Goal: Transaction & Acquisition: Purchase product/service

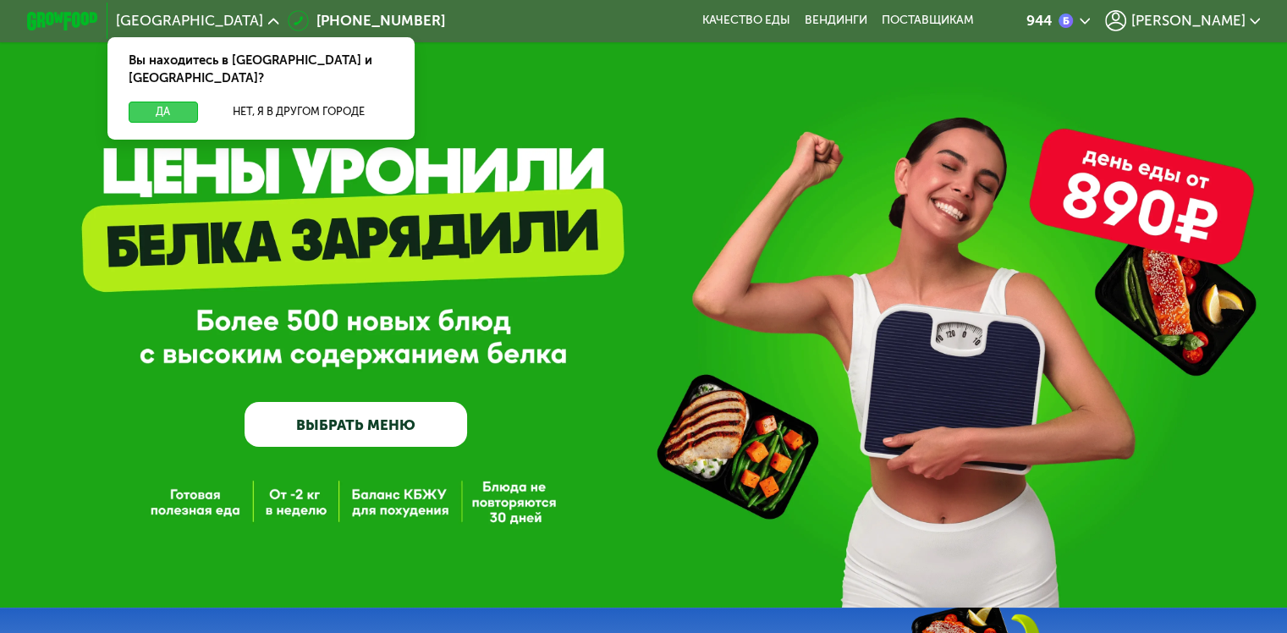
click at [165, 102] on button "Да" at bounding box center [163, 112] width 69 height 21
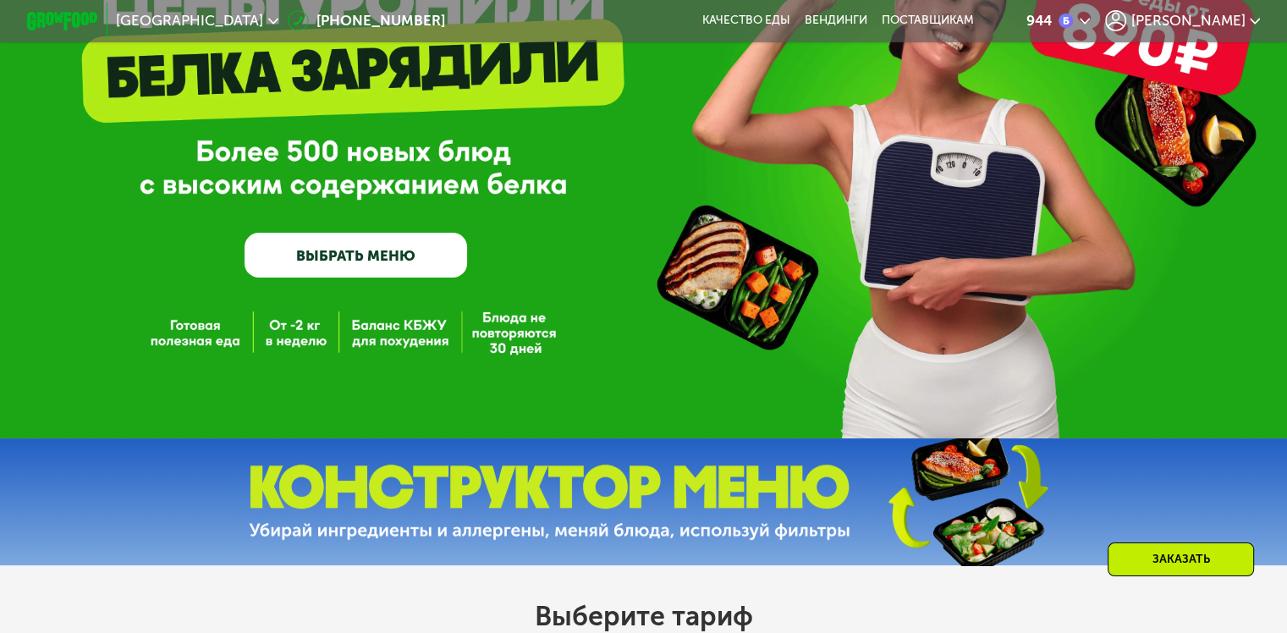
click at [332, 248] on link "ВЫБРАТЬ МЕНЮ" at bounding box center [356, 255] width 223 height 45
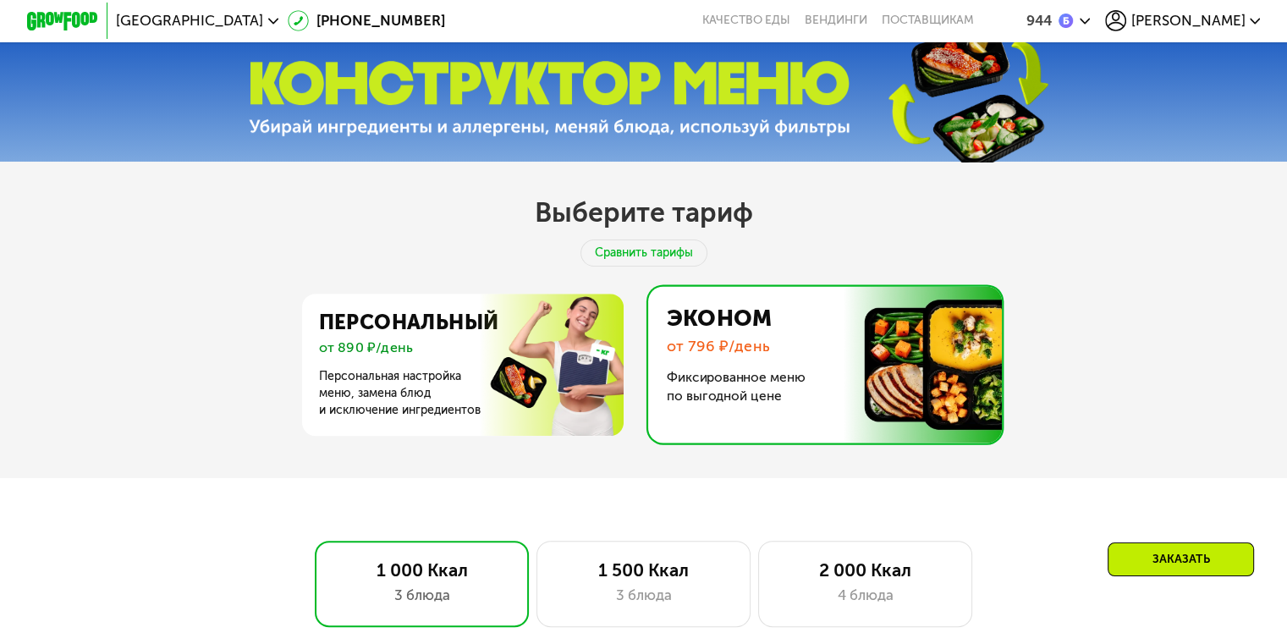
scroll to position [570, 0]
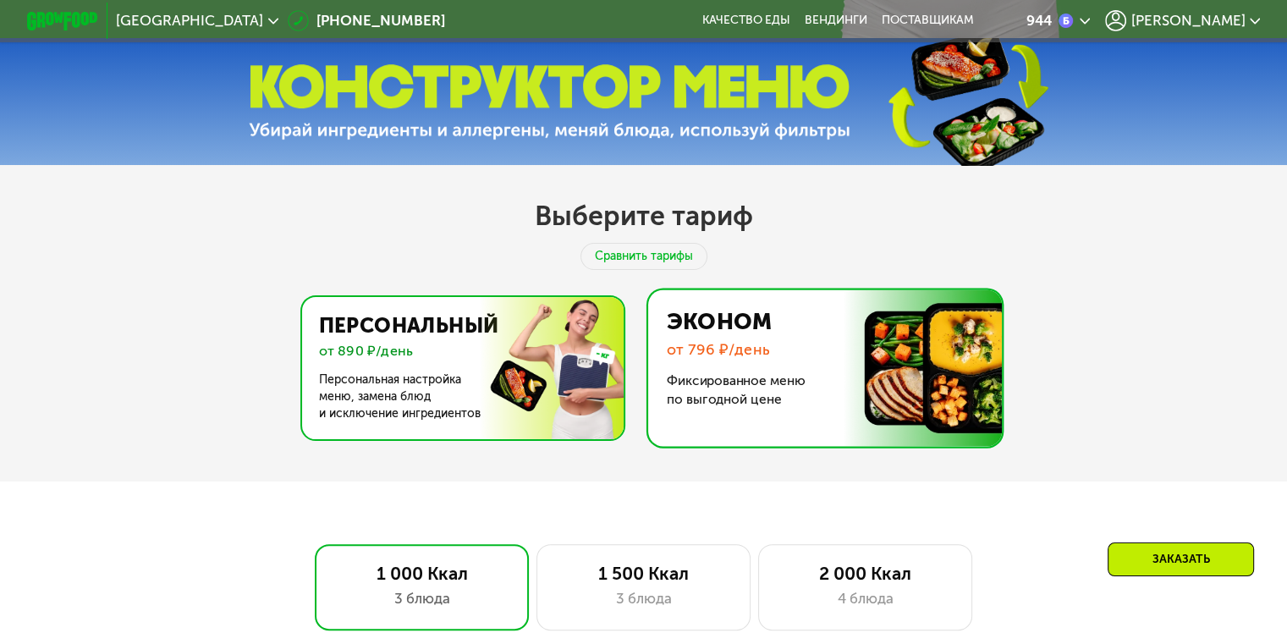
click at [560, 385] on img at bounding box center [458, 368] width 329 height 142
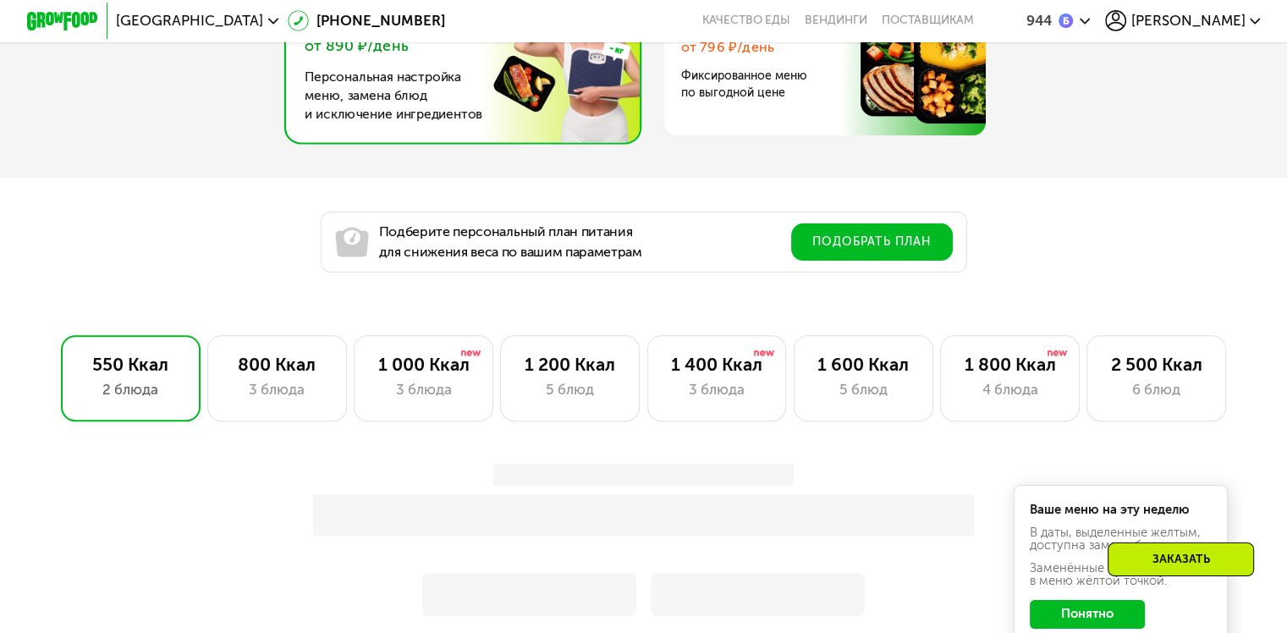
scroll to position [908, 0]
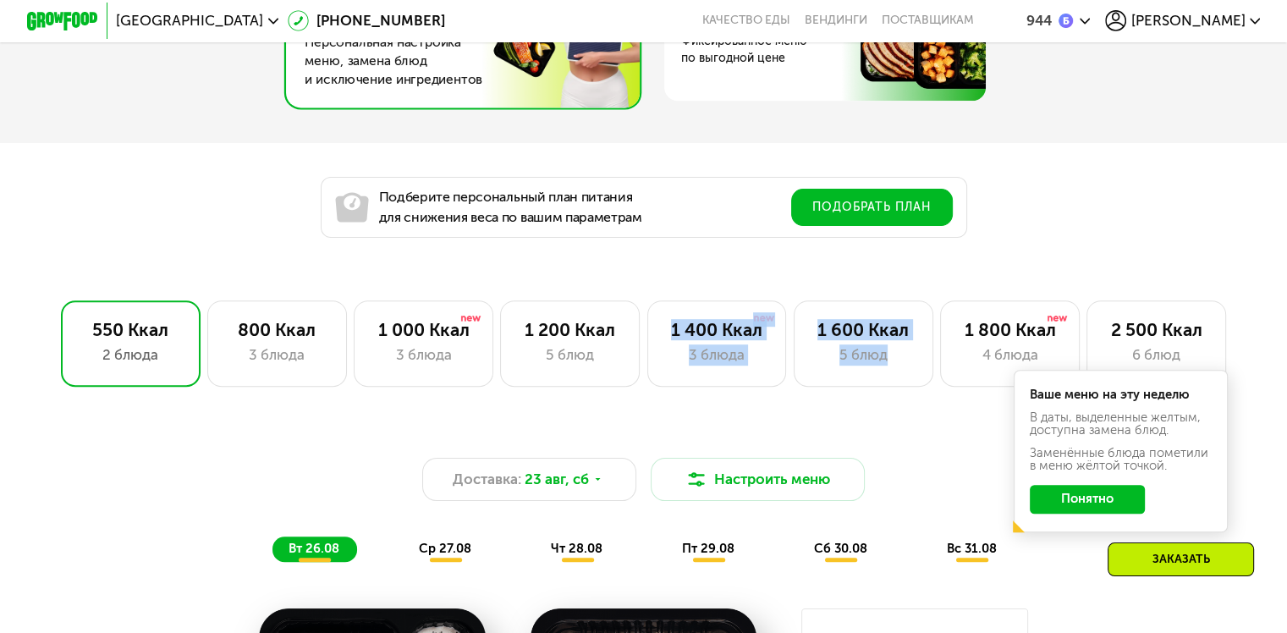
drag, startPoint x: 893, startPoint y: 361, endPoint x: 645, endPoint y: 407, distance: 252.1
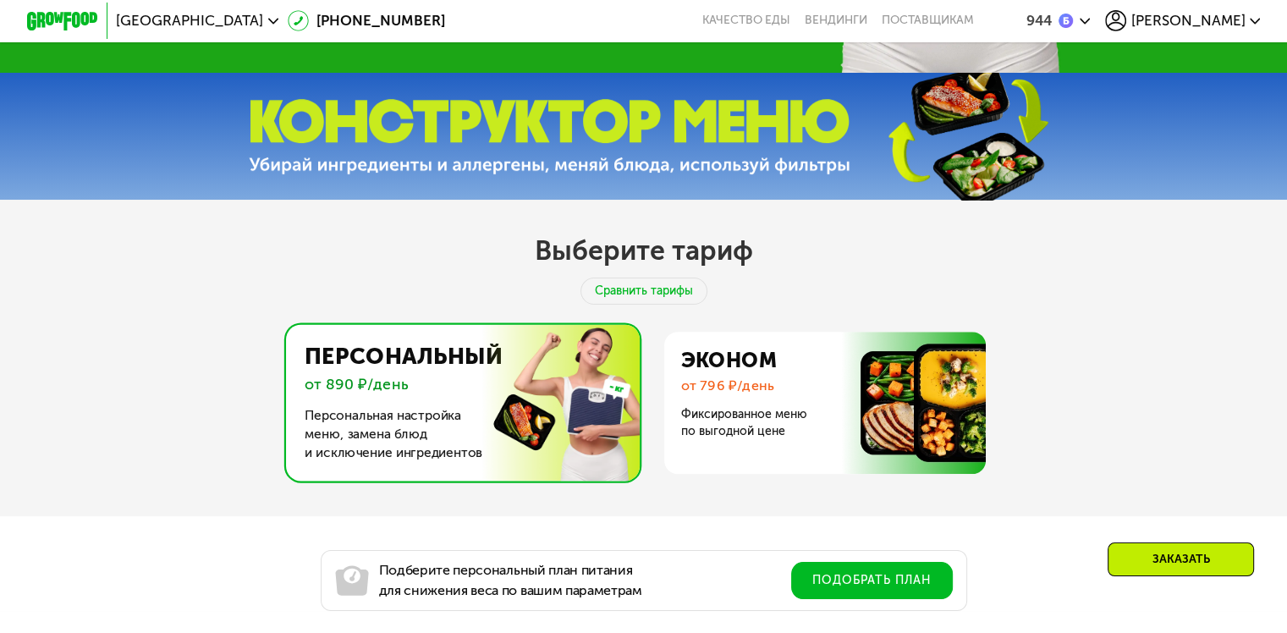
scroll to position [316, 0]
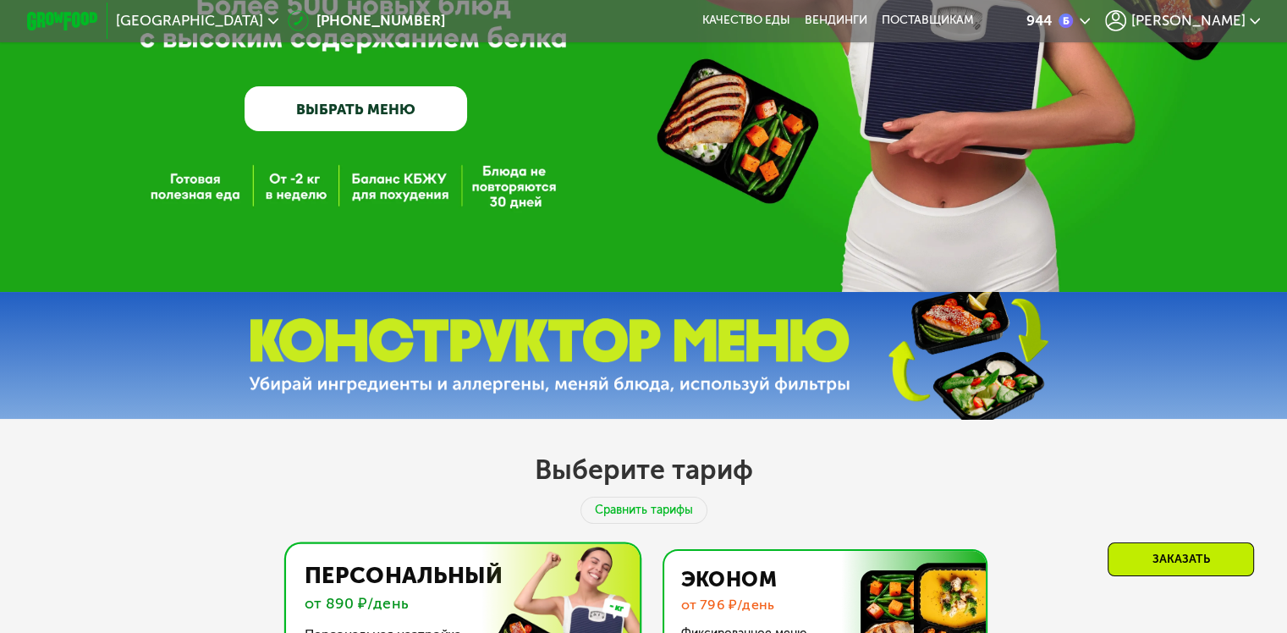
click at [731, 570] on img at bounding box center [820, 622] width 329 height 142
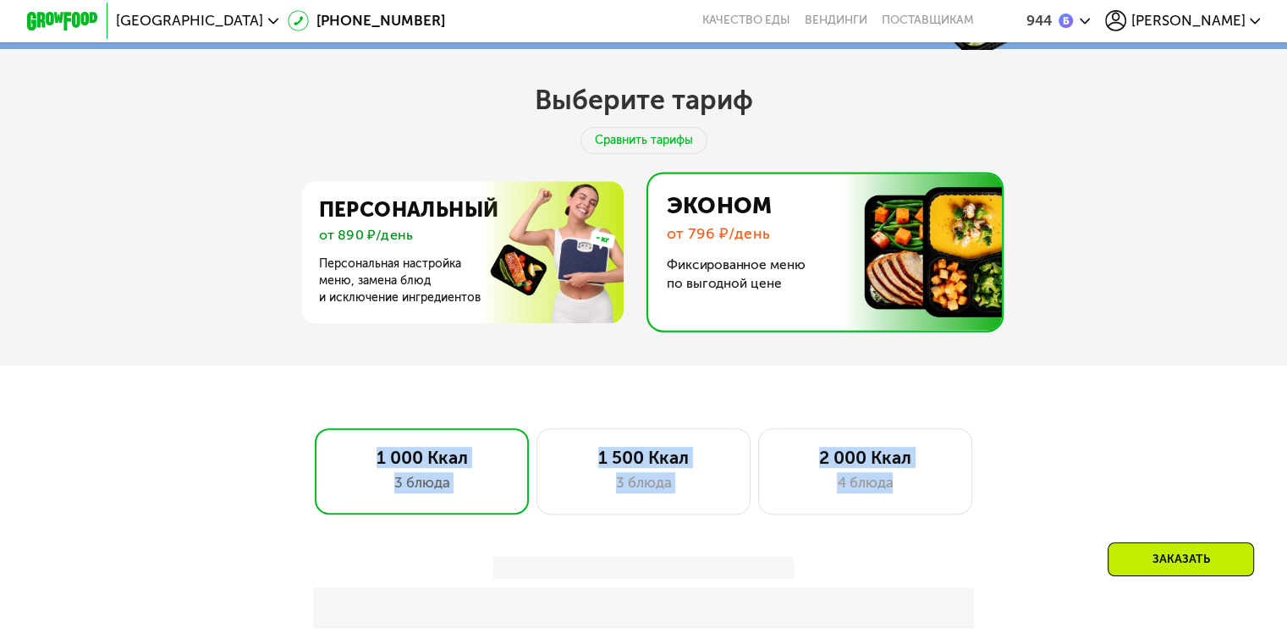
scroll to position [739, 0]
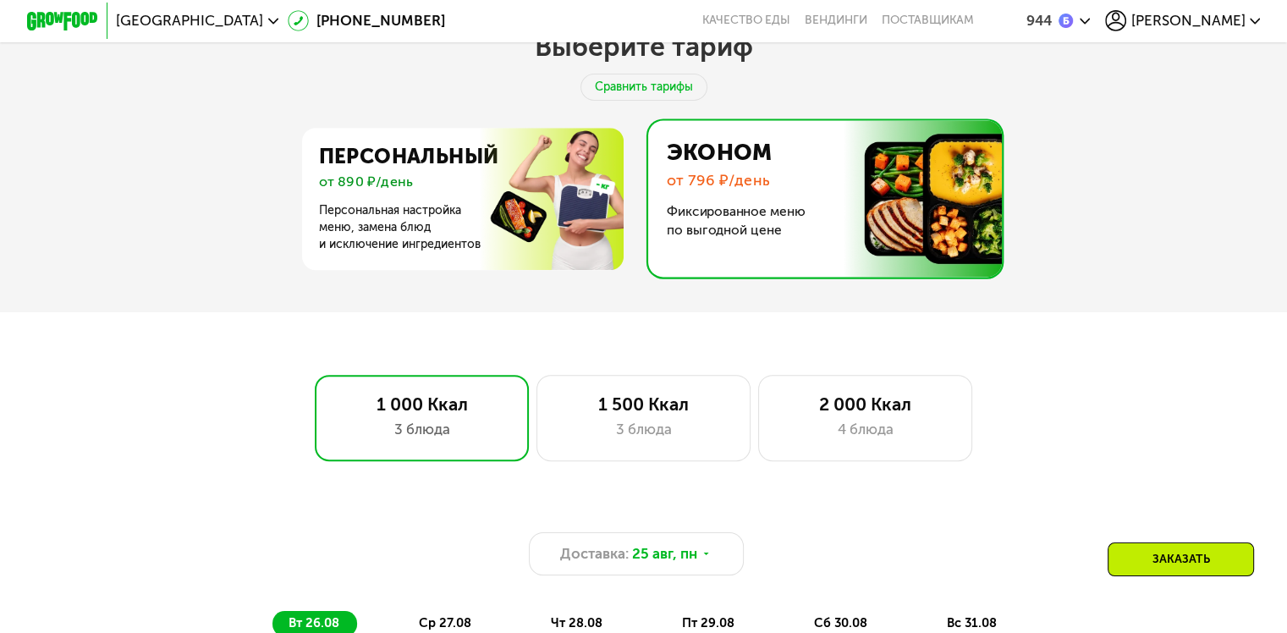
click at [977, 501] on div "Доставка: 25 авг, пн вт 26.08 ср 27.08 чт 28.08 пт 29.08 сб 30.08 вс 31.08" at bounding box center [644, 570] width 1080 height 154
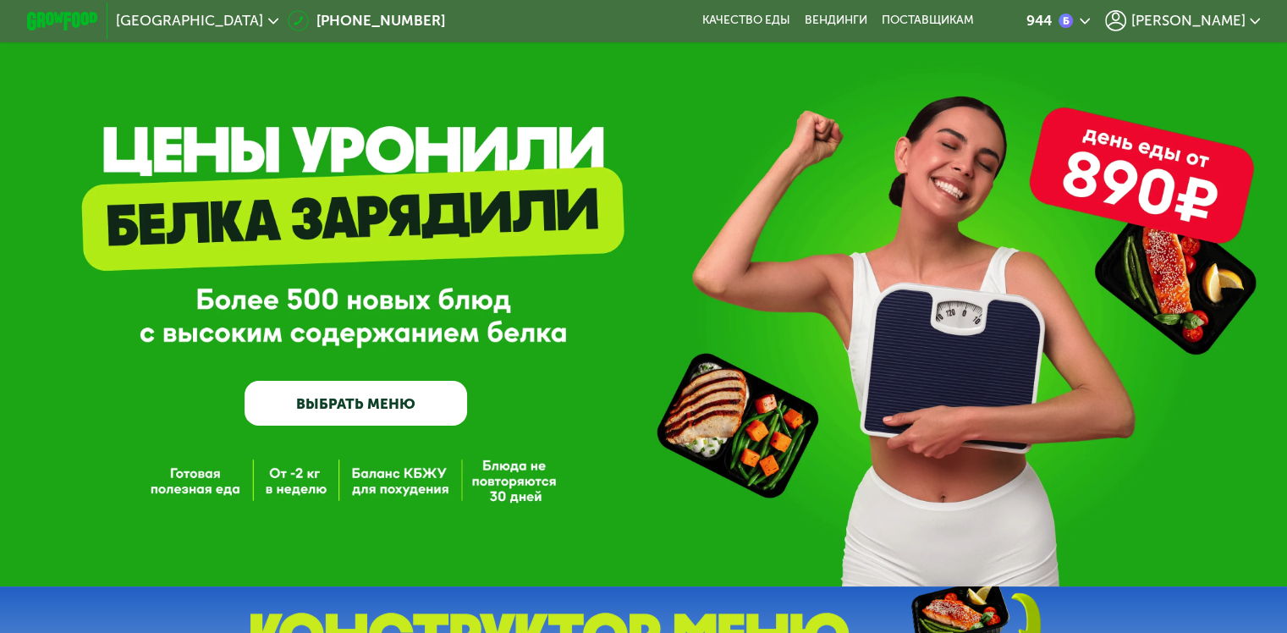
scroll to position [0, 0]
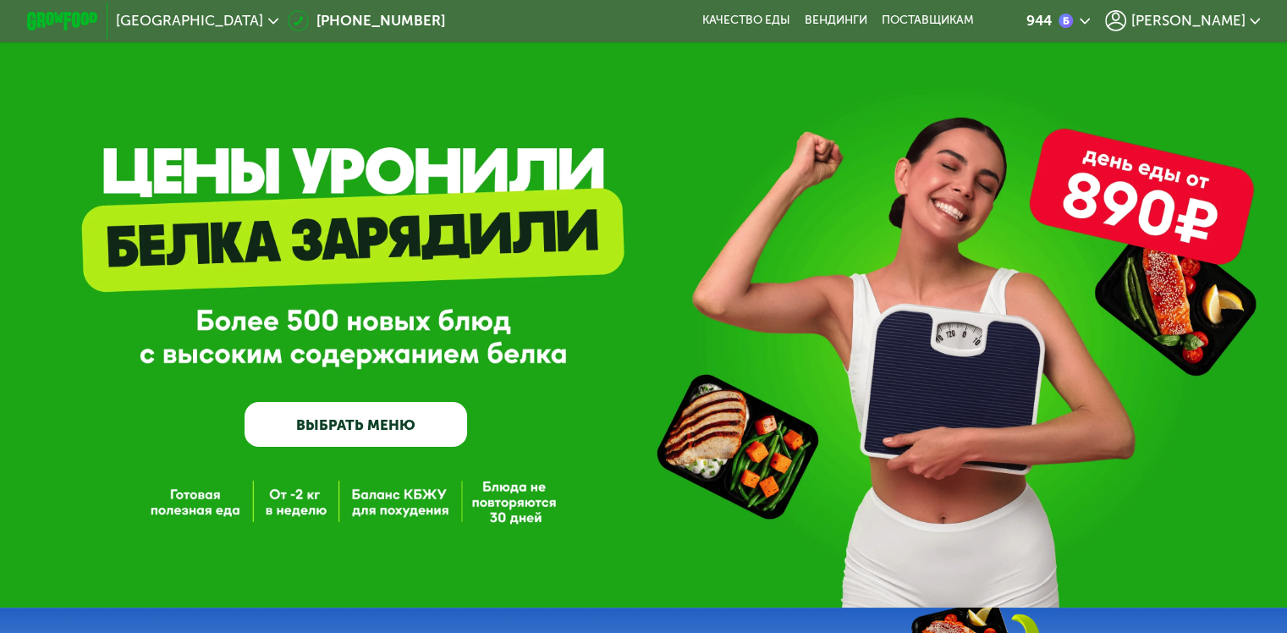
click at [349, 436] on link "ВЫБРАТЬ МЕНЮ" at bounding box center [356, 424] width 223 height 45
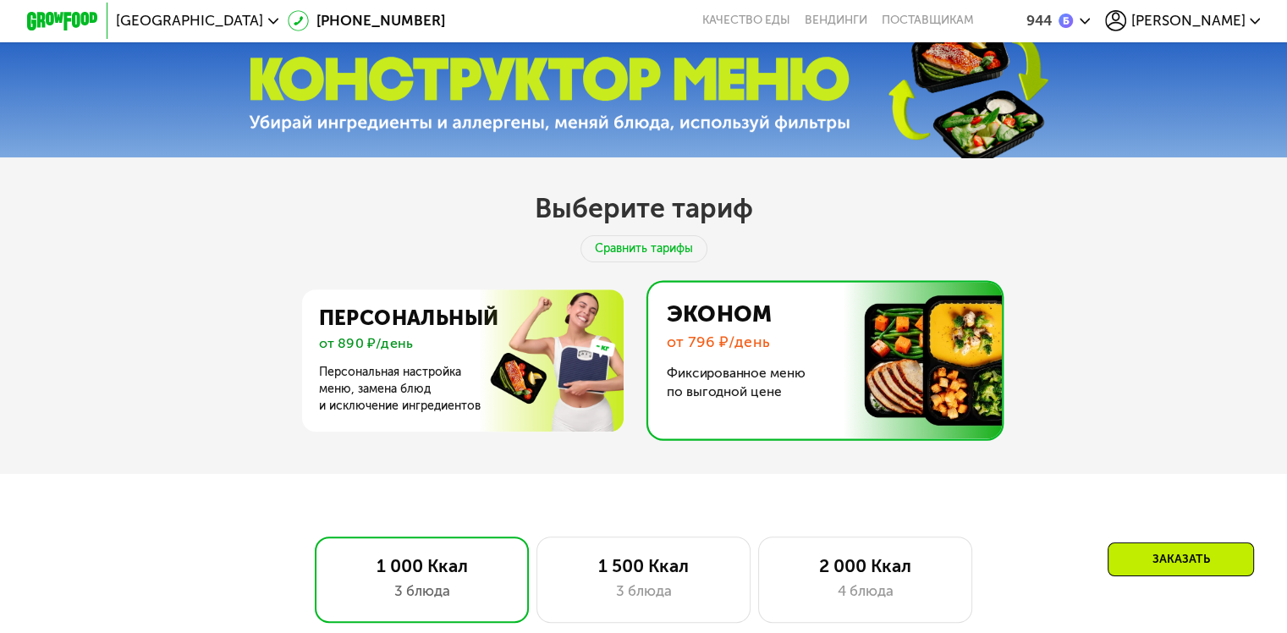
scroll to position [570, 0]
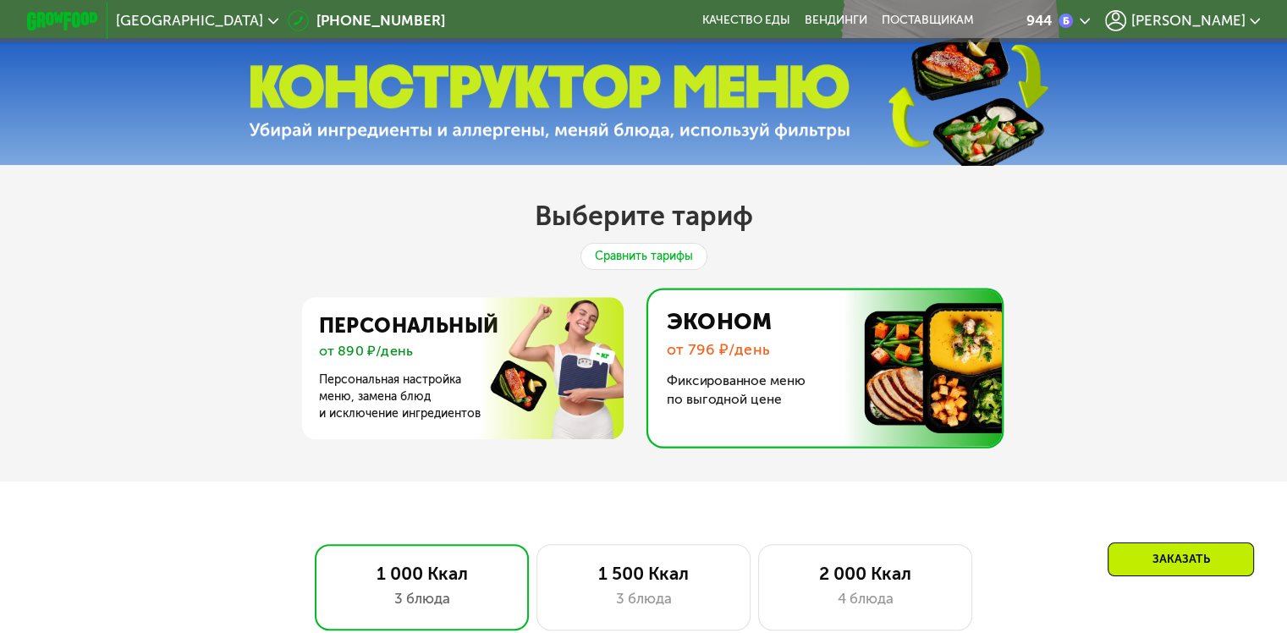
click at [641, 263] on div "Сравнить тарифы" at bounding box center [644, 256] width 127 height 27
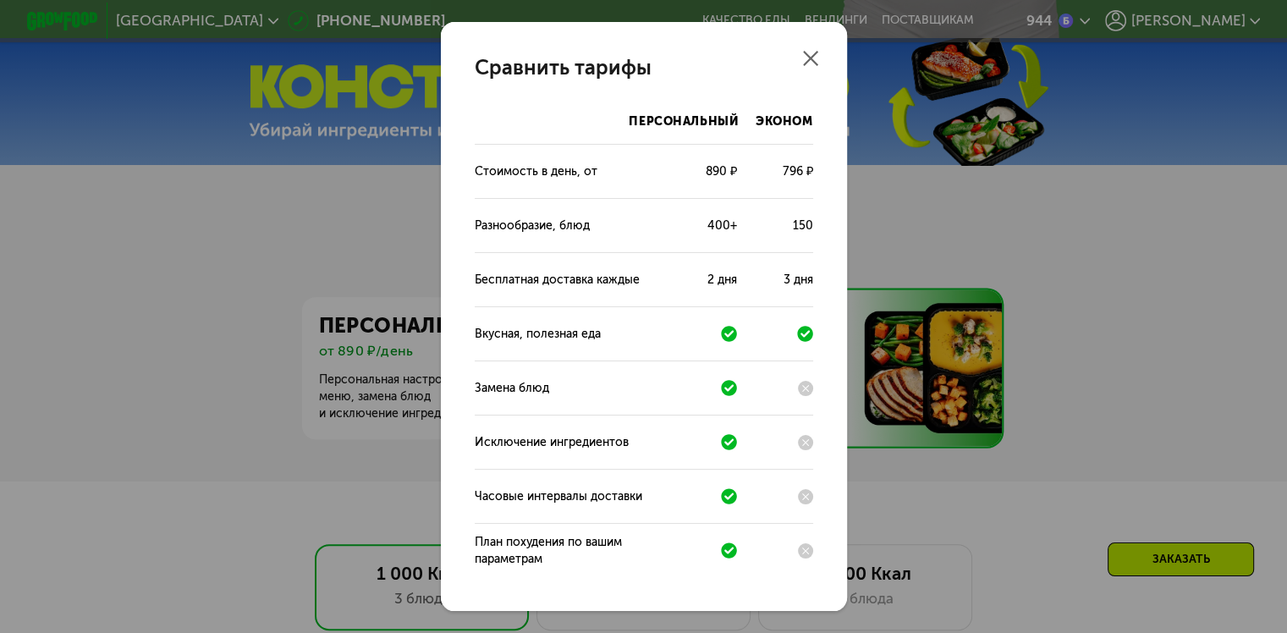
click at [1043, 220] on div "Сравнить тарифы Персональный Эконом Стоимость в день, от 890 ₽ 796 ₽ Разнообраз…" at bounding box center [643, 316] width 1287 height 633
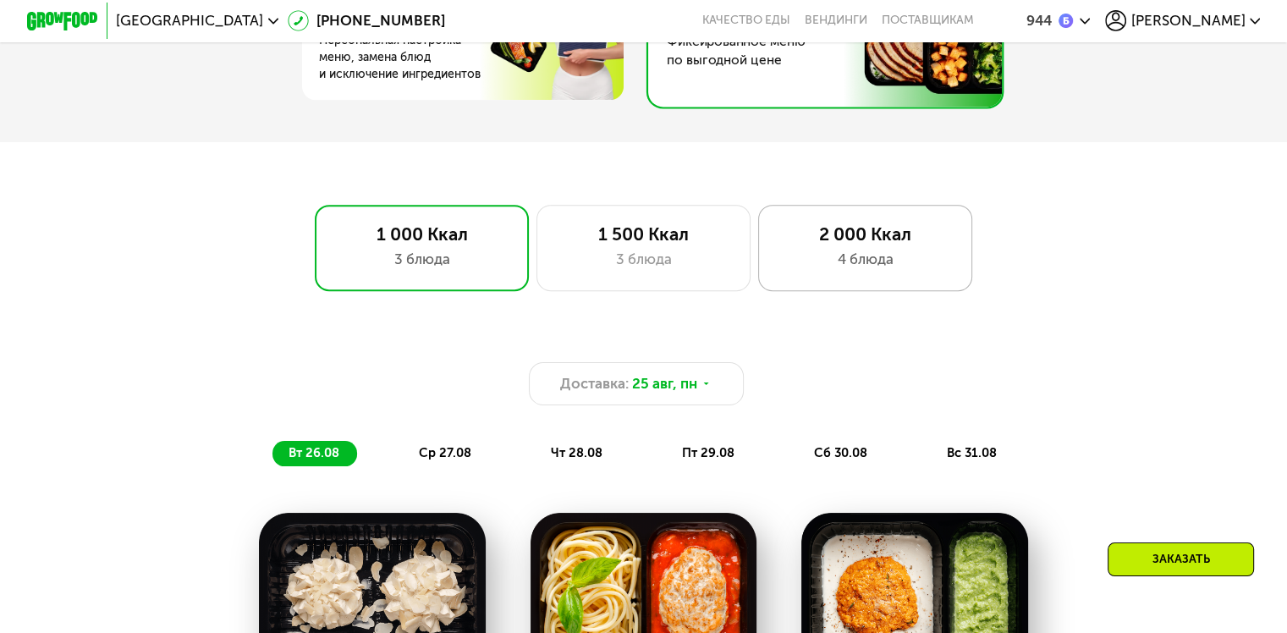
scroll to position [908, 0]
click at [862, 261] on div "4 блюда" at bounding box center [865, 260] width 177 height 21
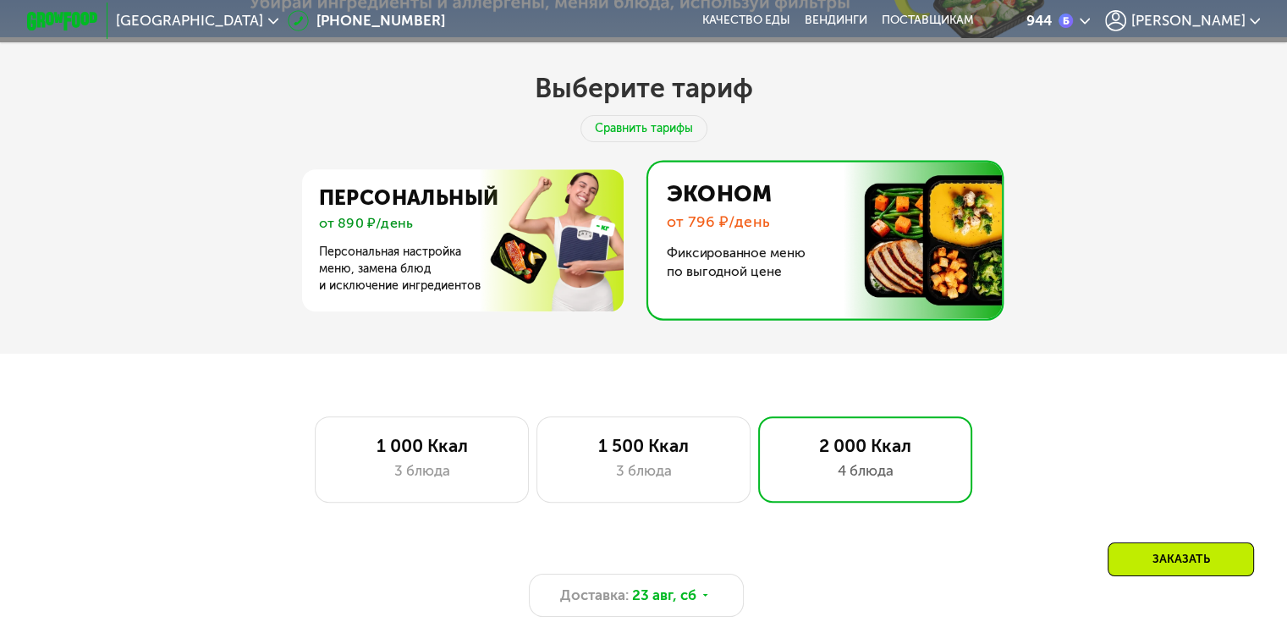
scroll to position [739, 0]
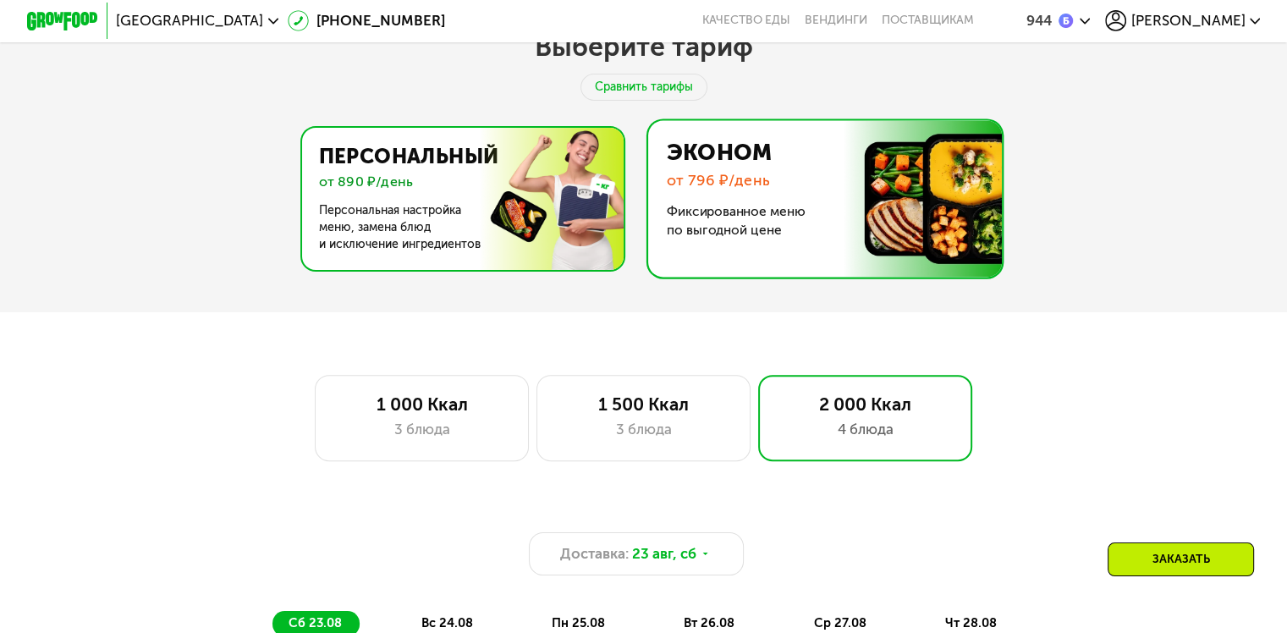
click at [445, 261] on img at bounding box center [458, 199] width 329 height 142
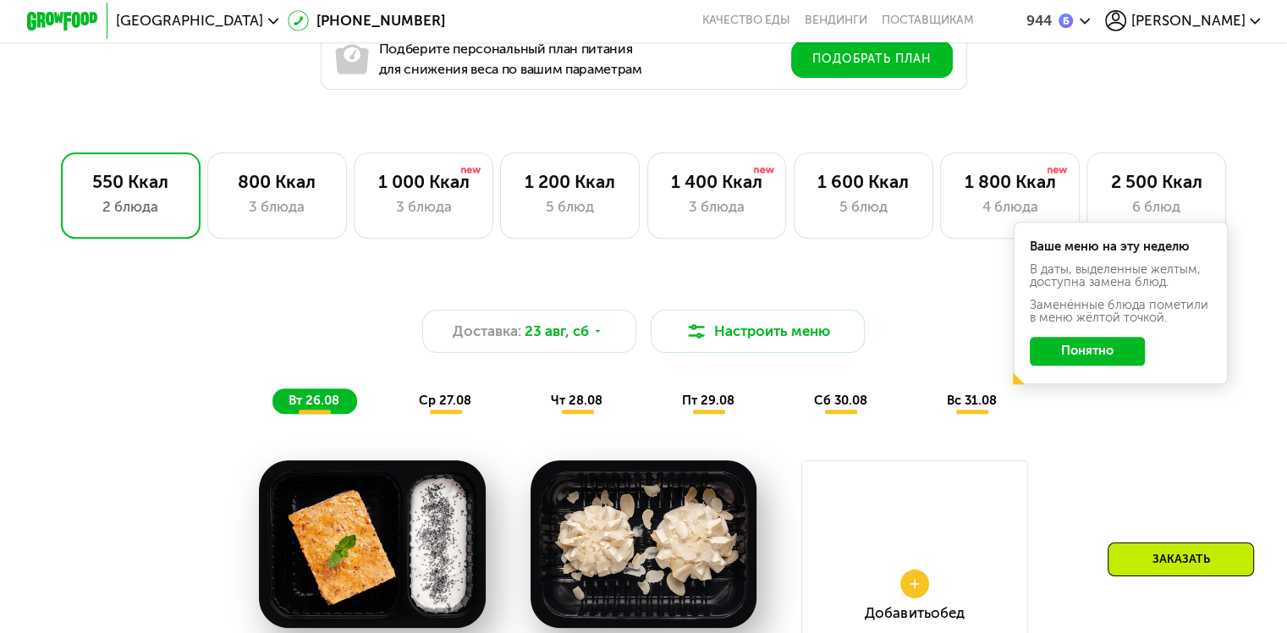
scroll to position [1077, 0]
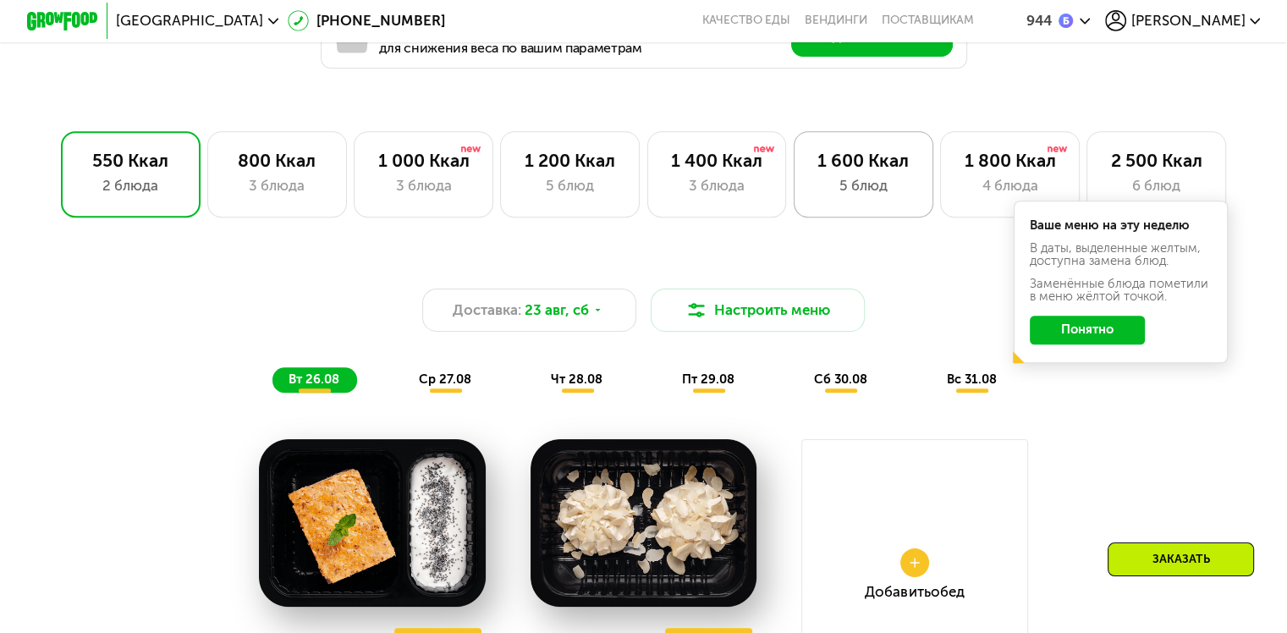
click at [940, 203] on div "1 600 Ккал 5 блюд" at bounding box center [1010, 173] width 140 height 85
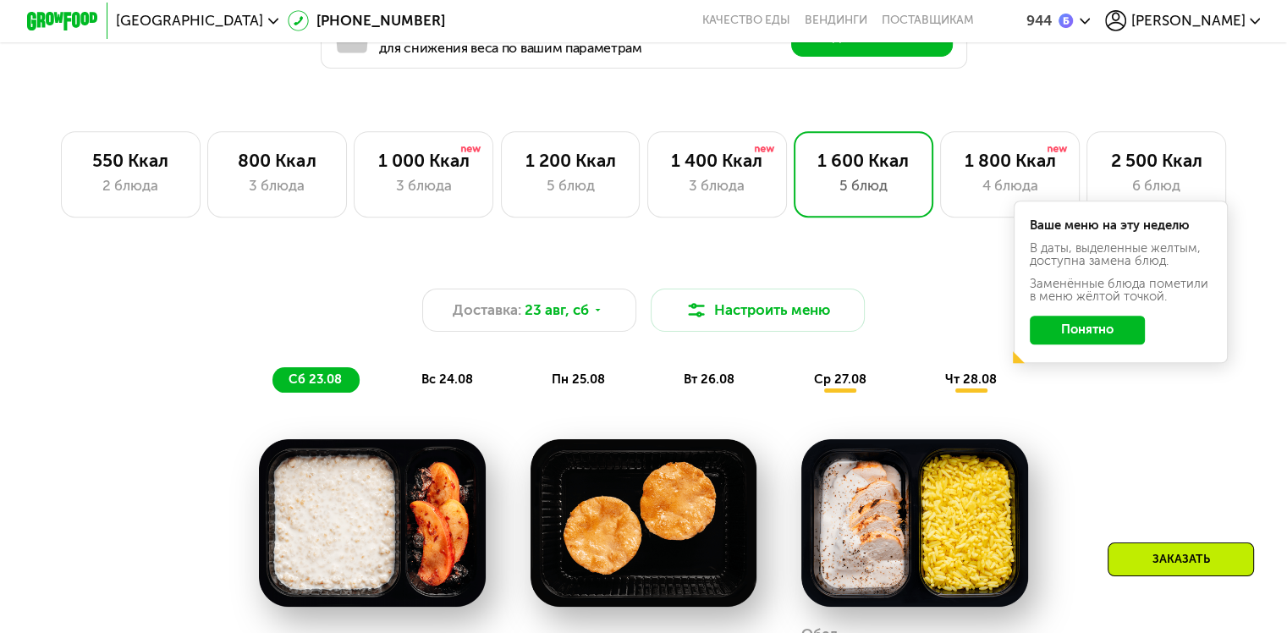
click at [1121, 342] on button "Понятно" at bounding box center [1087, 330] width 115 height 29
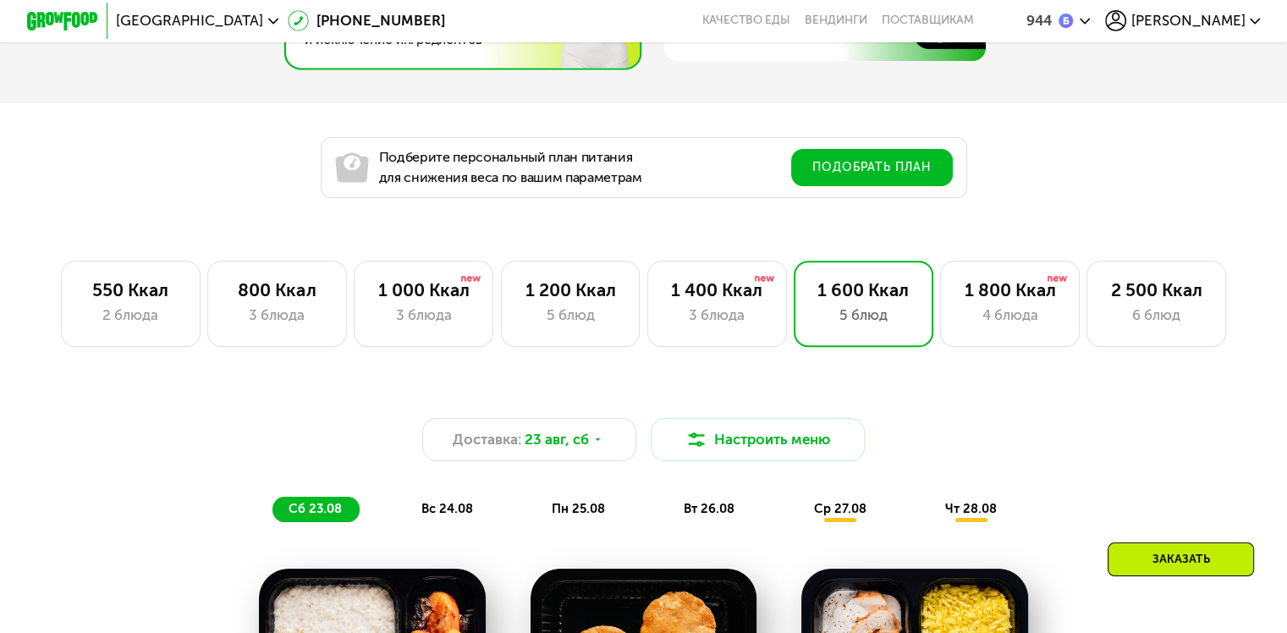
scroll to position [823, 0]
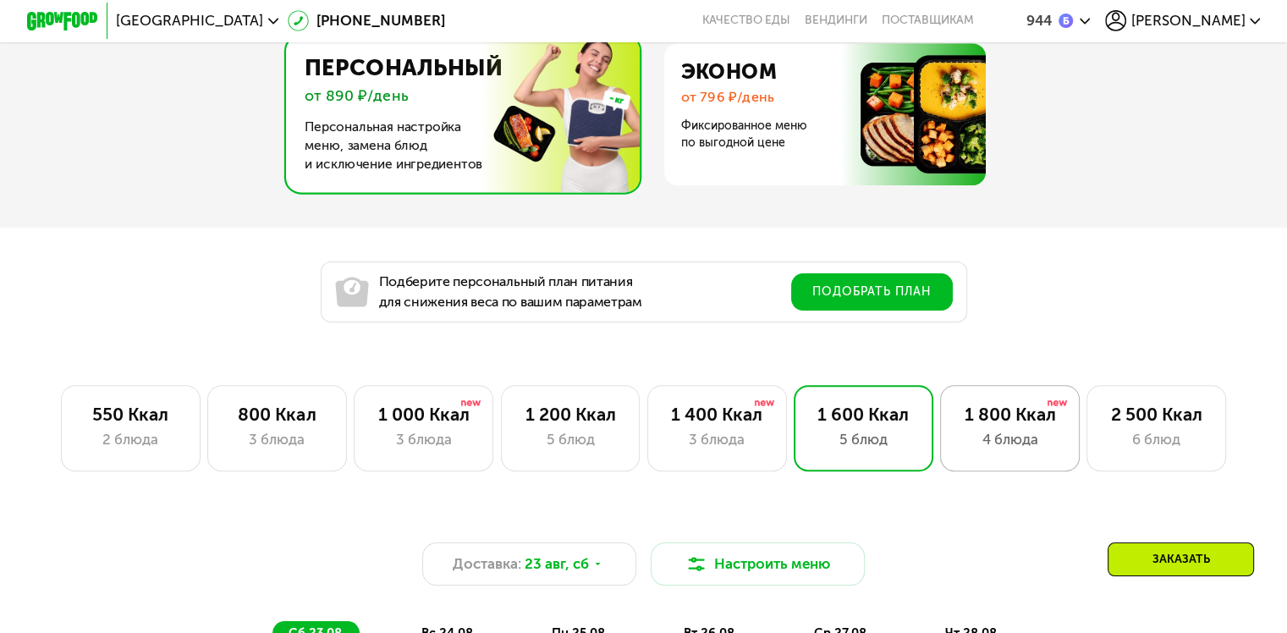
click at [1087, 432] on div "1 800 Ккал 4 блюда" at bounding box center [1157, 427] width 140 height 85
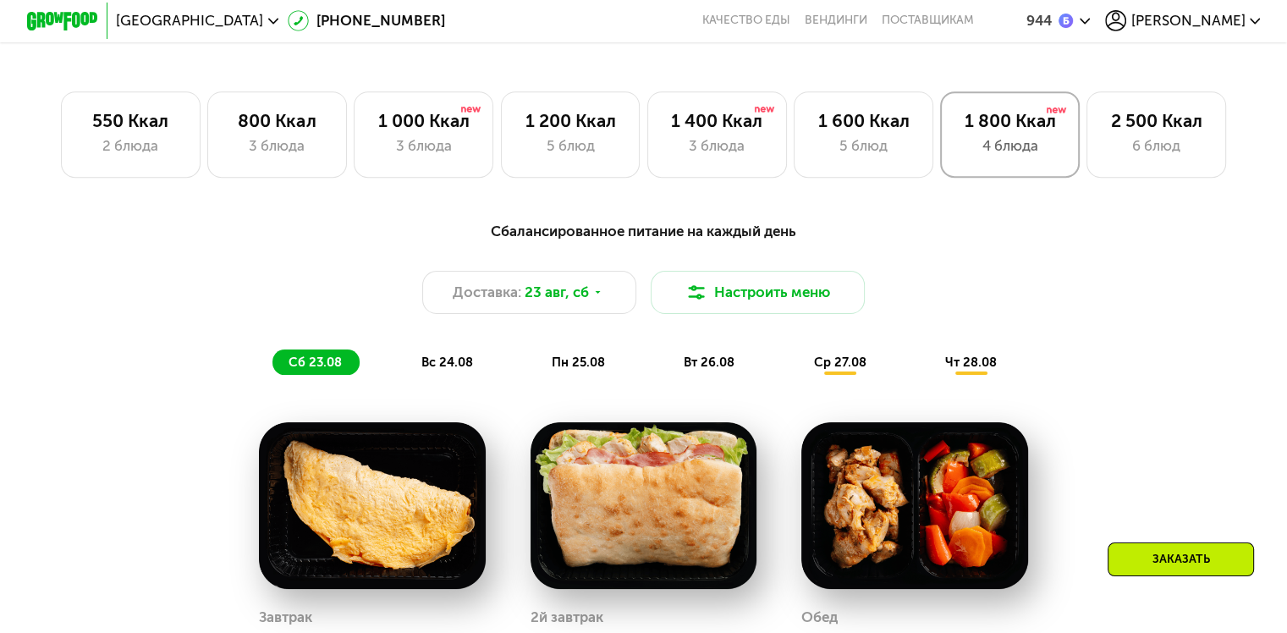
scroll to position [1077, 0]
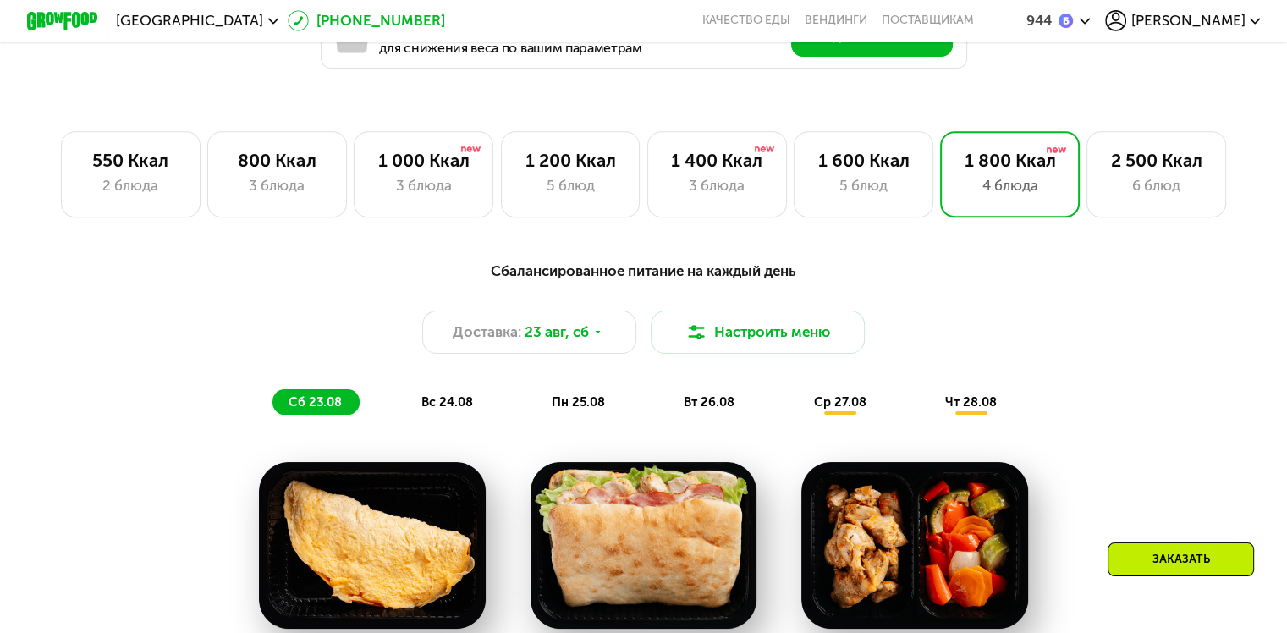
click at [306, 11] on link "[PHONE_NUMBER]" at bounding box center [366, 20] width 157 height 21
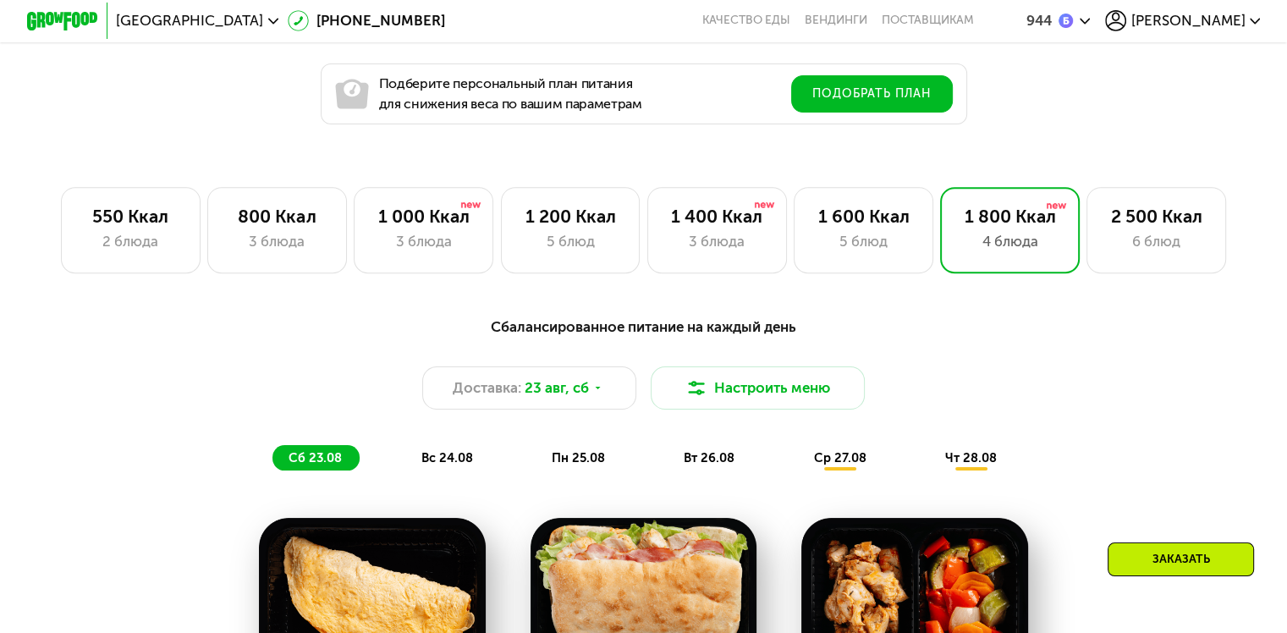
scroll to position [993, 0]
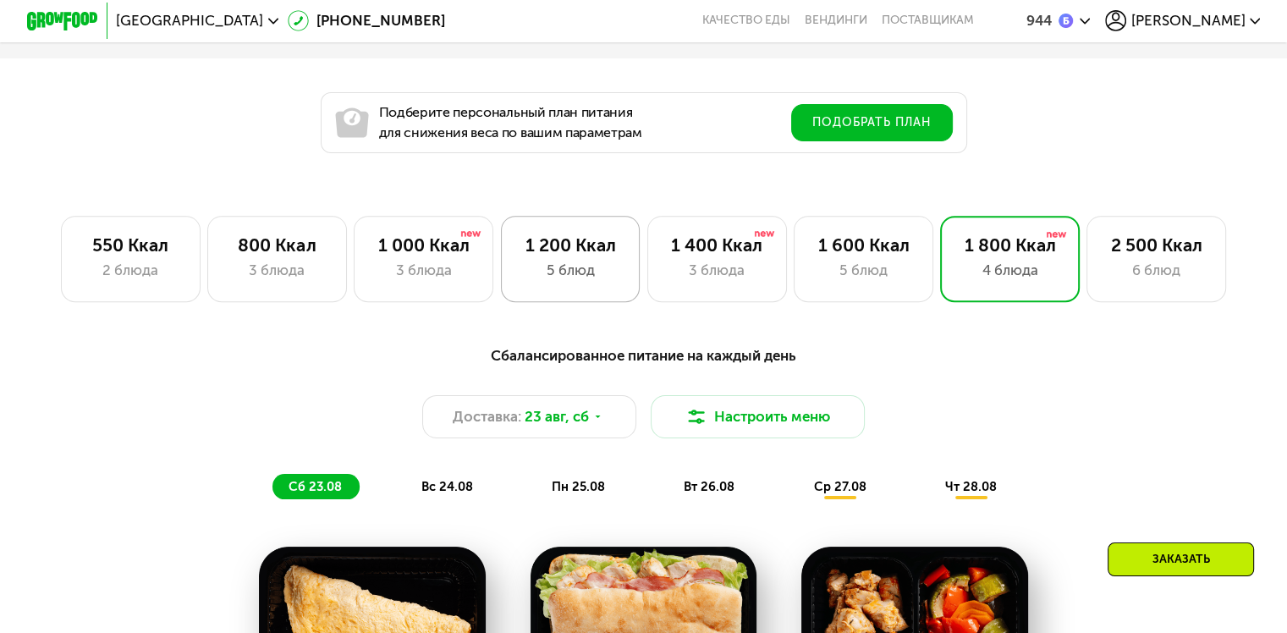
click at [647, 262] on div "1 200 Ккал 5 блюд" at bounding box center [717, 258] width 140 height 85
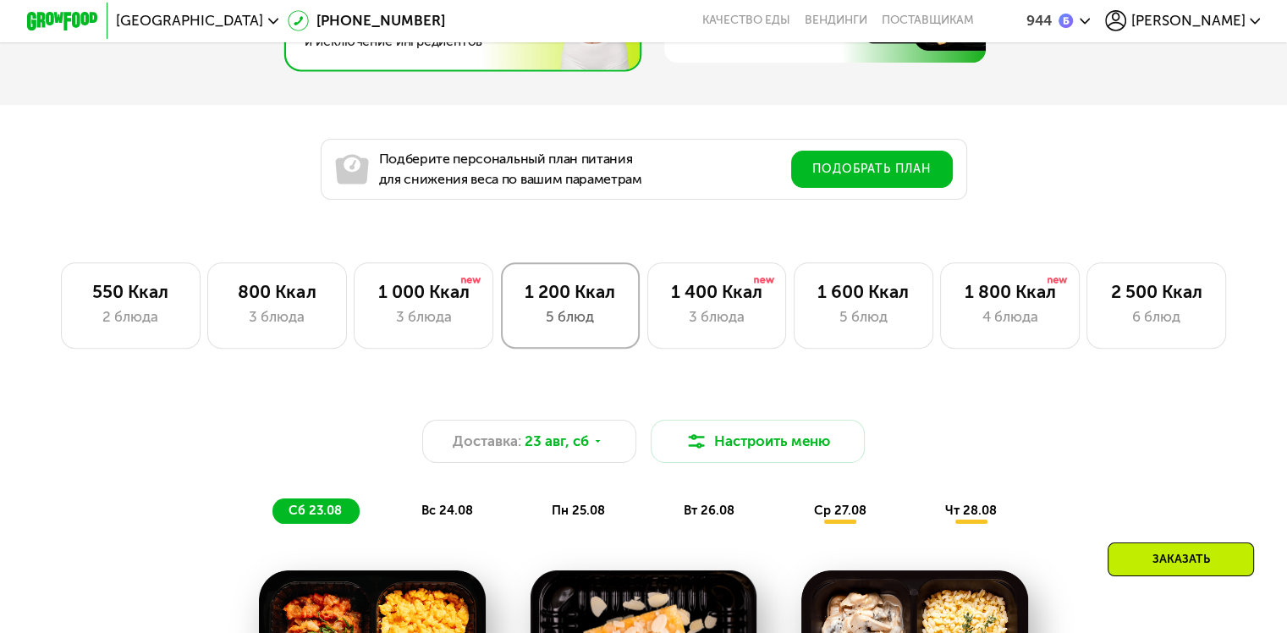
scroll to position [908, 0]
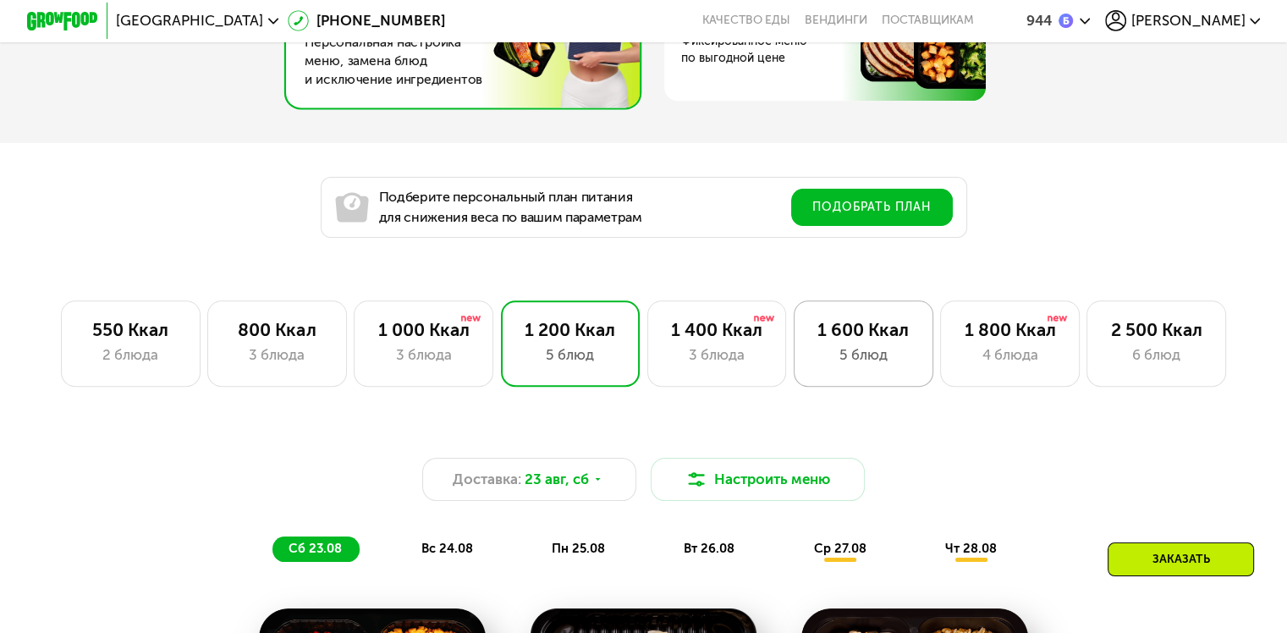
click at [870, 359] on div "5 блюд" at bounding box center [863, 354] width 102 height 21
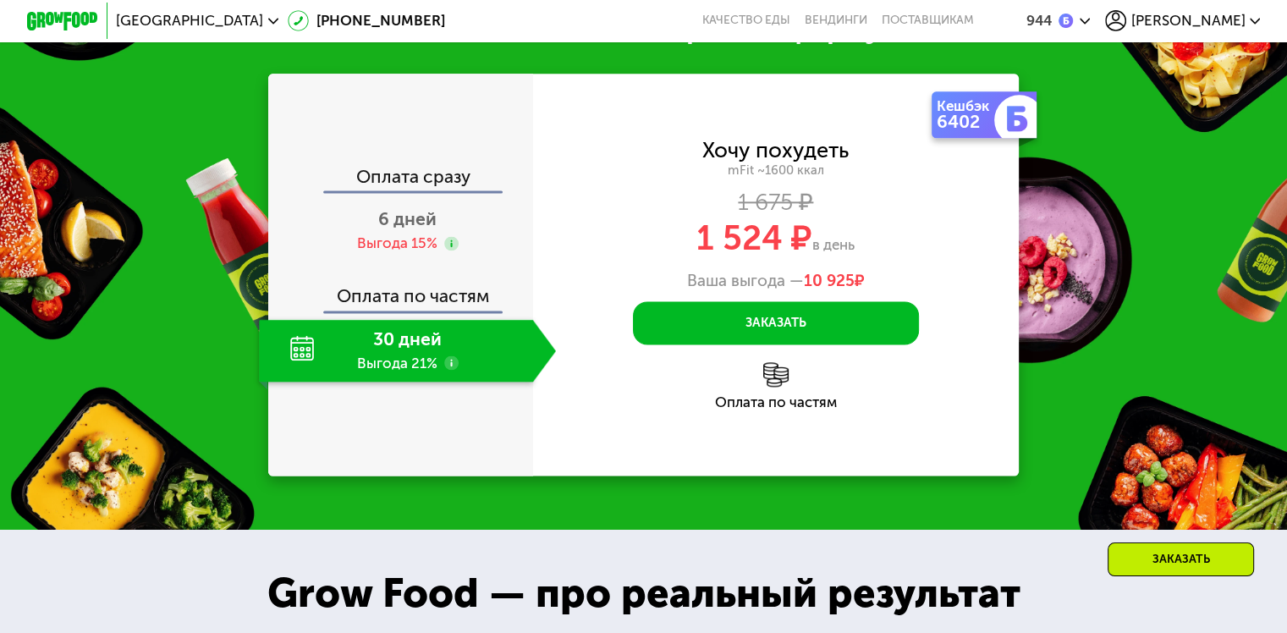
scroll to position [2262, 0]
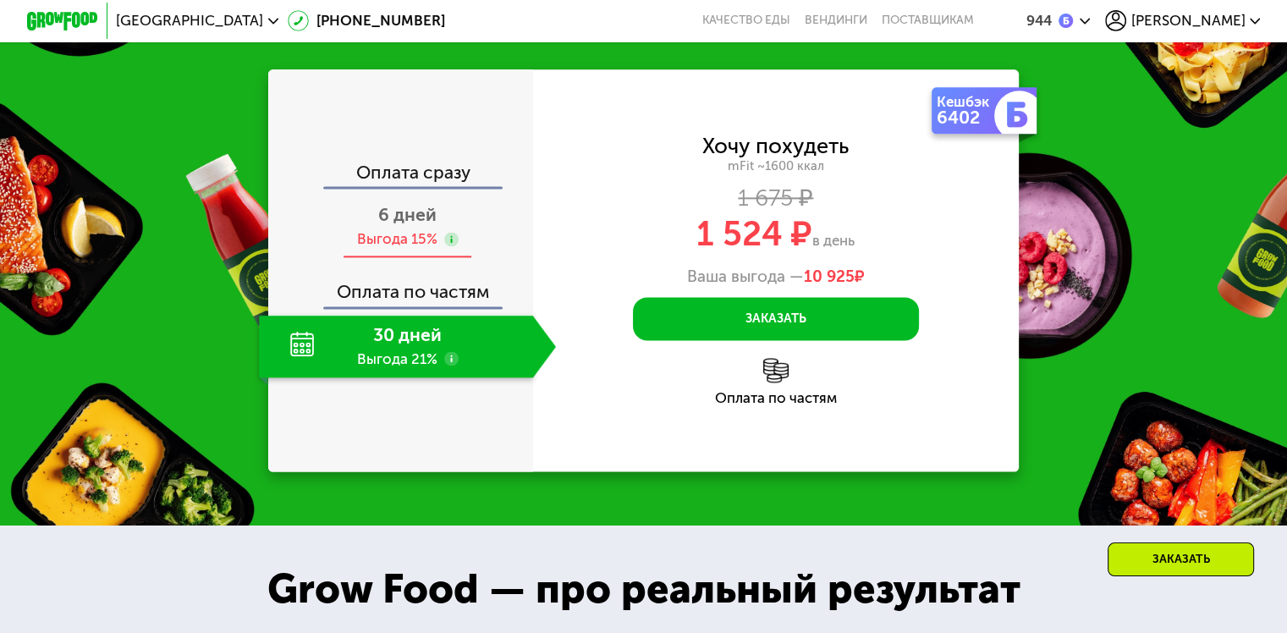
click at [421, 206] on span "6 дней" at bounding box center [407, 214] width 58 height 21
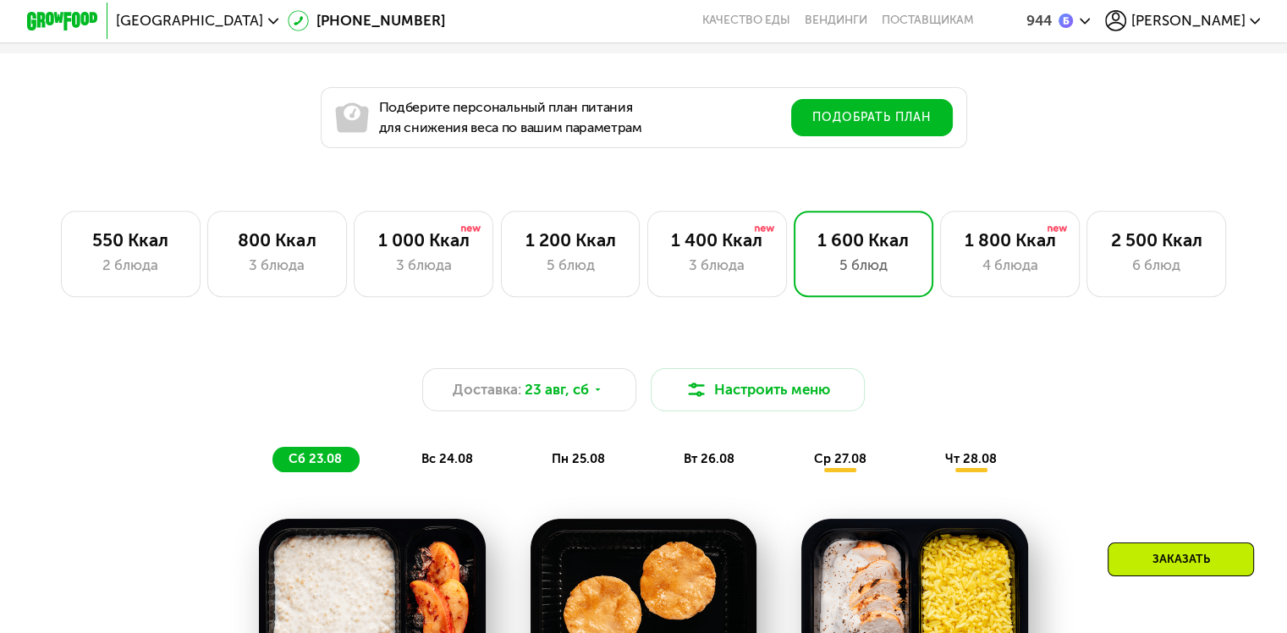
scroll to position [993, 0]
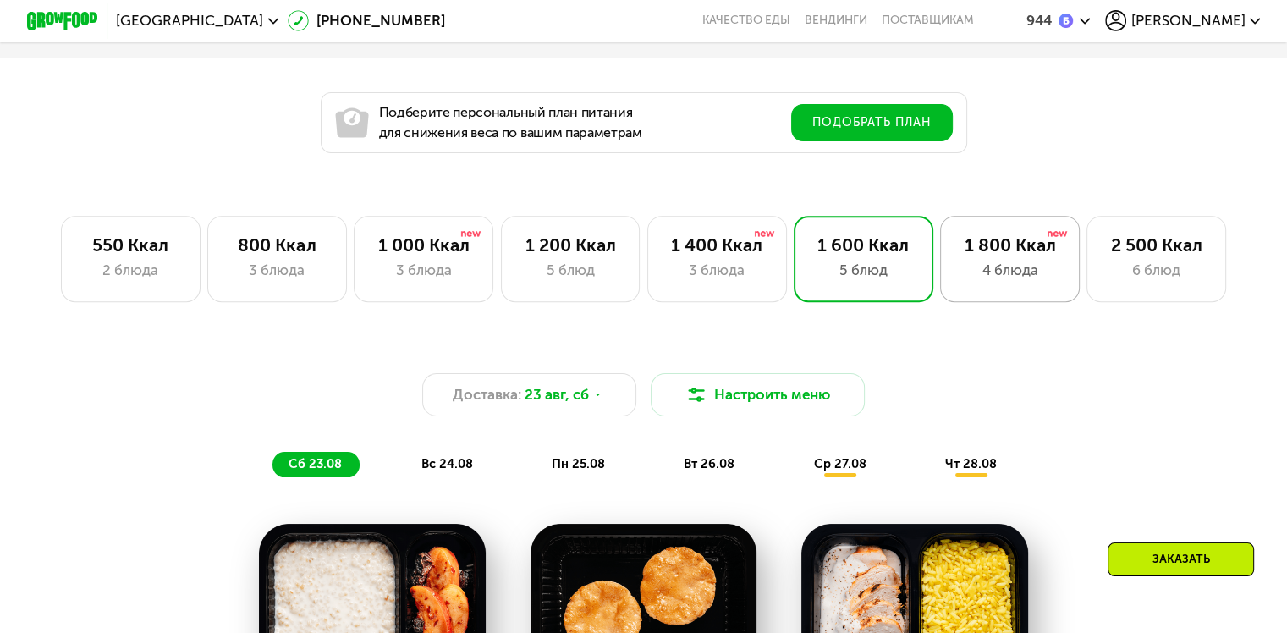
click at [1087, 257] on div "1 800 Ккал 4 блюда" at bounding box center [1157, 258] width 140 height 85
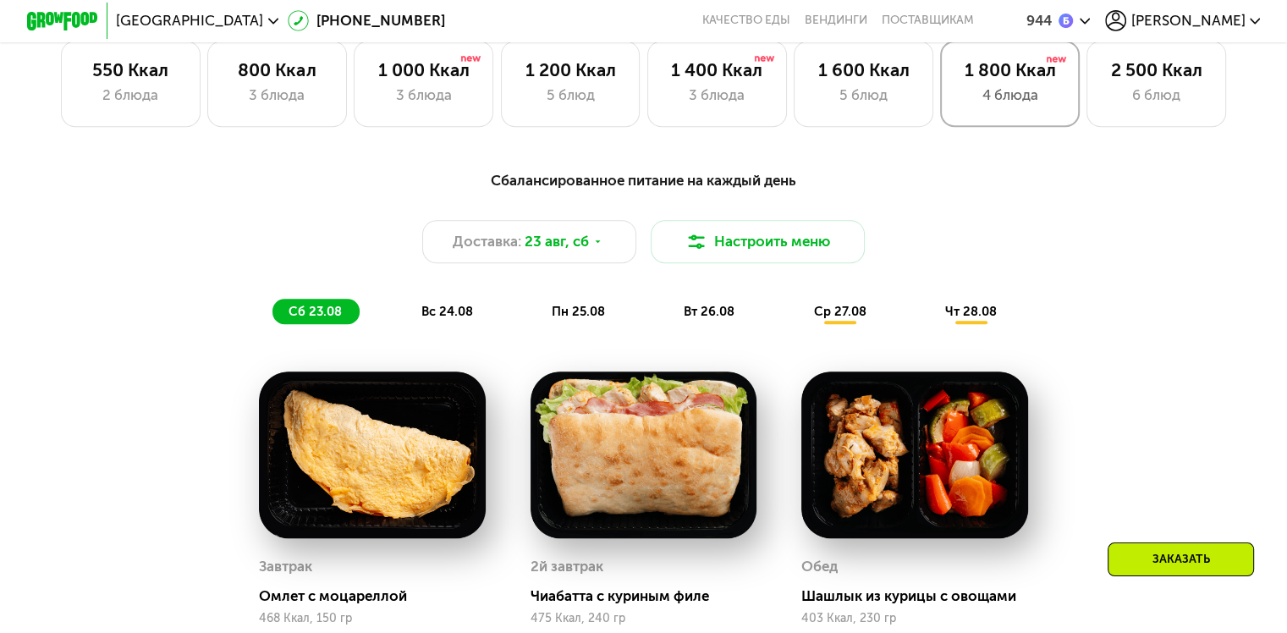
scroll to position [1162, 0]
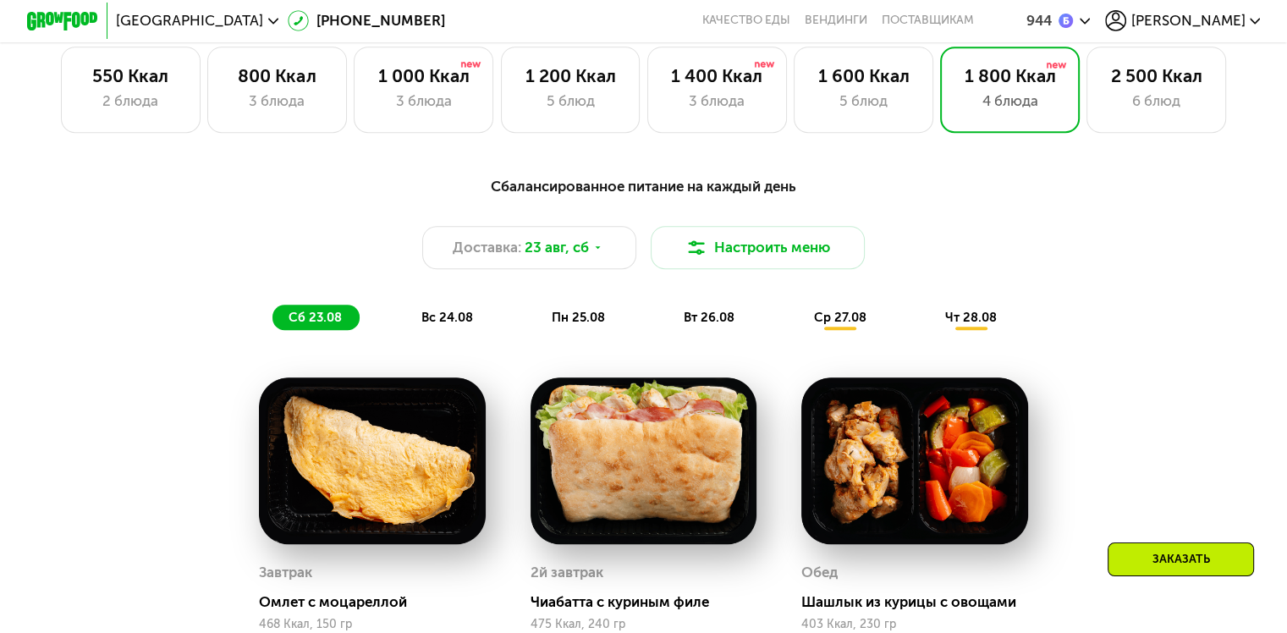
click at [447, 319] on span "вс 24.08" at bounding box center [447, 317] width 52 height 15
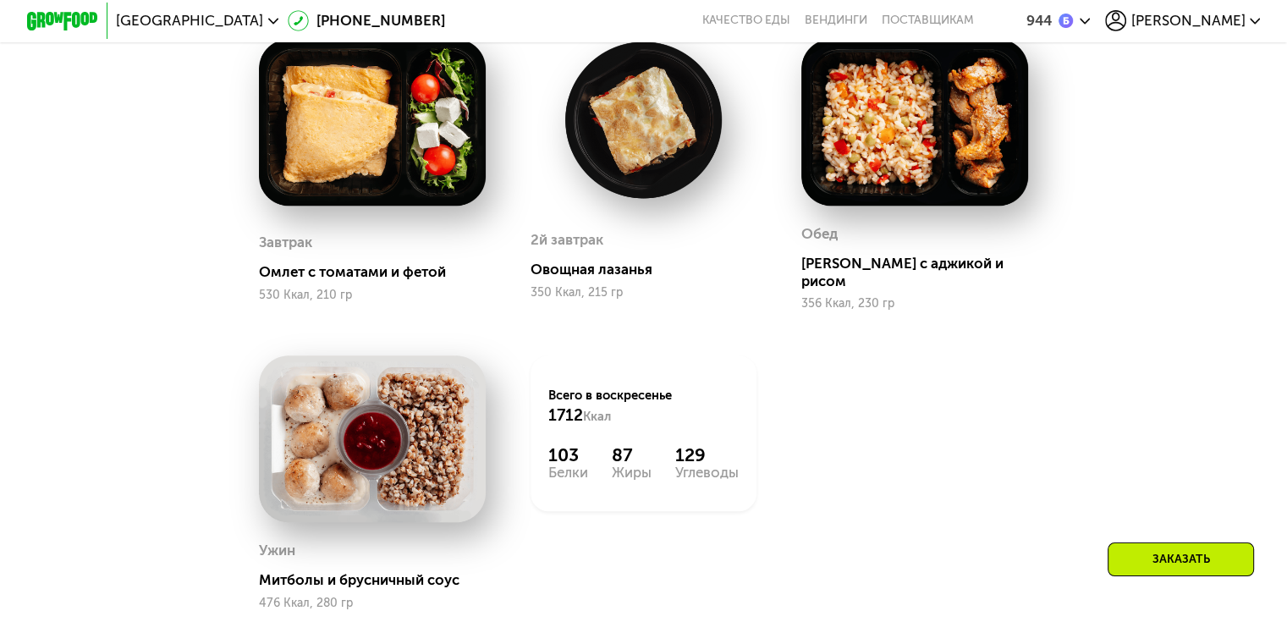
scroll to position [1331, 0]
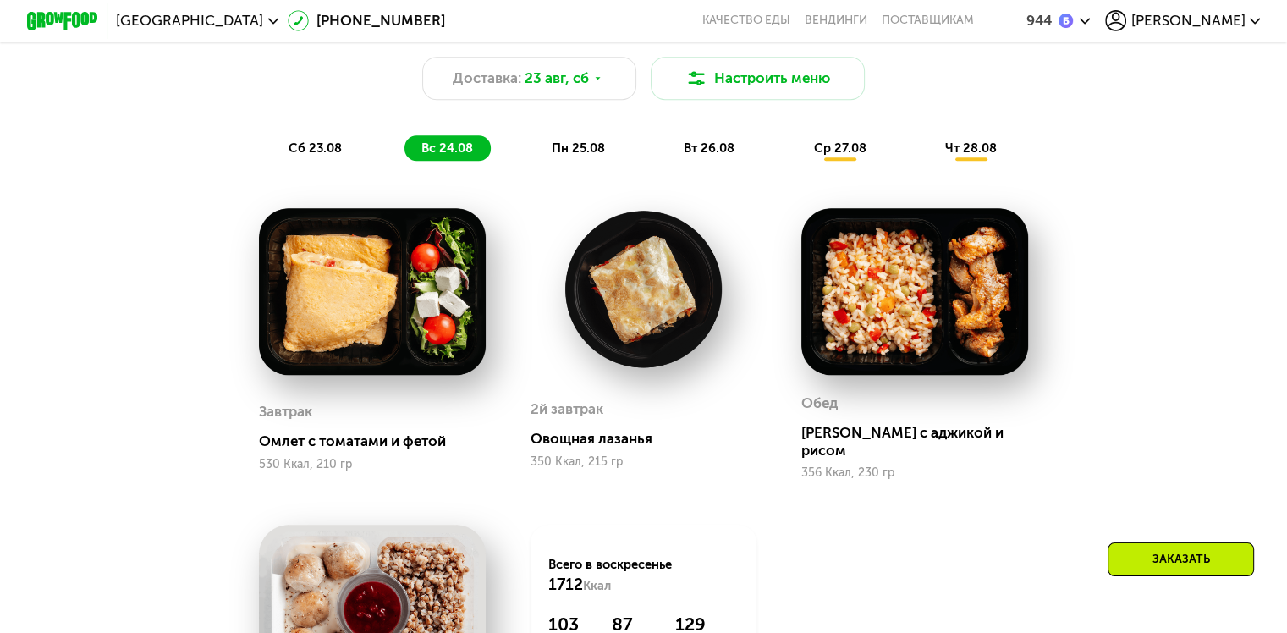
click at [575, 156] on span "пн 25.08" at bounding box center [578, 147] width 53 height 15
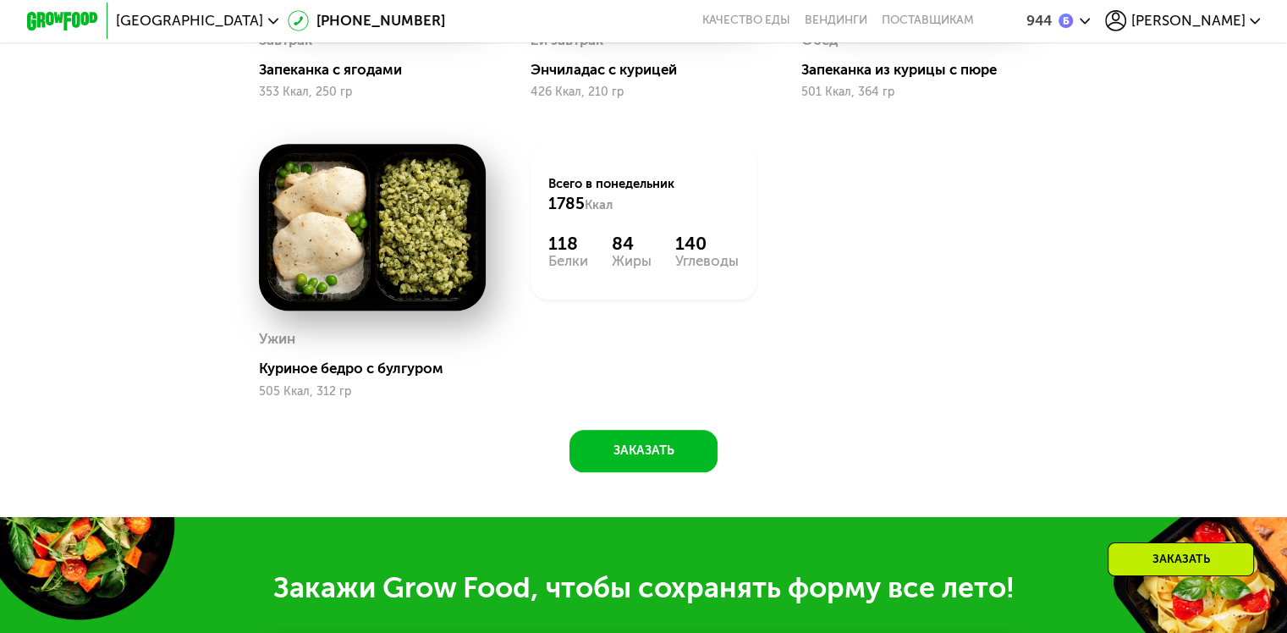
scroll to position [2093, 0]
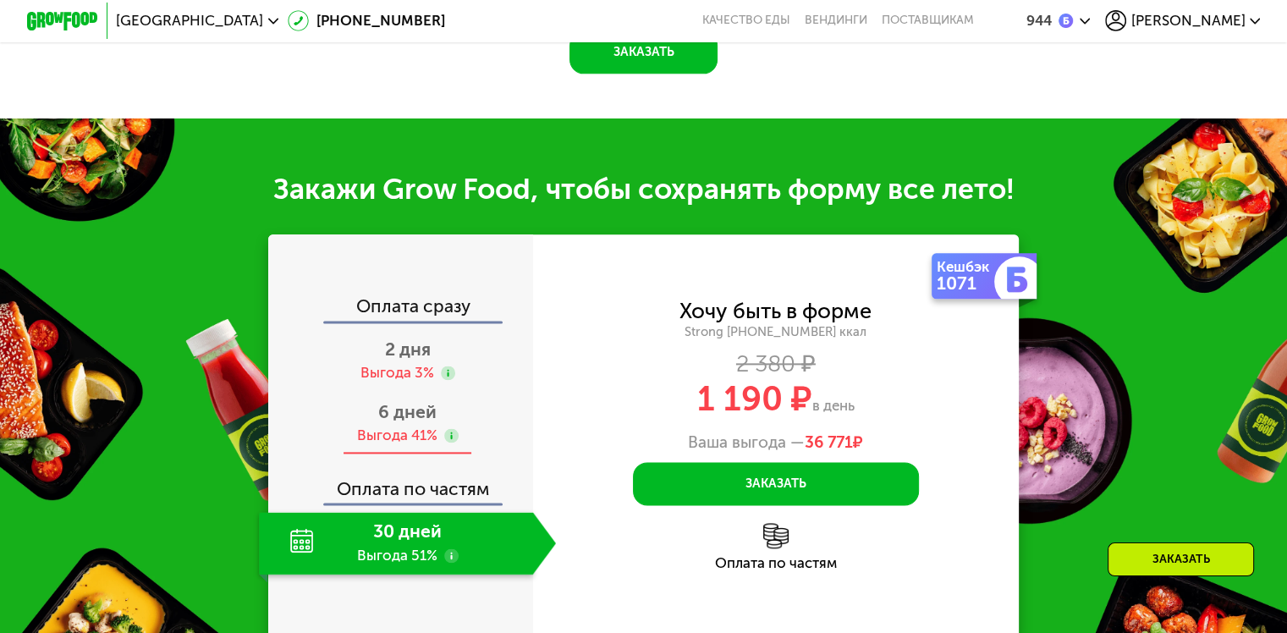
click at [416, 422] on span "6 дней" at bounding box center [407, 411] width 58 height 21
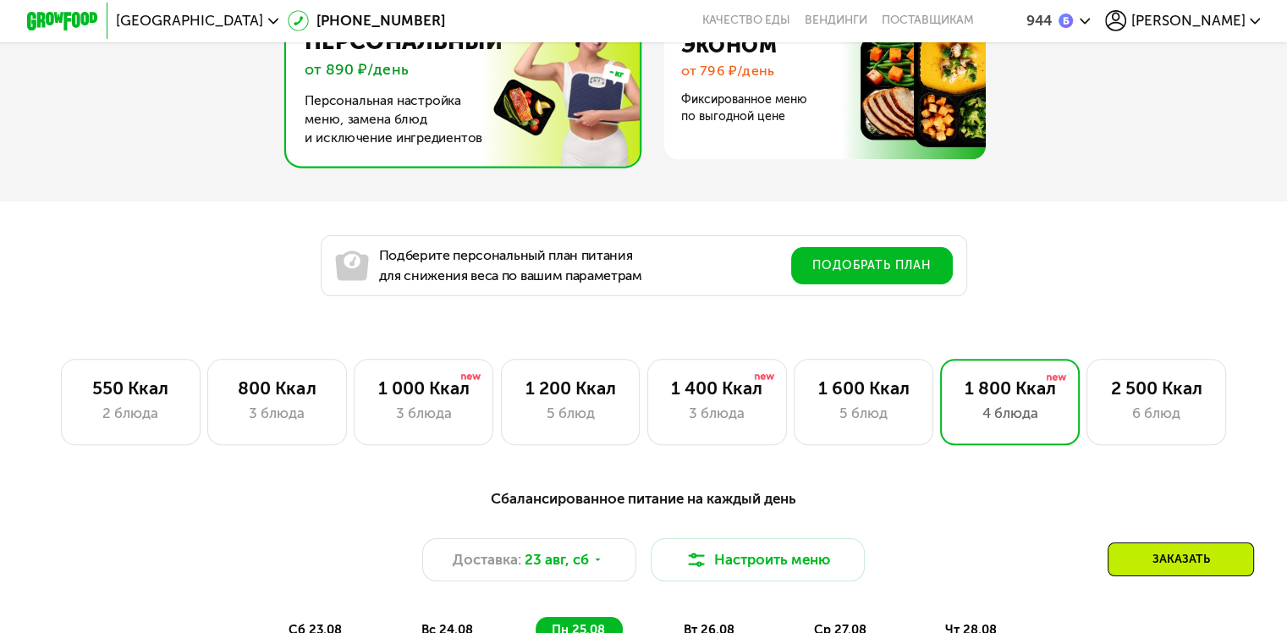
scroll to position [823, 0]
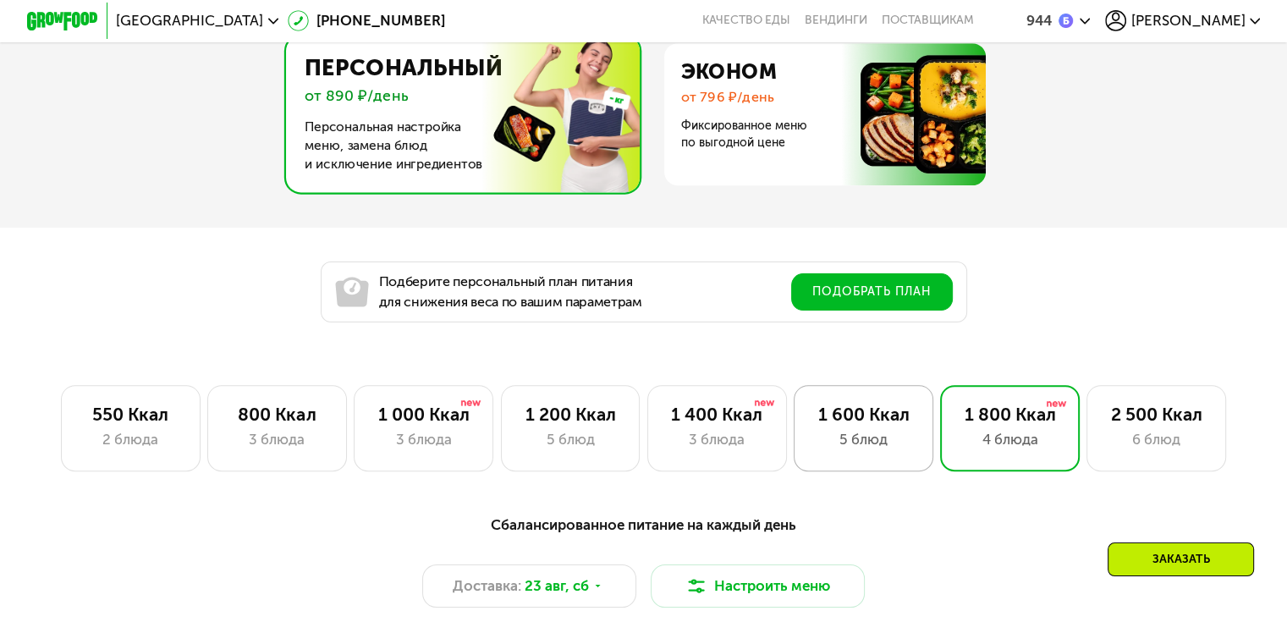
click at [877, 424] on div "1 600 Ккал" at bounding box center [863, 414] width 102 height 21
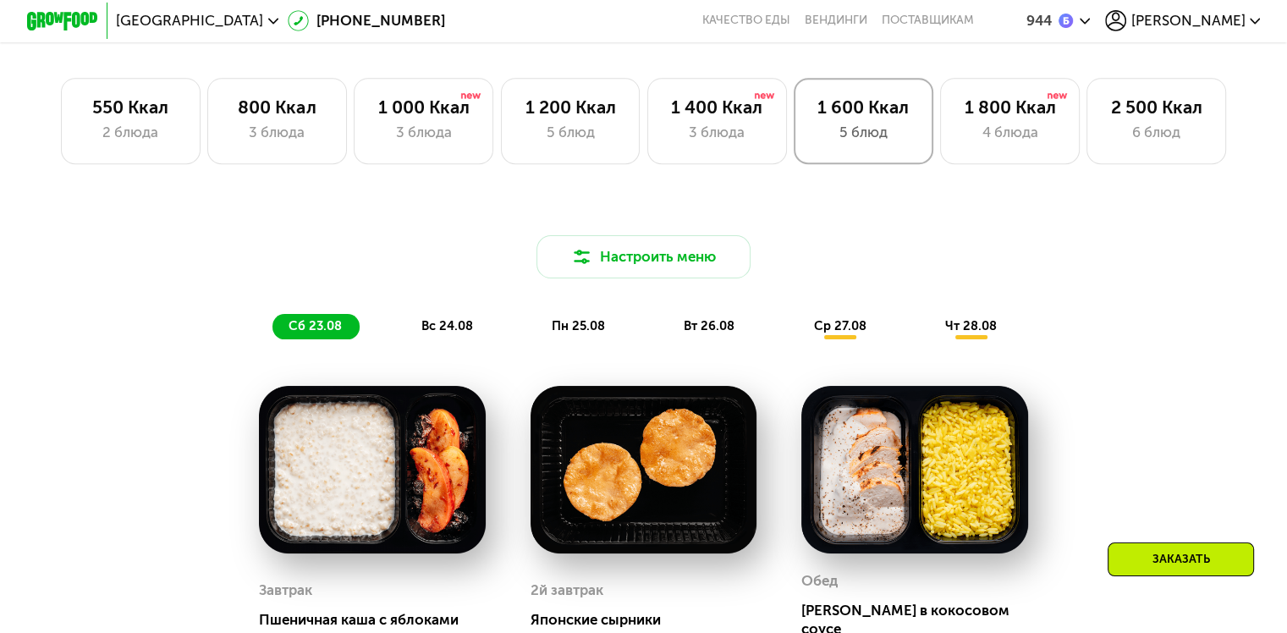
scroll to position [1162, 0]
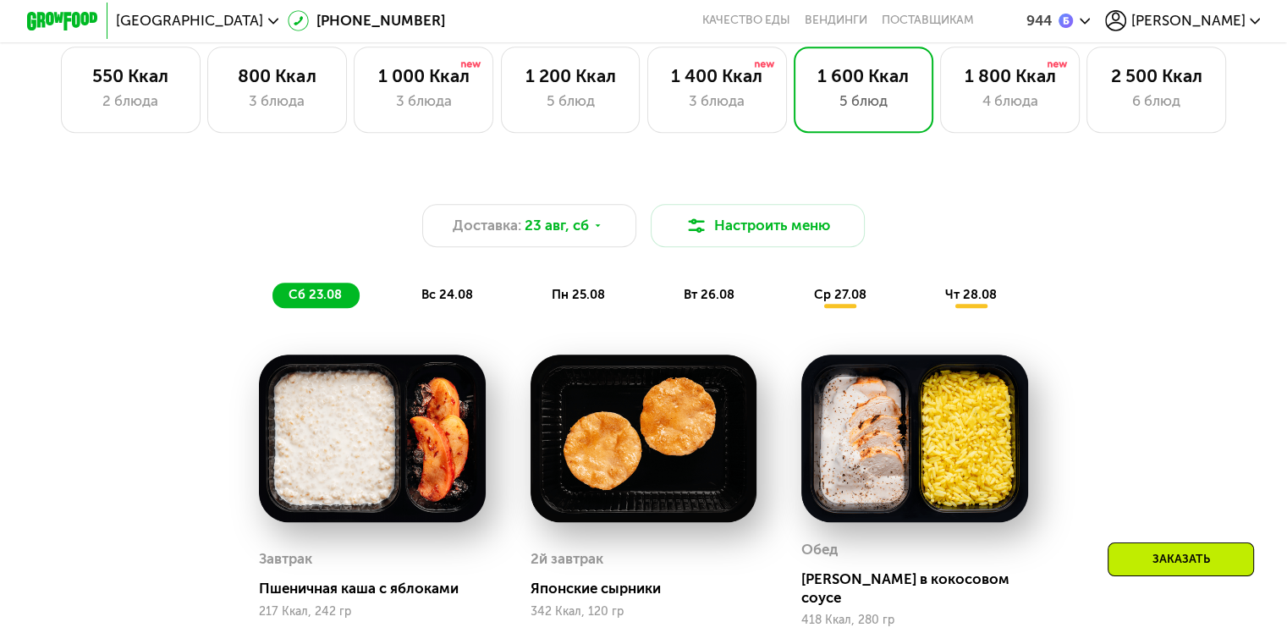
click at [589, 298] on span "пн 25.08" at bounding box center [578, 294] width 53 height 15
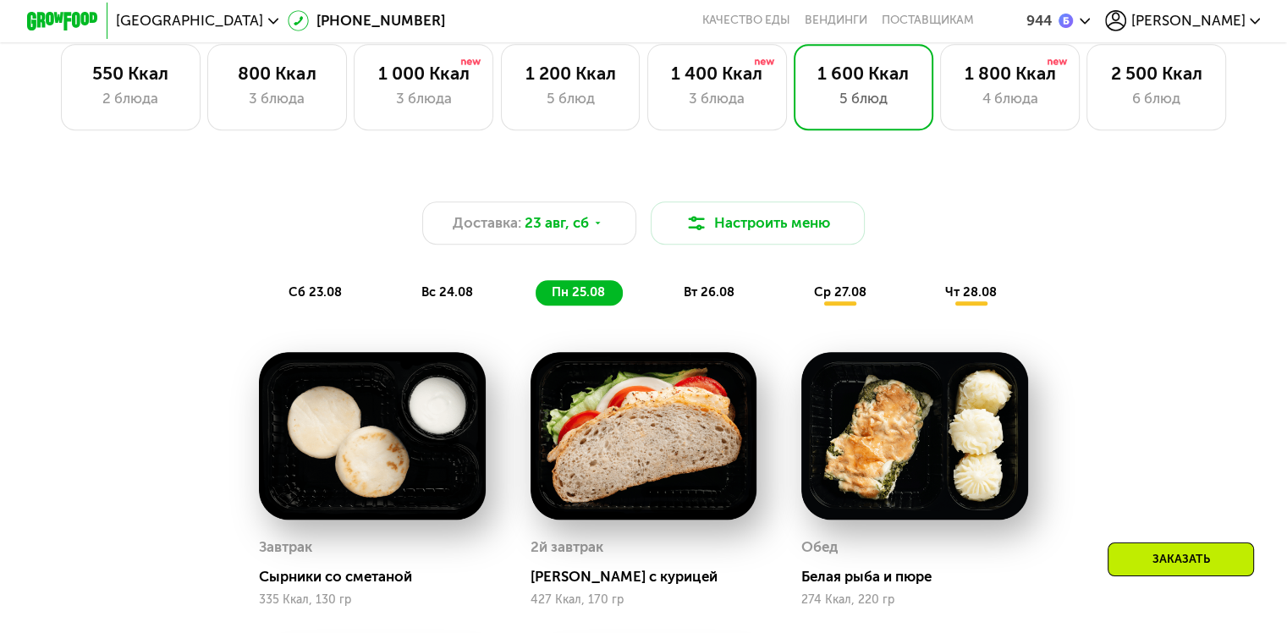
scroll to position [908, 0]
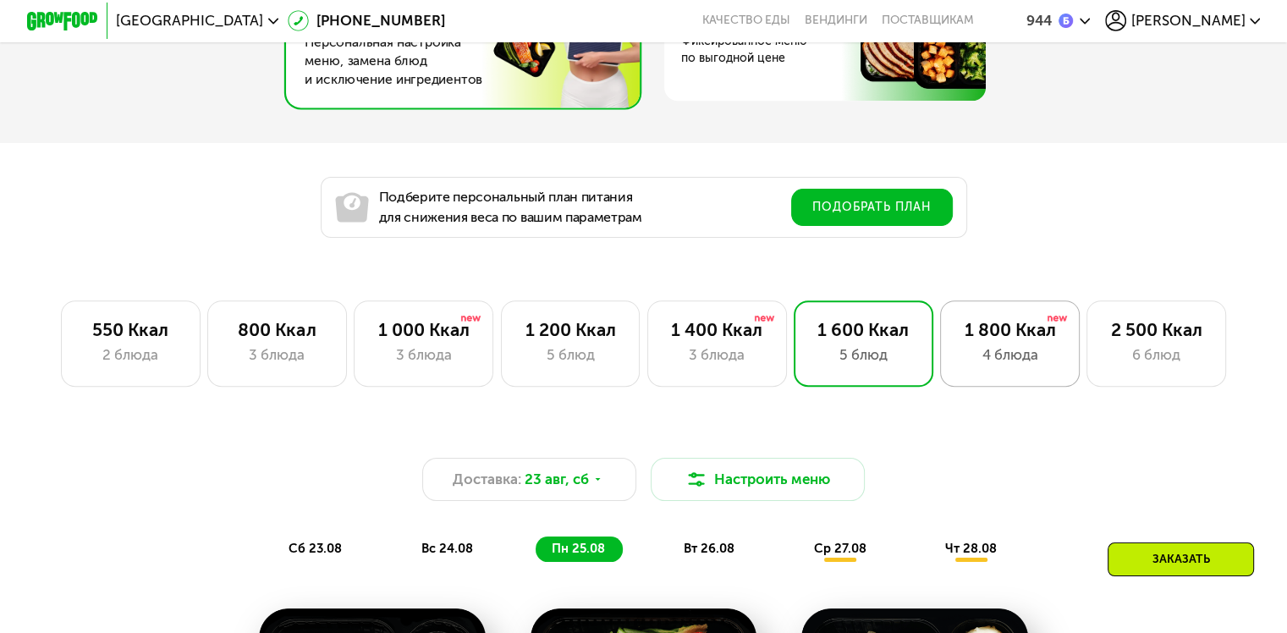
click at [992, 350] on div "4 блюда" at bounding box center [1010, 354] width 102 height 21
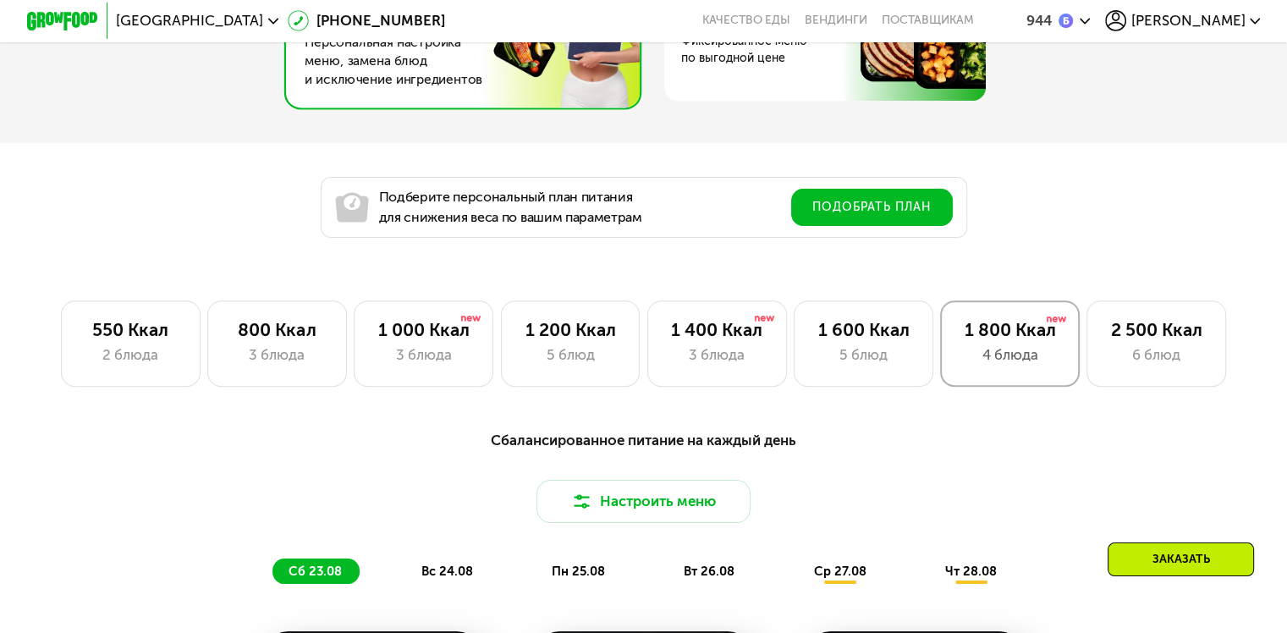
scroll to position [1331, 0]
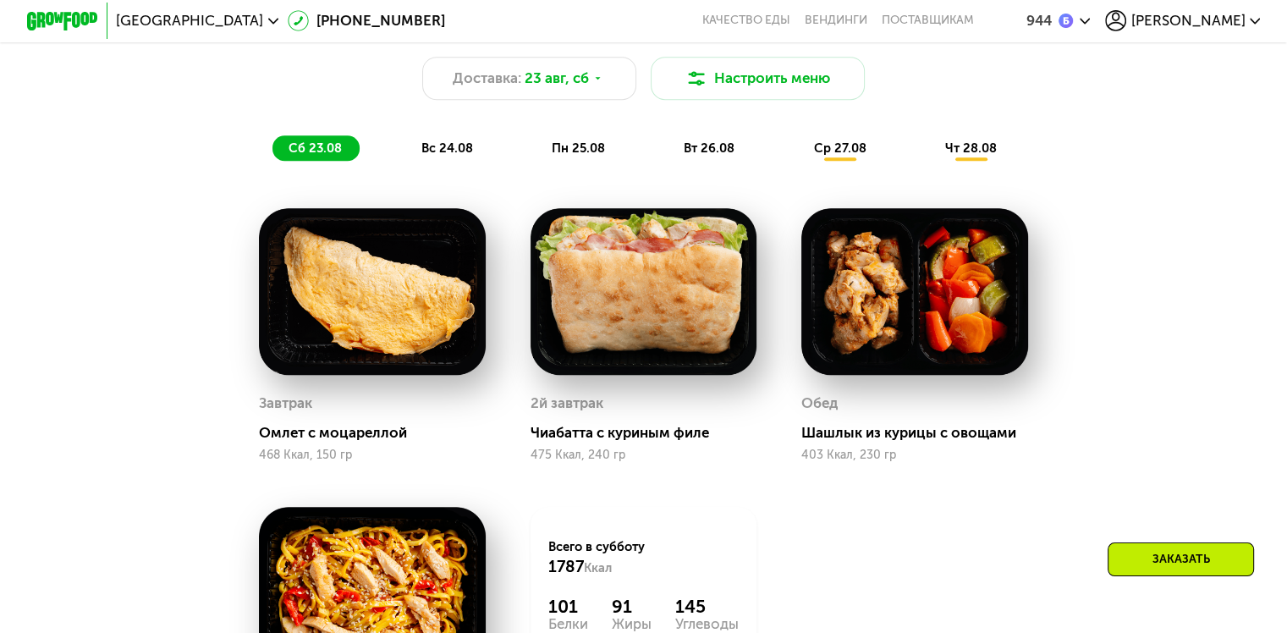
click at [597, 156] on span "пн 25.08" at bounding box center [578, 147] width 53 height 15
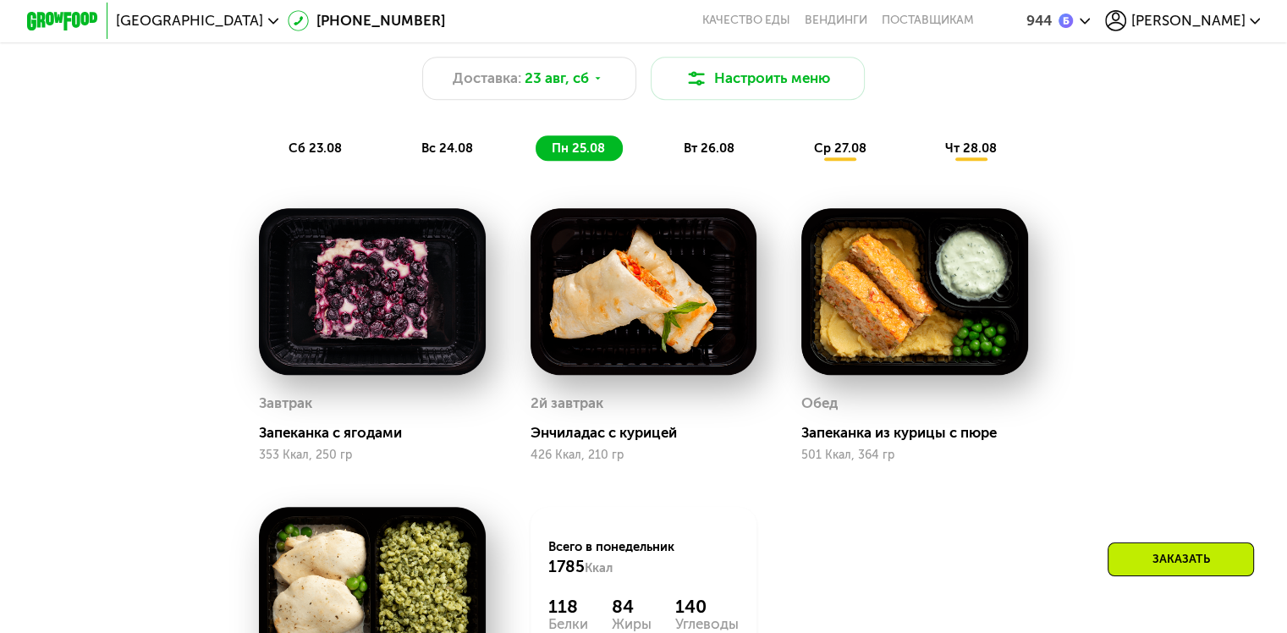
click at [709, 156] on span "вт 26.08" at bounding box center [709, 147] width 51 height 15
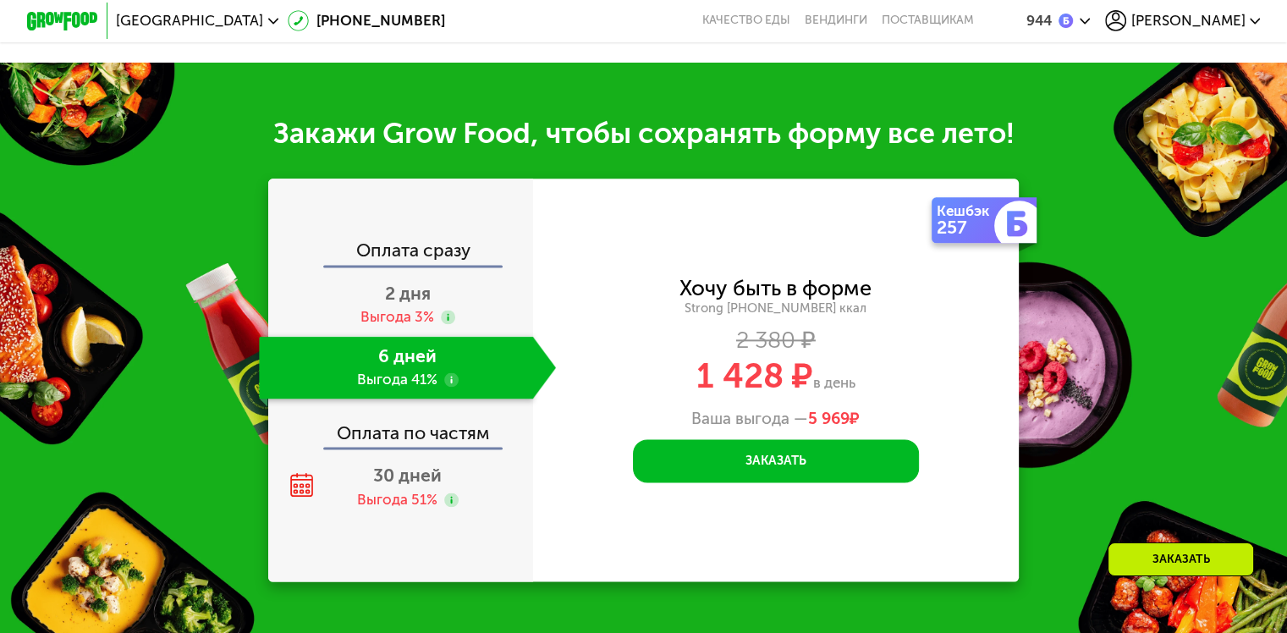
scroll to position [2177, 0]
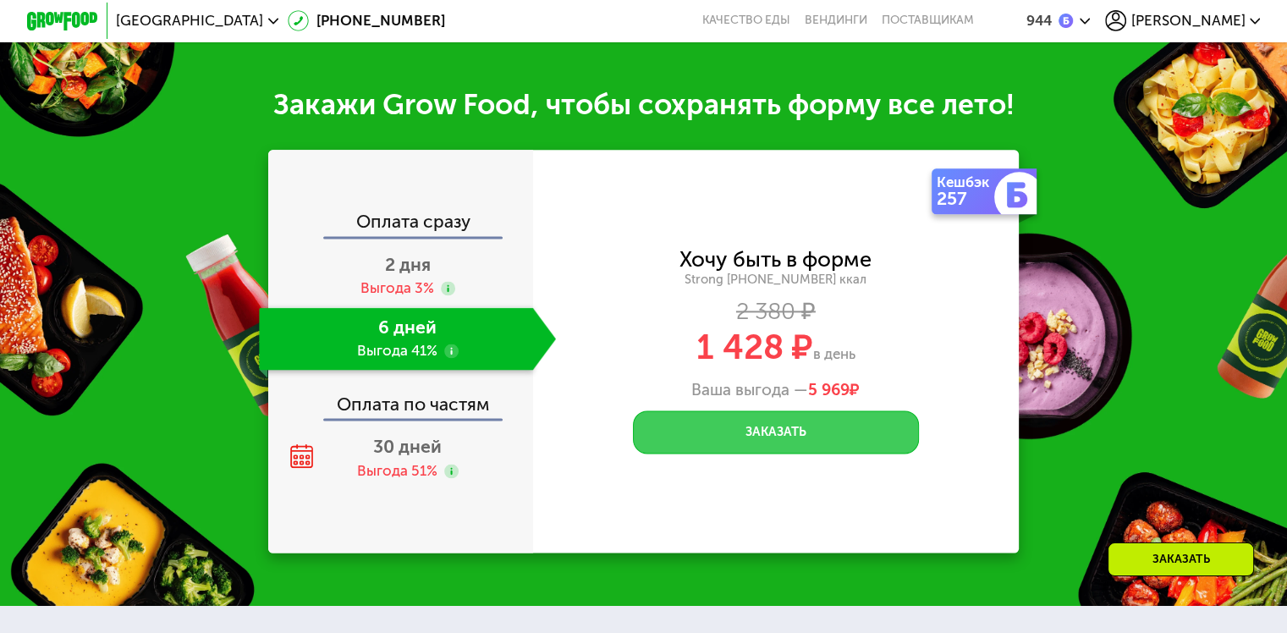
click at [795, 454] on button "Заказать" at bounding box center [776, 431] width 286 height 43
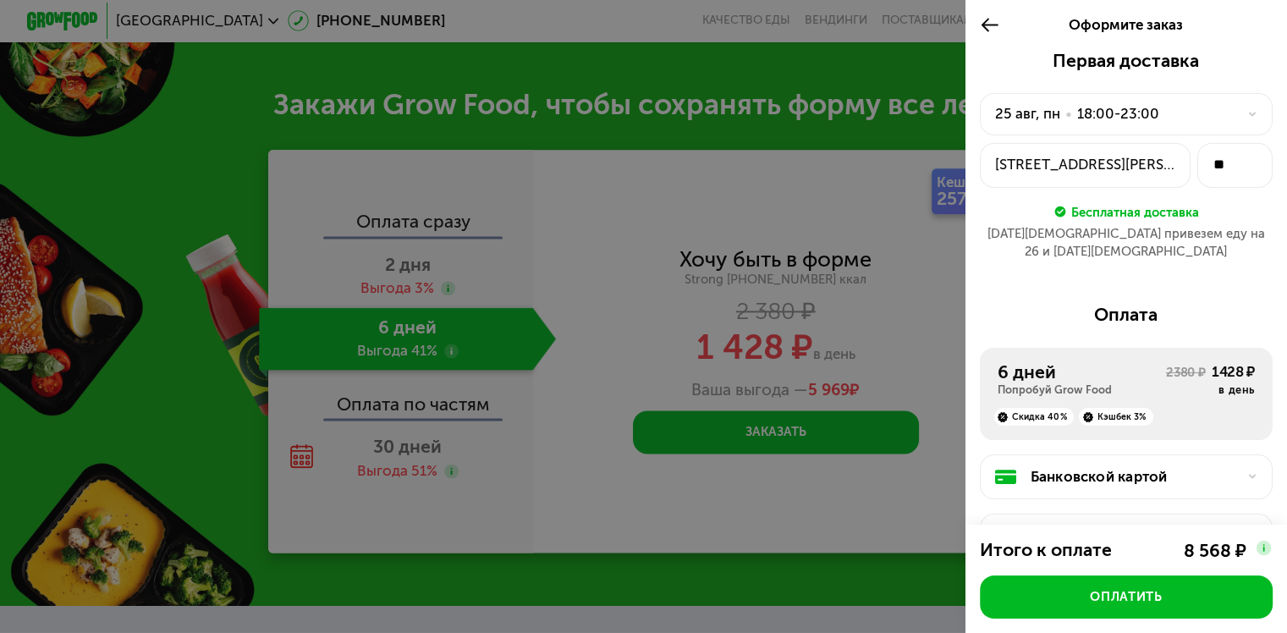
click at [1217, 113] on div "[DATE] • 18:00-23:00" at bounding box center [1115, 113] width 241 height 21
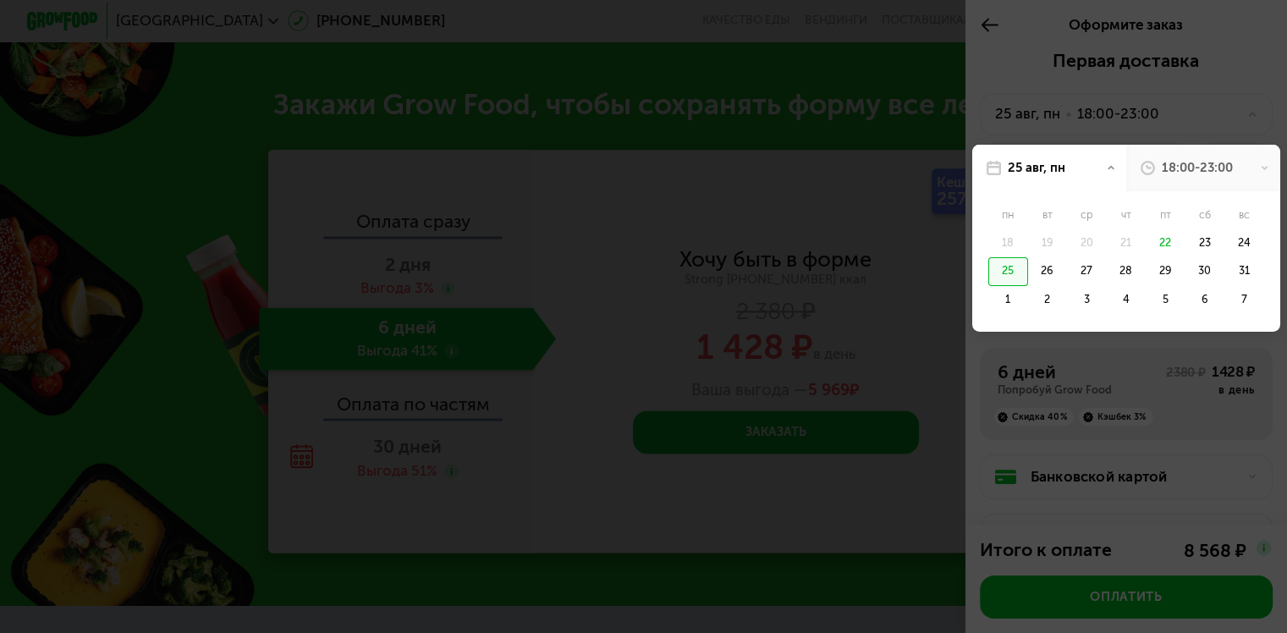
click at [1010, 272] on div "25" at bounding box center [1007, 271] width 39 height 29
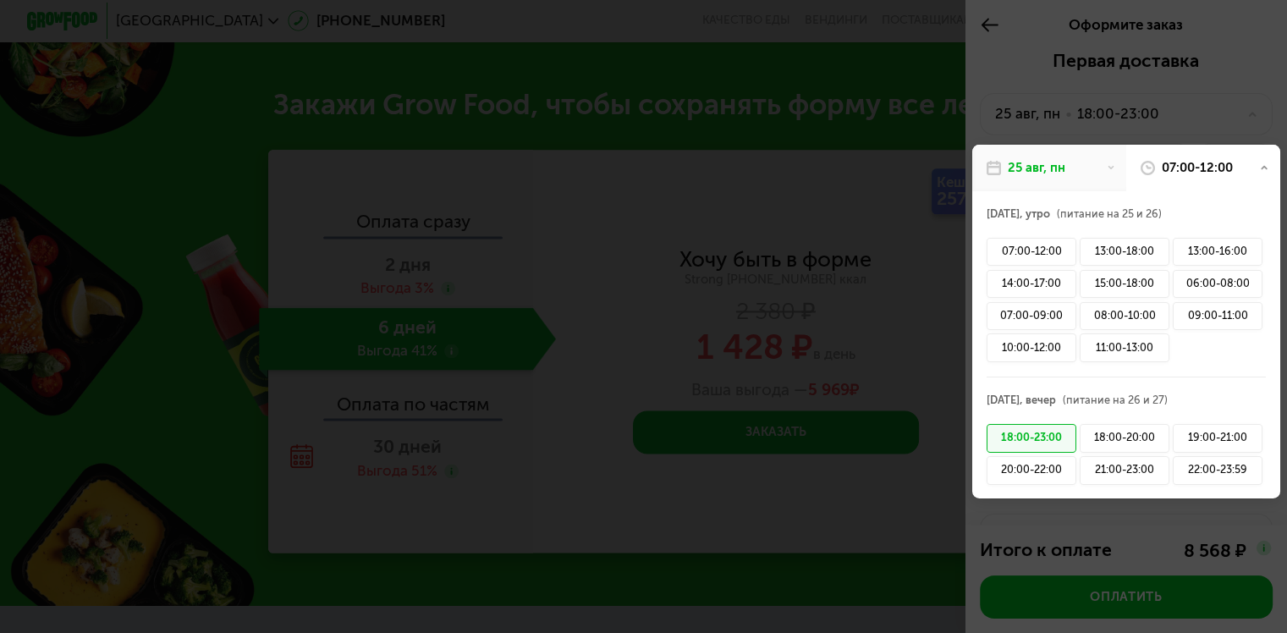
click at [921, 103] on div at bounding box center [643, 316] width 1287 height 633
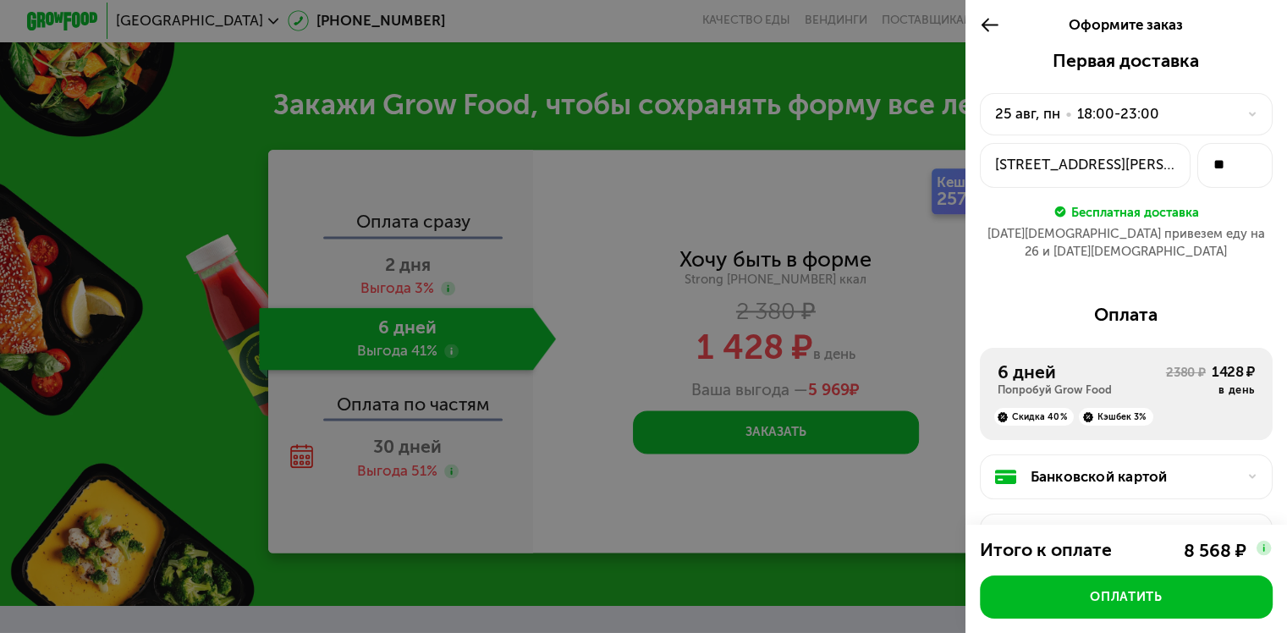
click at [985, 27] on icon at bounding box center [990, 24] width 20 height 21
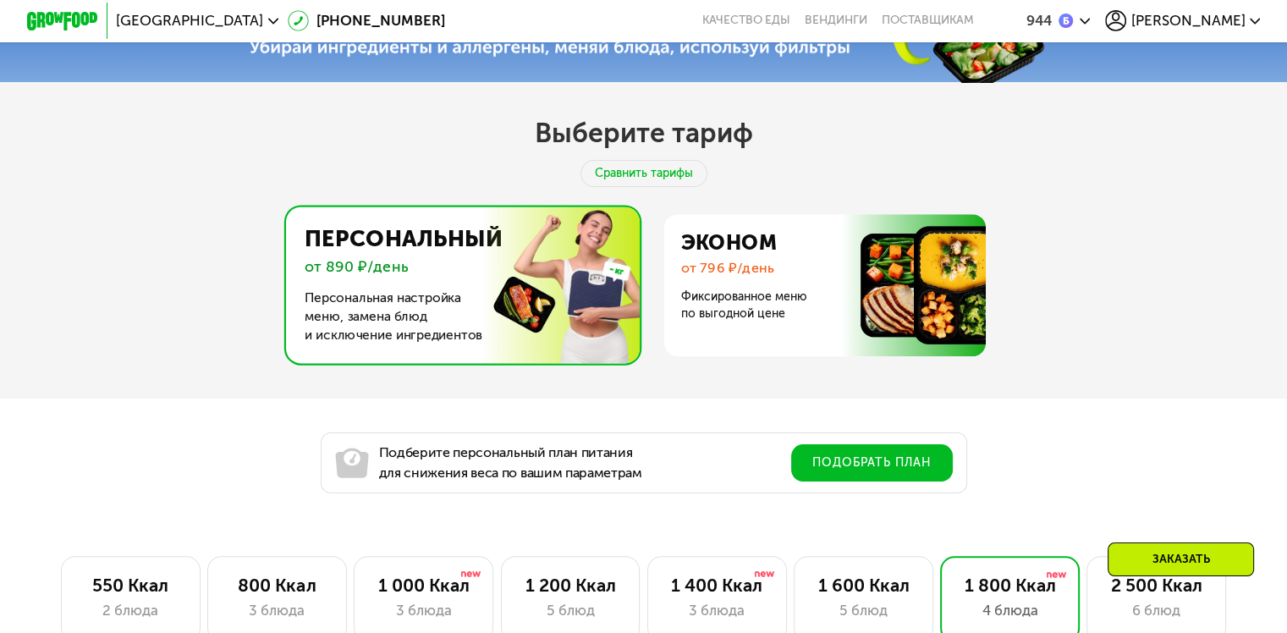
scroll to position [654, 0]
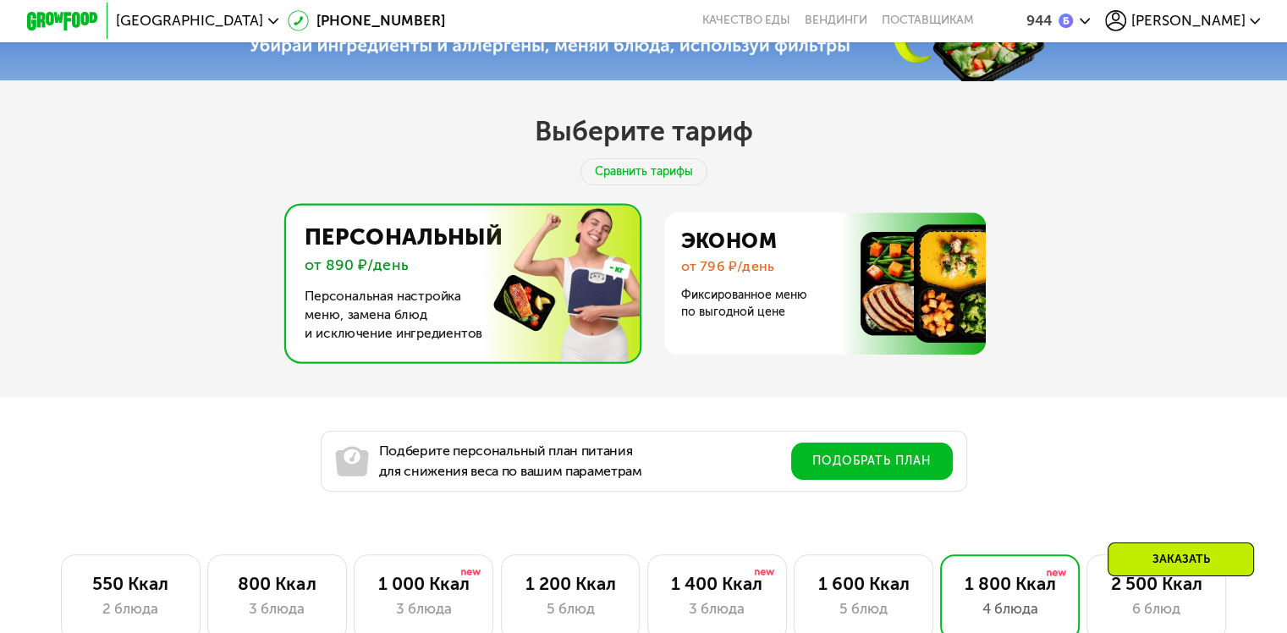
click at [564, 286] on img at bounding box center [458, 284] width 362 height 157
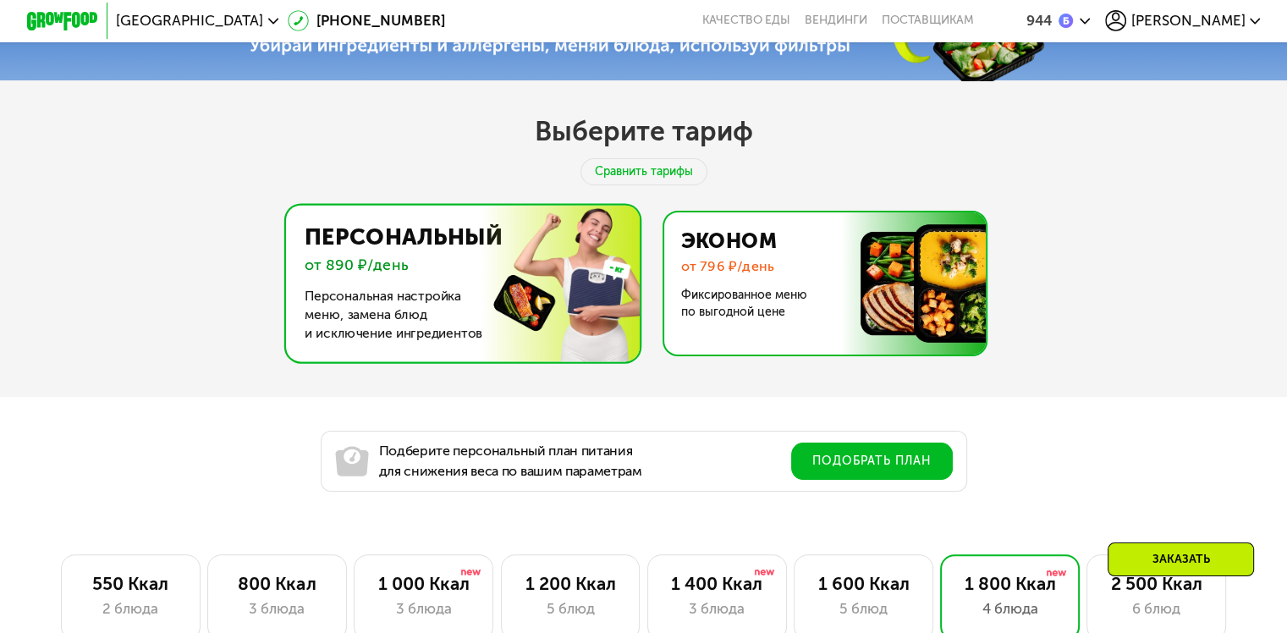
click at [838, 287] on img at bounding box center [820, 283] width 329 height 142
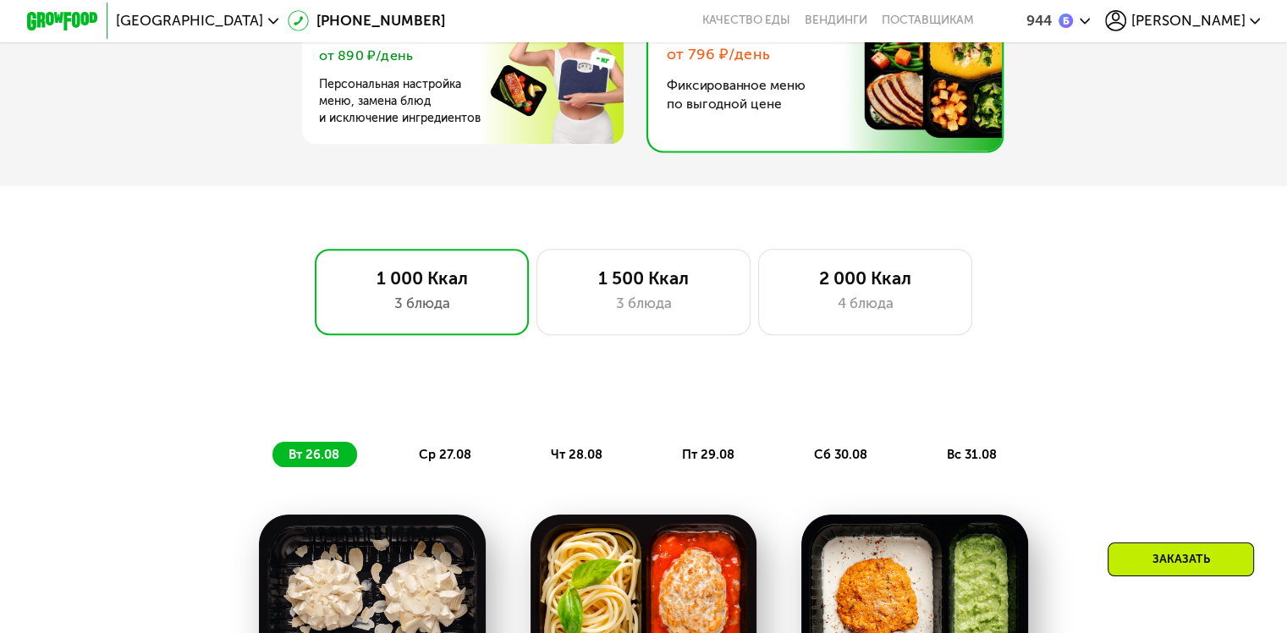
scroll to position [908, 0]
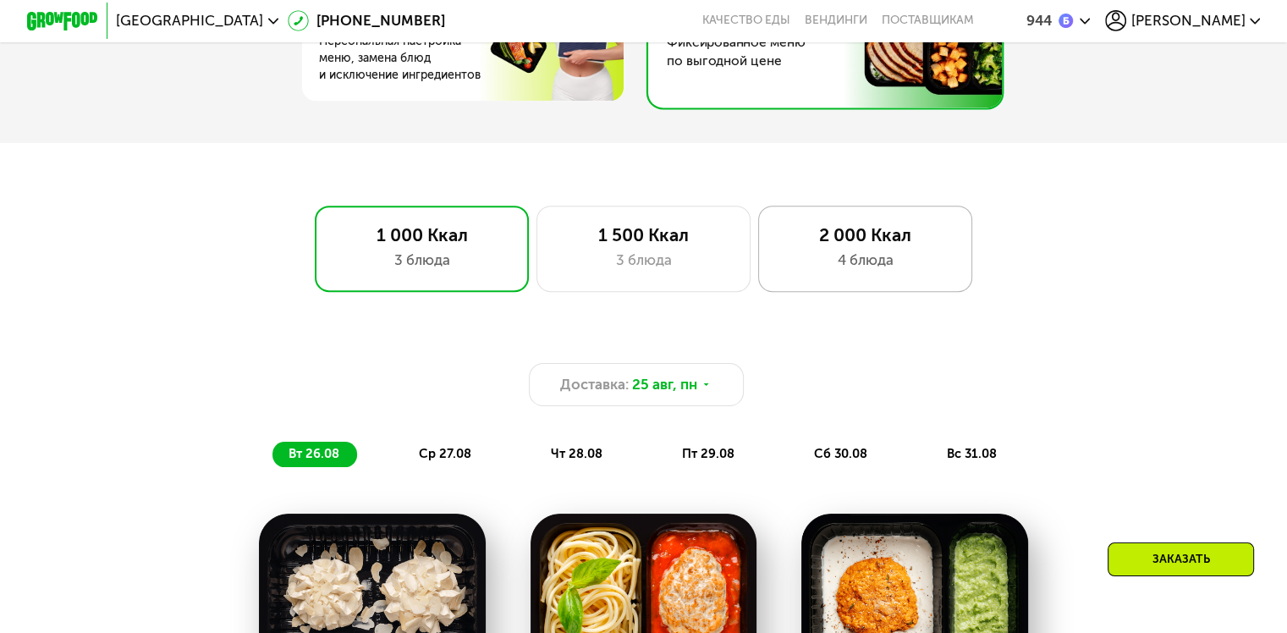
click at [861, 278] on div "2 000 Ккал 4 блюда" at bounding box center [865, 248] width 215 height 85
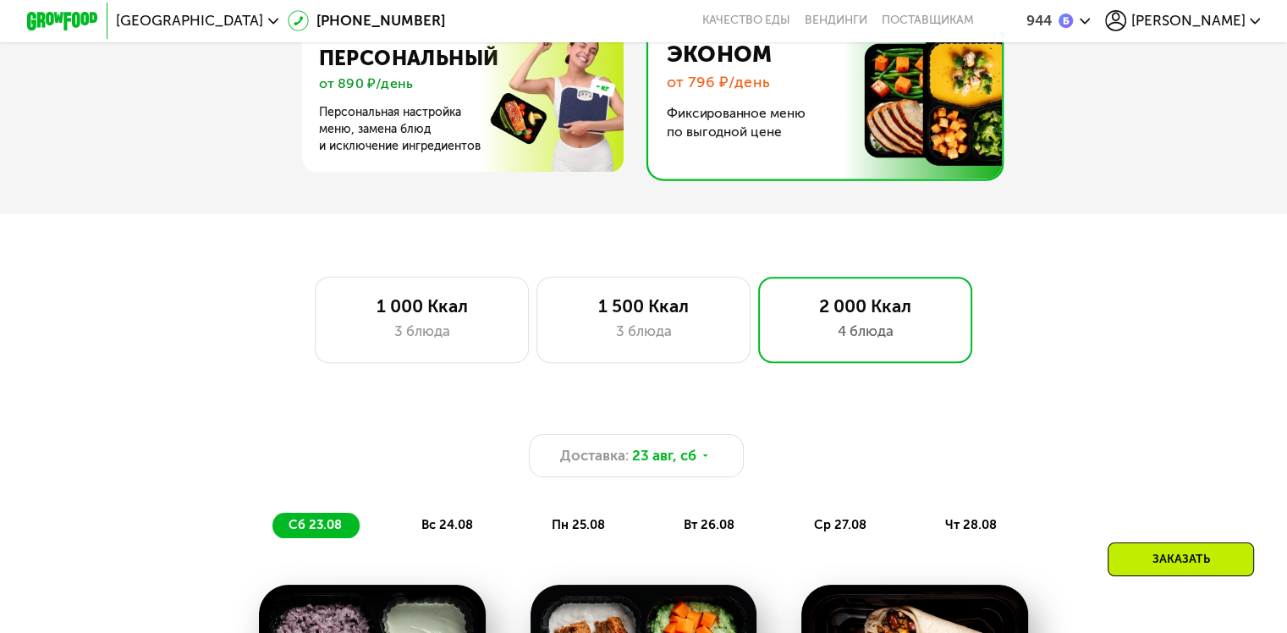
scroll to position [570, 0]
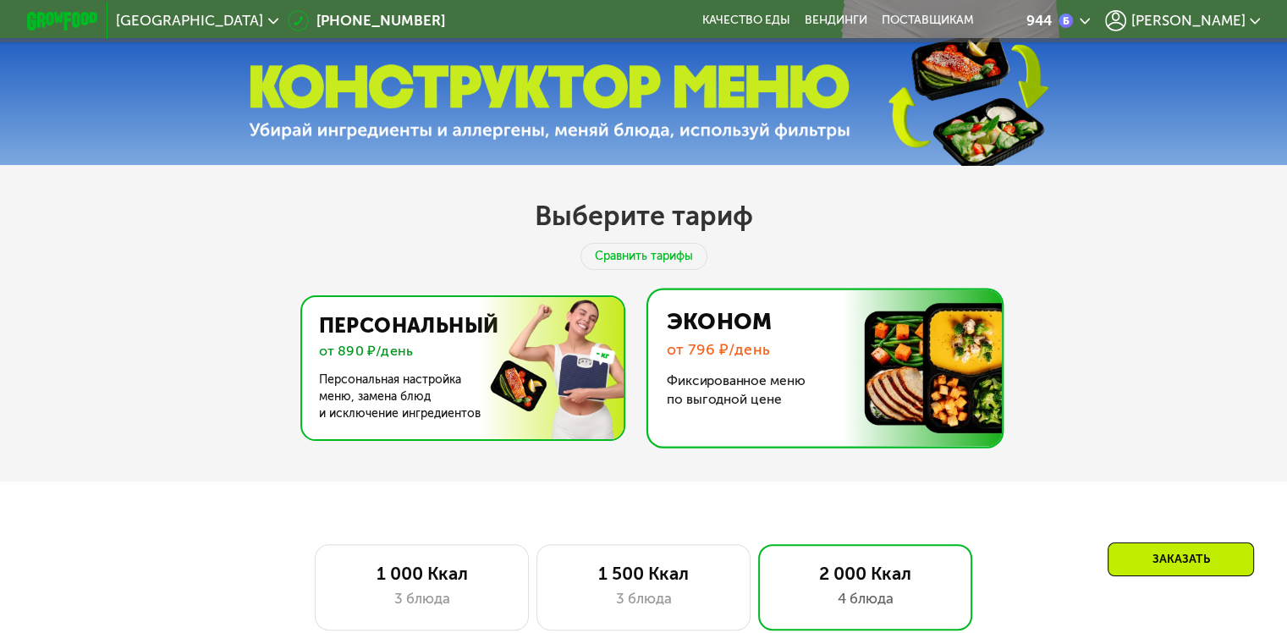
click at [522, 418] on img at bounding box center [458, 368] width 329 height 142
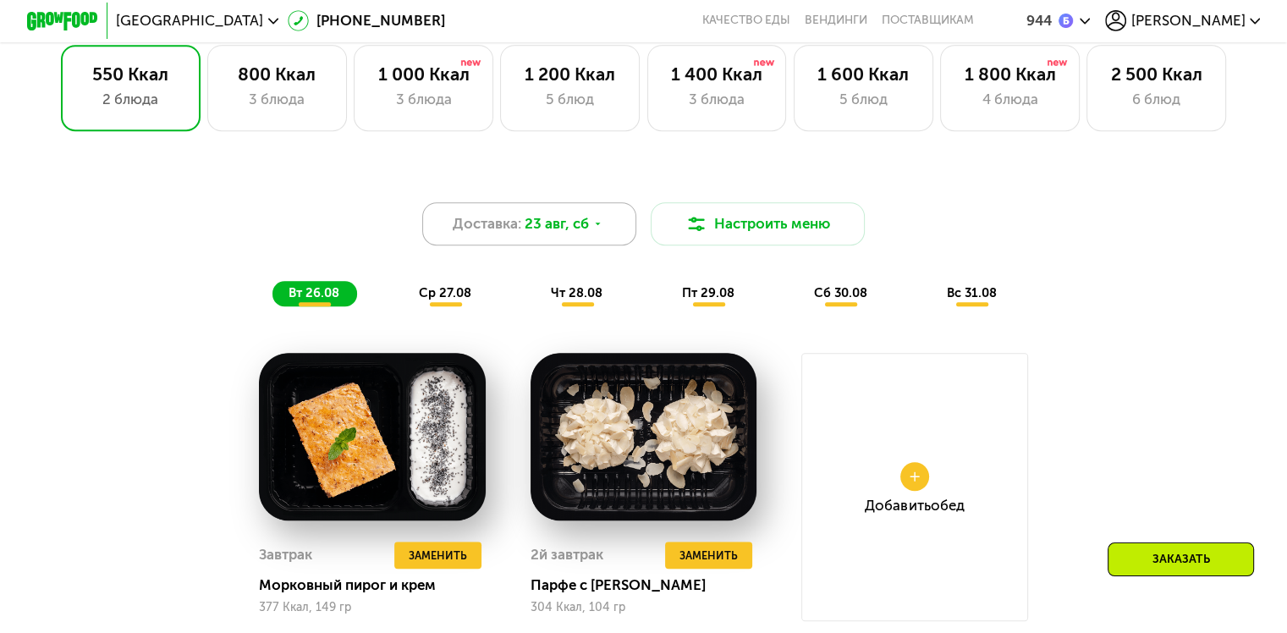
scroll to position [993, 0]
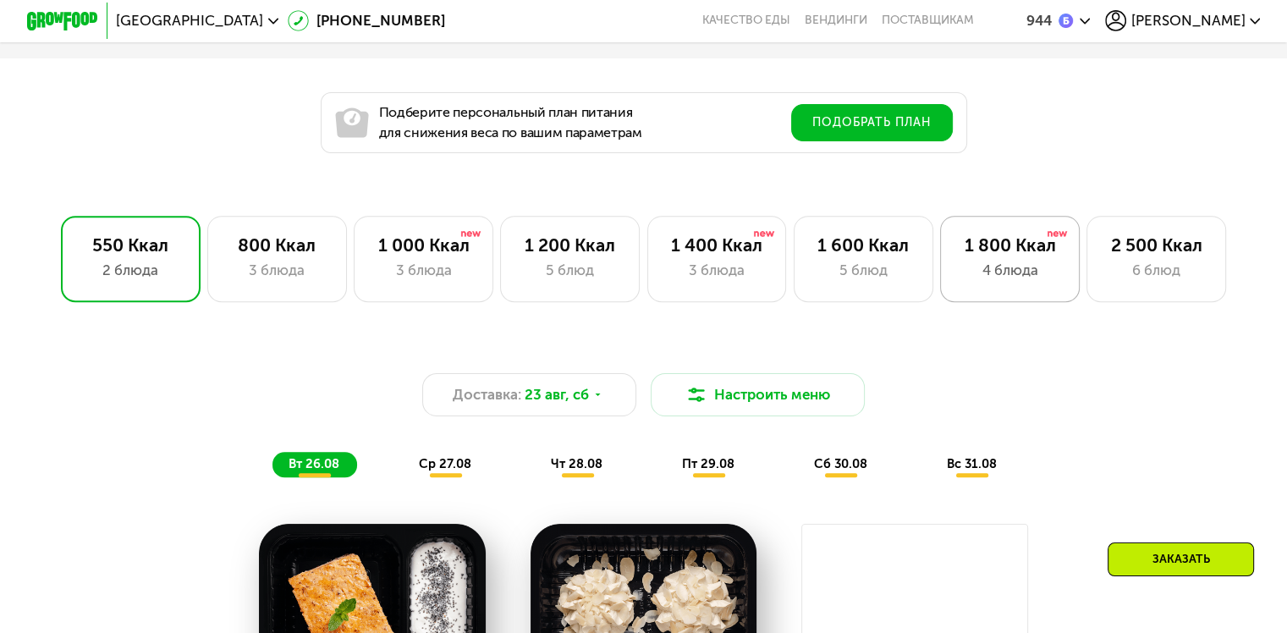
click at [976, 281] on div "4 блюда" at bounding box center [1010, 270] width 102 height 21
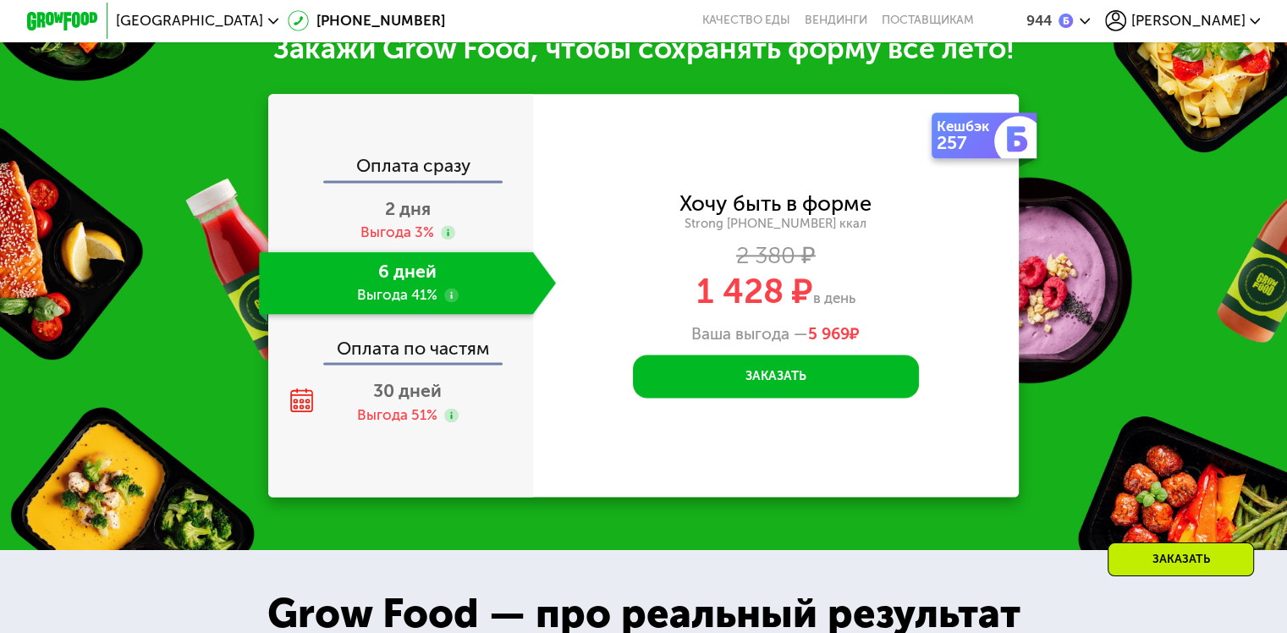
scroll to position [2262, 0]
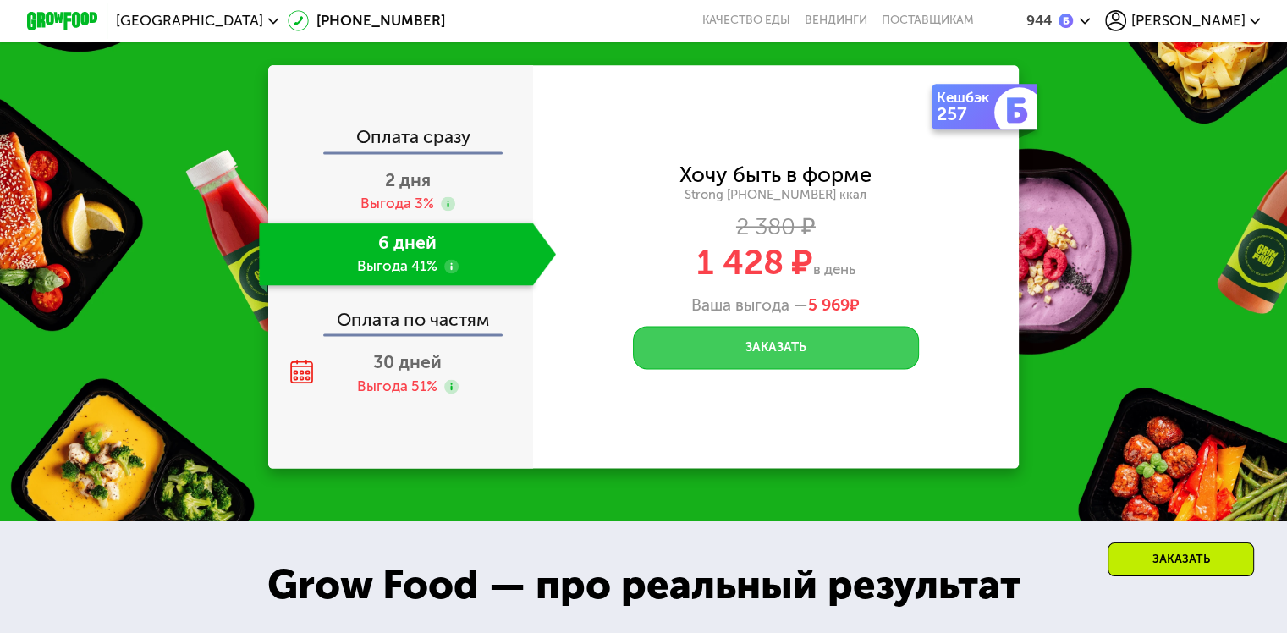
click at [720, 369] on button "Заказать" at bounding box center [776, 347] width 286 height 43
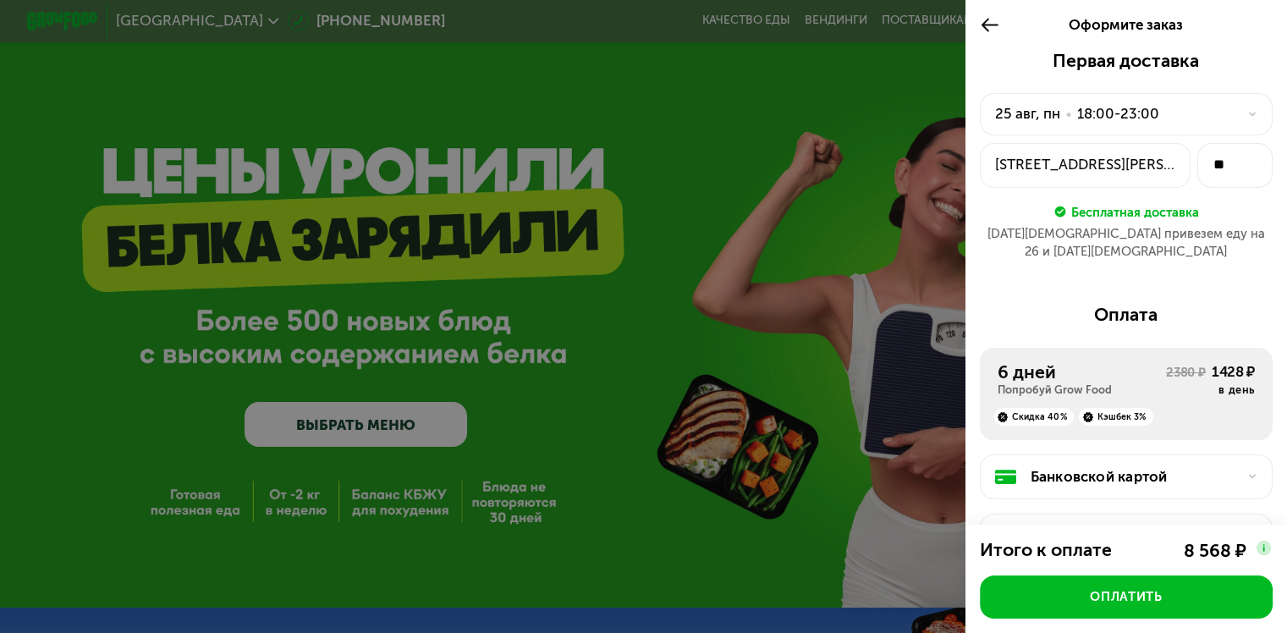
click at [1232, 108] on div "[DATE] • 18:00-23:00" at bounding box center [1126, 114] width 293 height 43
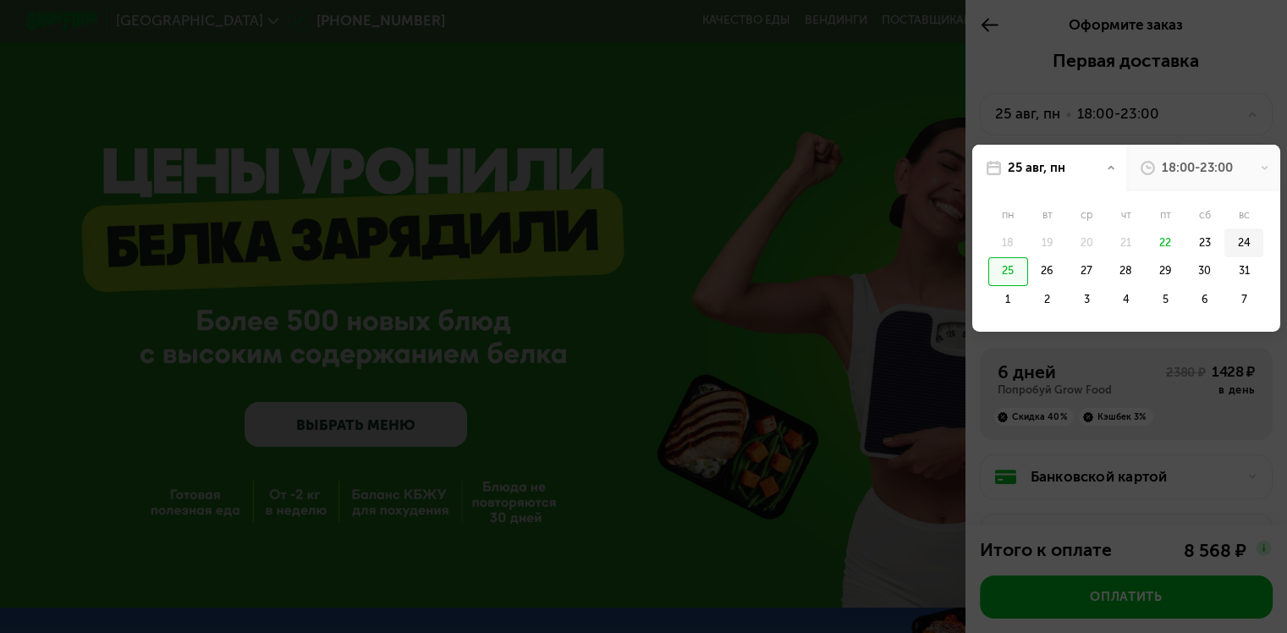
click at [1027, 257] on div "24" at bounding box center [1007, 271] width 39 height 29
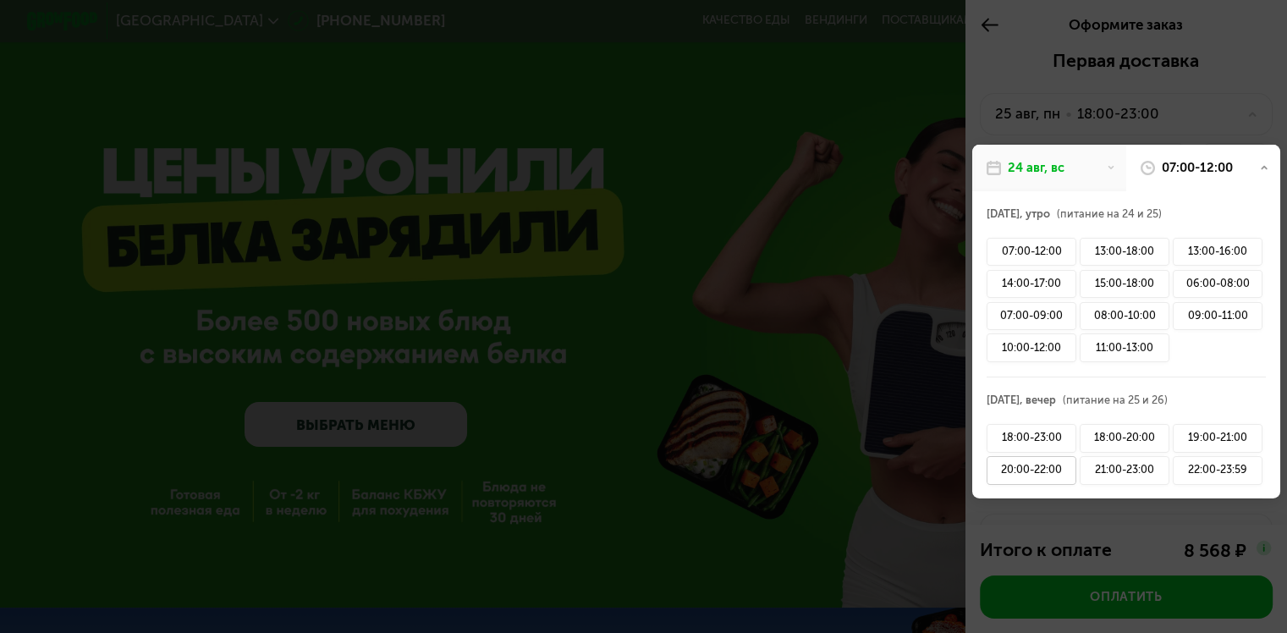
click at [1049, 474] on div "20:00-22:00" at bounding box center [1032, 470] width 90 height 29
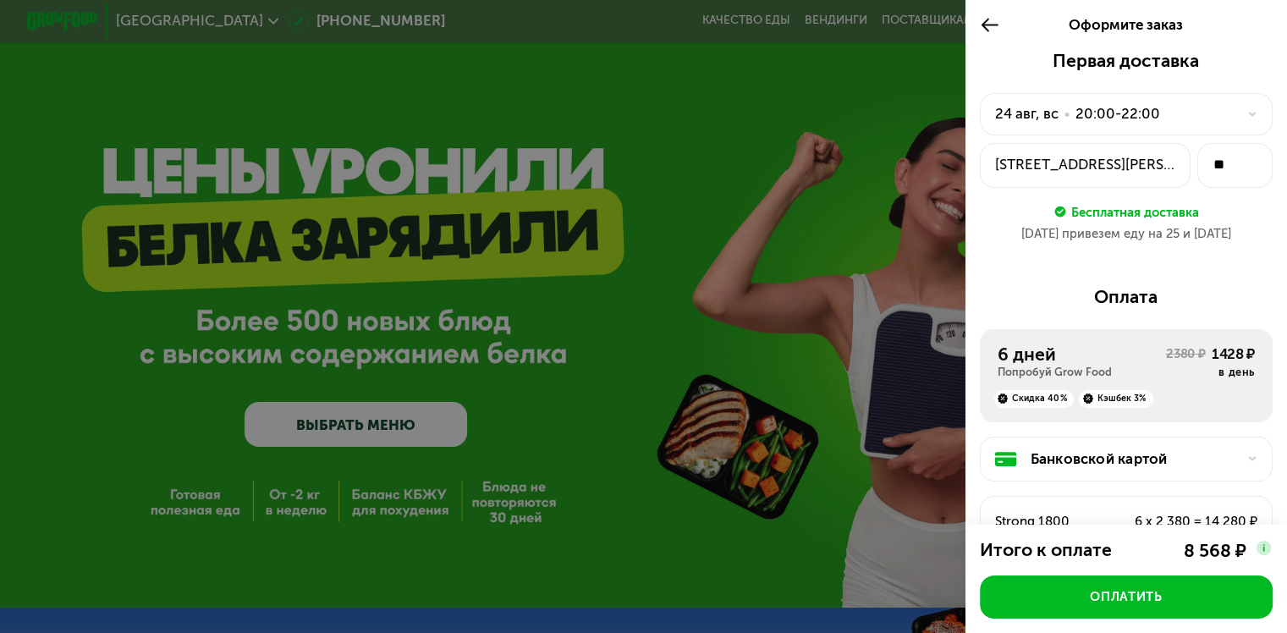
click at [1180, 115] on div "[DATE] • 20:00-22:00" at bounding box center [1115, 113] width 241 height 21
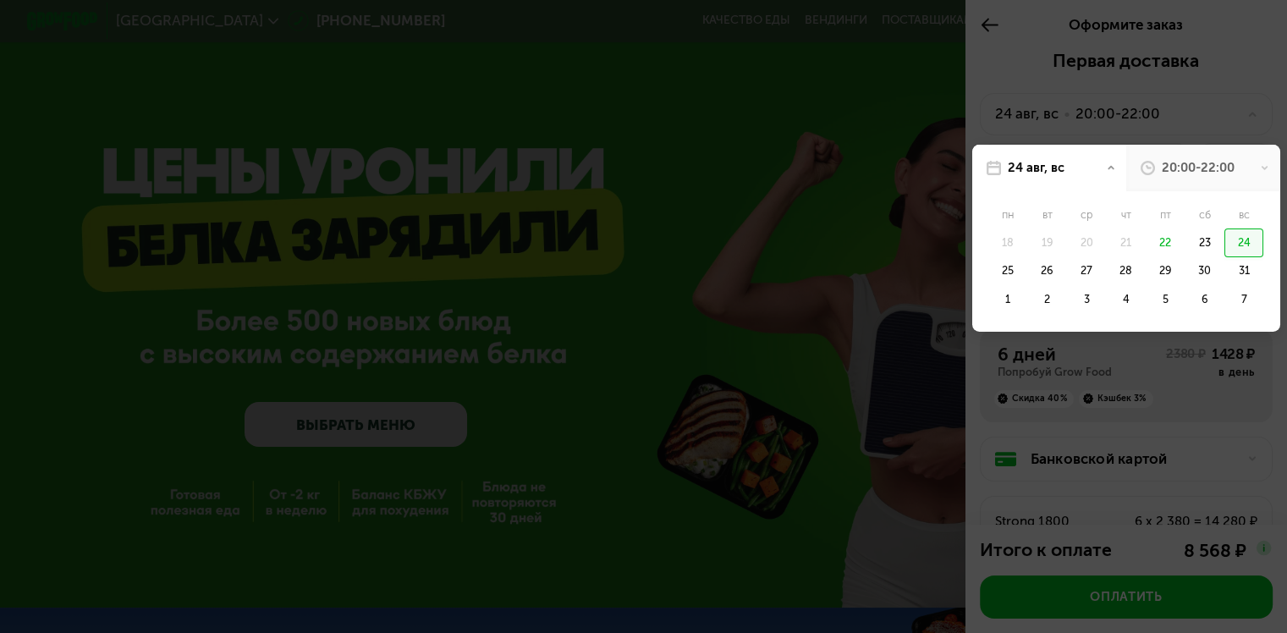
click at [1180, 115] on div at bounding box center [643, 316] width 1287 height 633
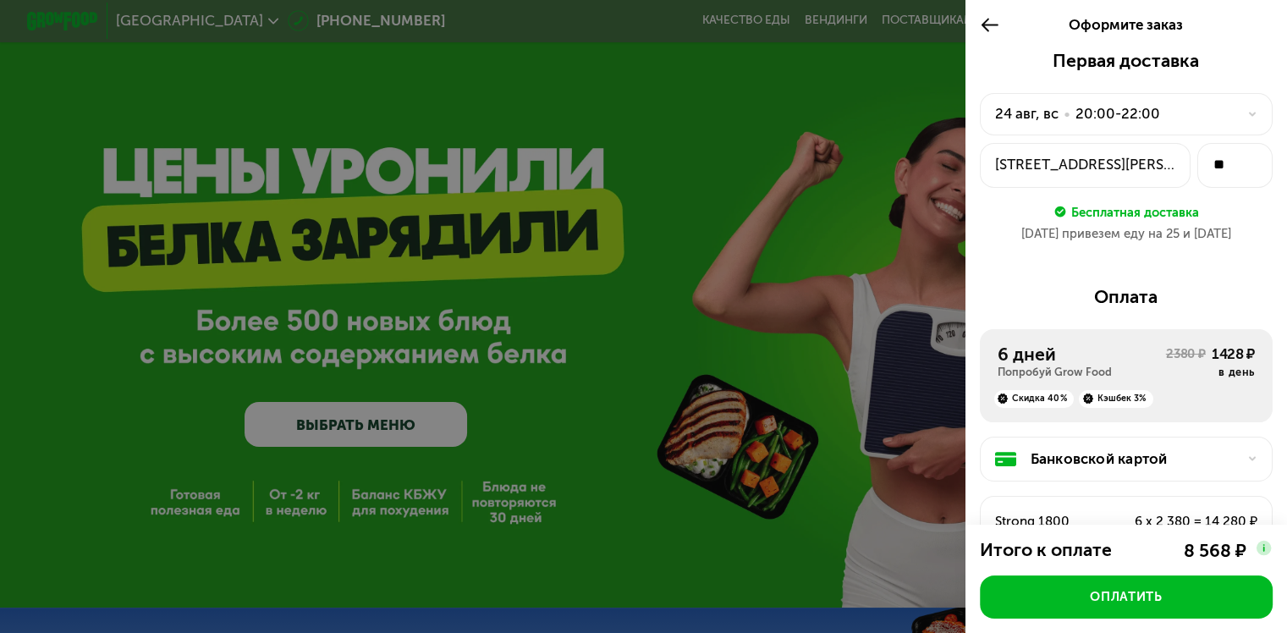
click at [1180, 116] on div "[DATE] • 20:00-22:00" at bounding box center [1115, 113] width 241 height 21
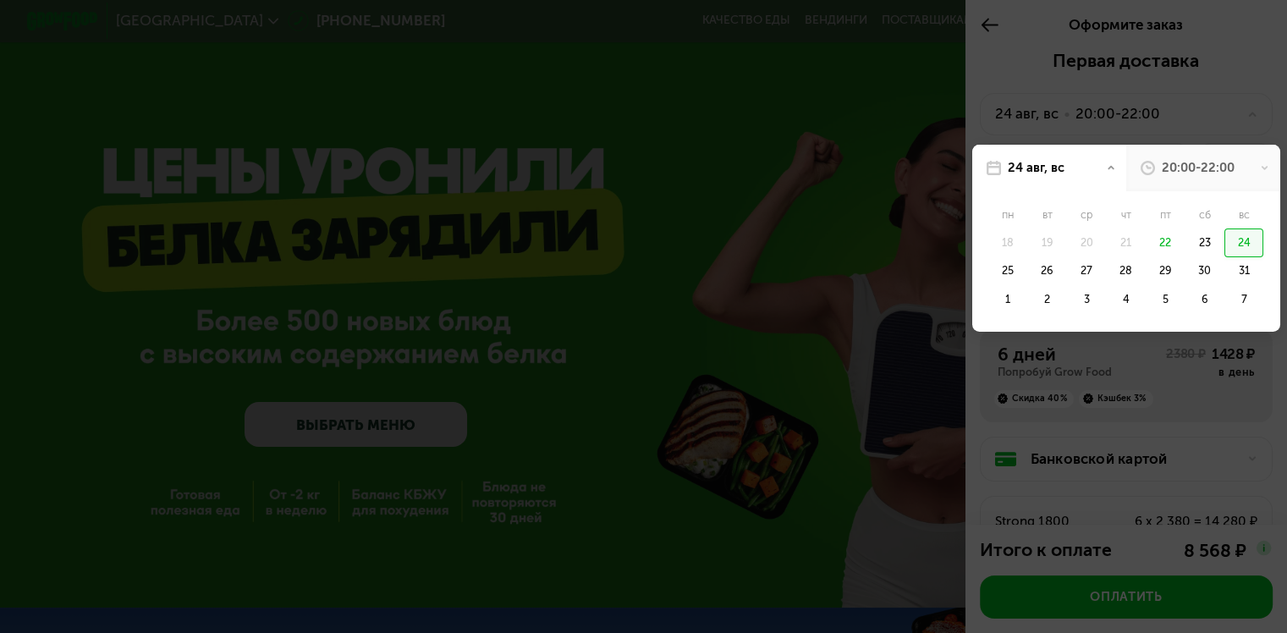
click at [1181, 167] on div "20:00-22:00" at bounding box center [1198, 168] width 73 height 18
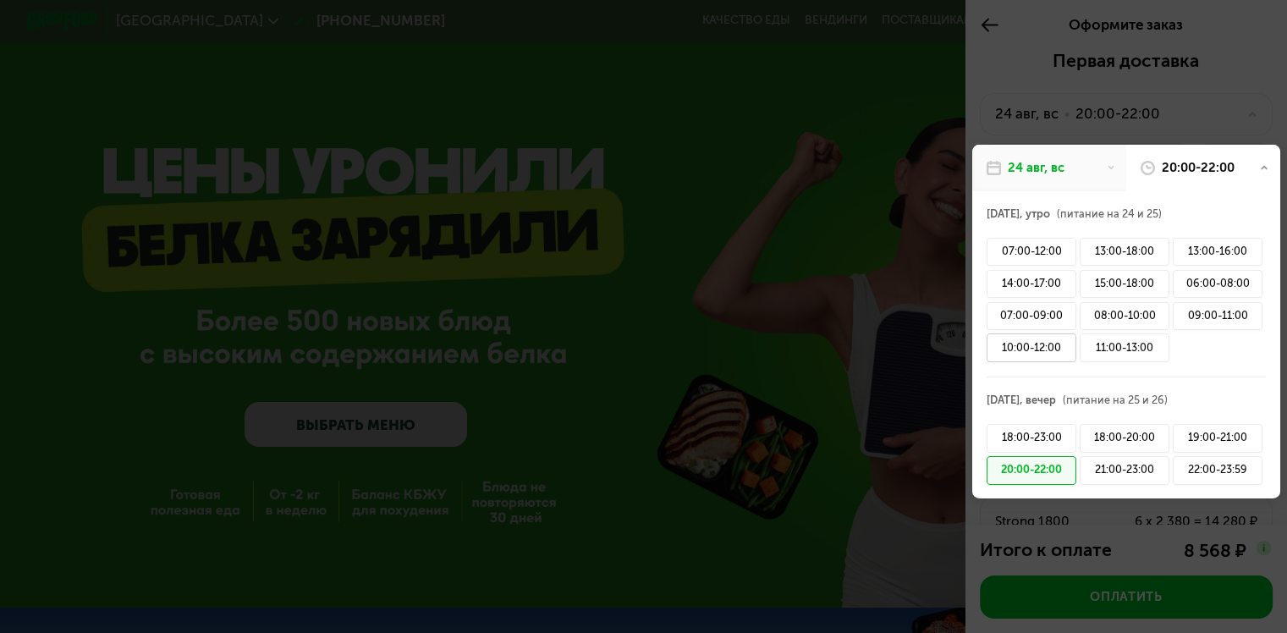
click at [1031, 350] on div "10:00-12:00" at bounding box center [1032, 347] width 90 height 29
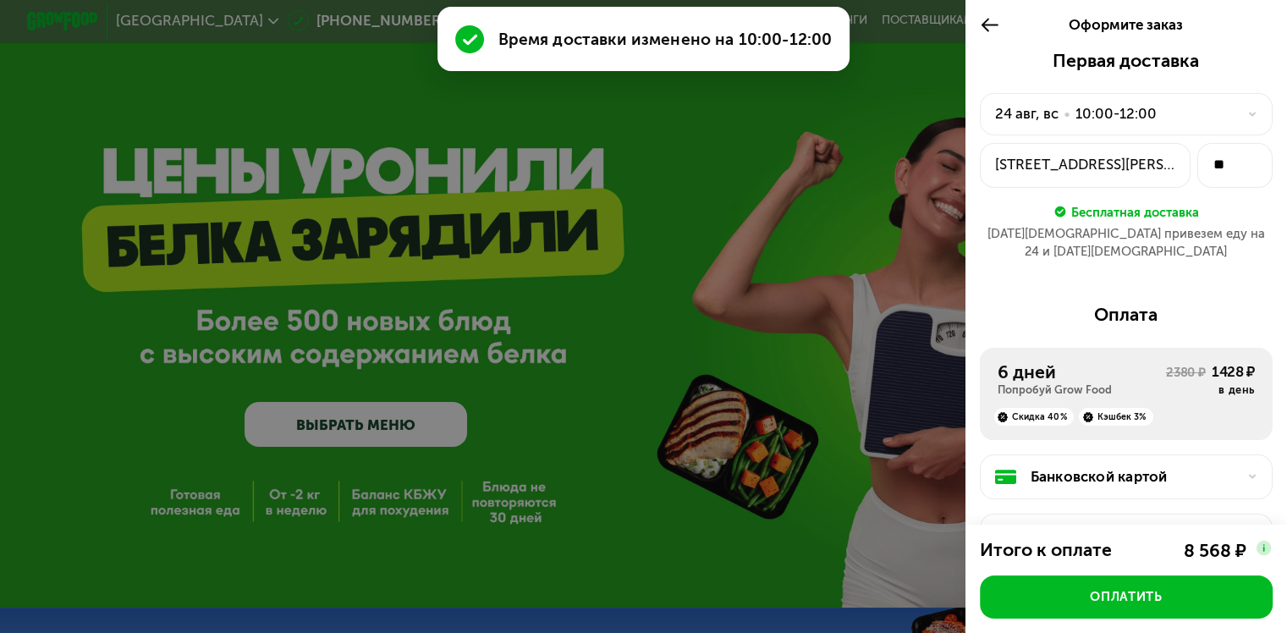
click at [1043, 117] on div "24 авг, вс" at bounding box center [1026, 113] width 63 height 21
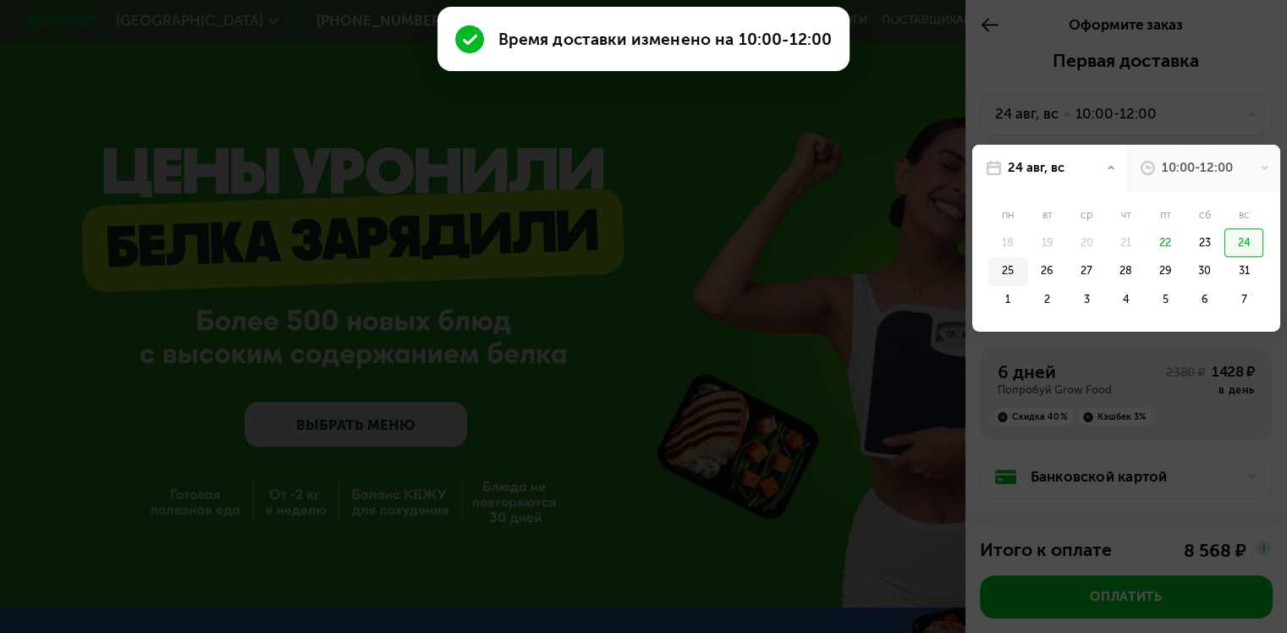
click at [1028, 270] on div "25" at bounding box center [1047, 271] width 39 height 29
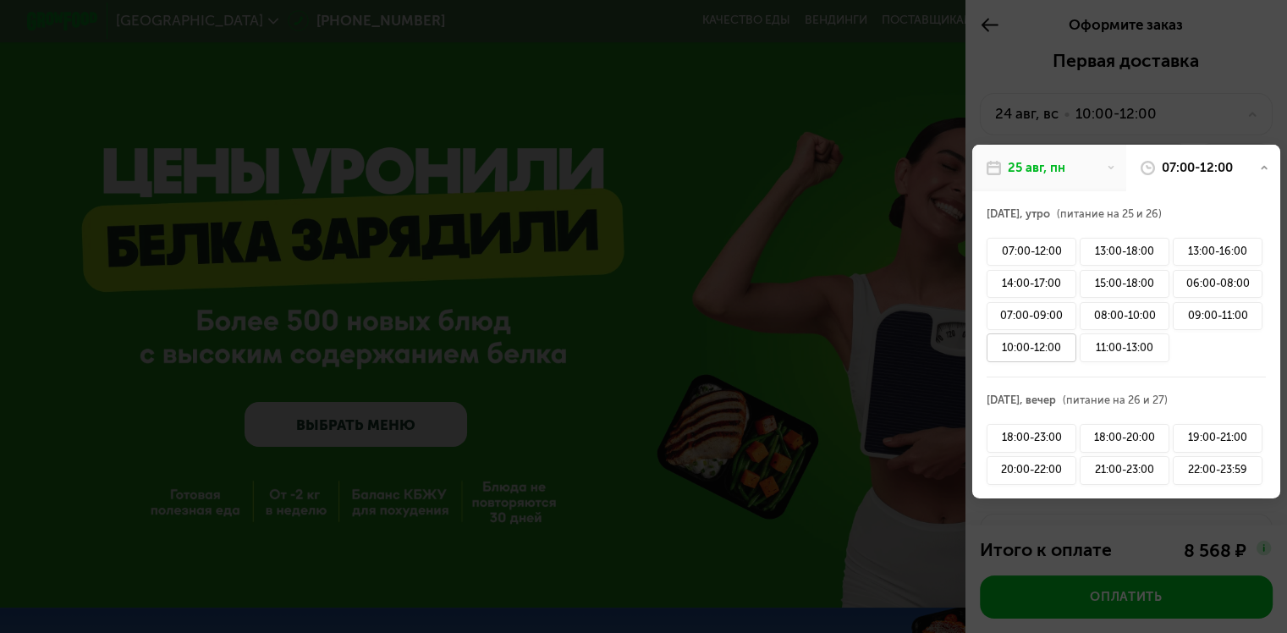
click at [1036, 343] on div "10:00-12:00" at bounding box center [1032, 347] width 90 height 29
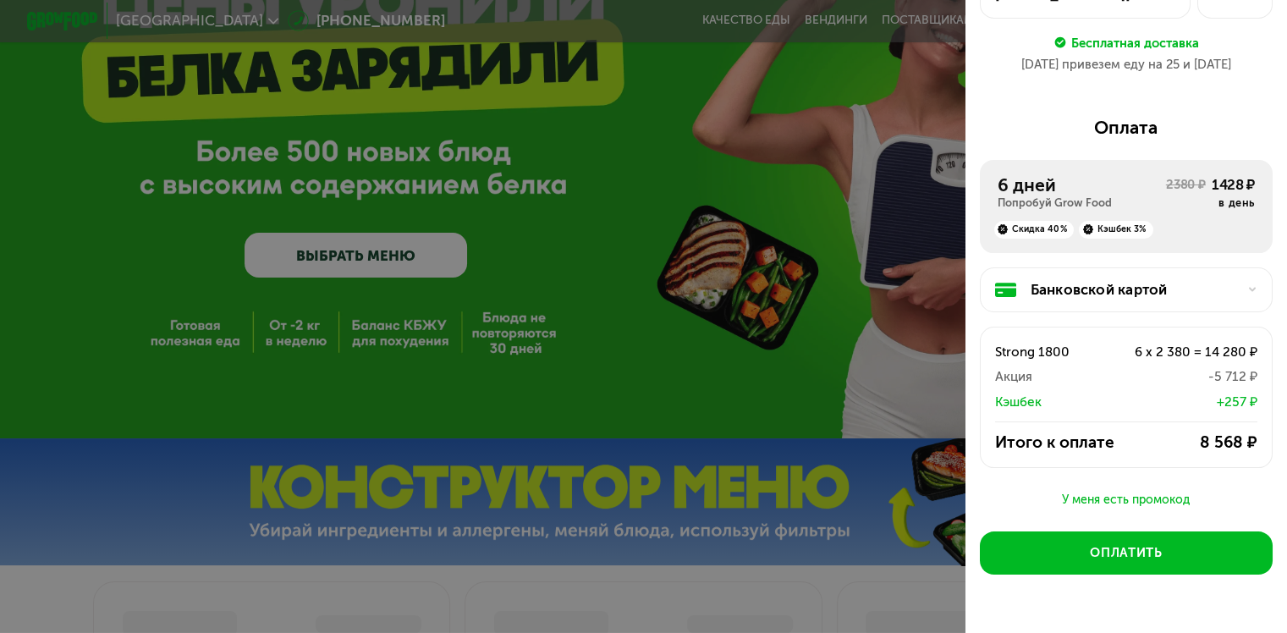
scroll to position [221, 0]
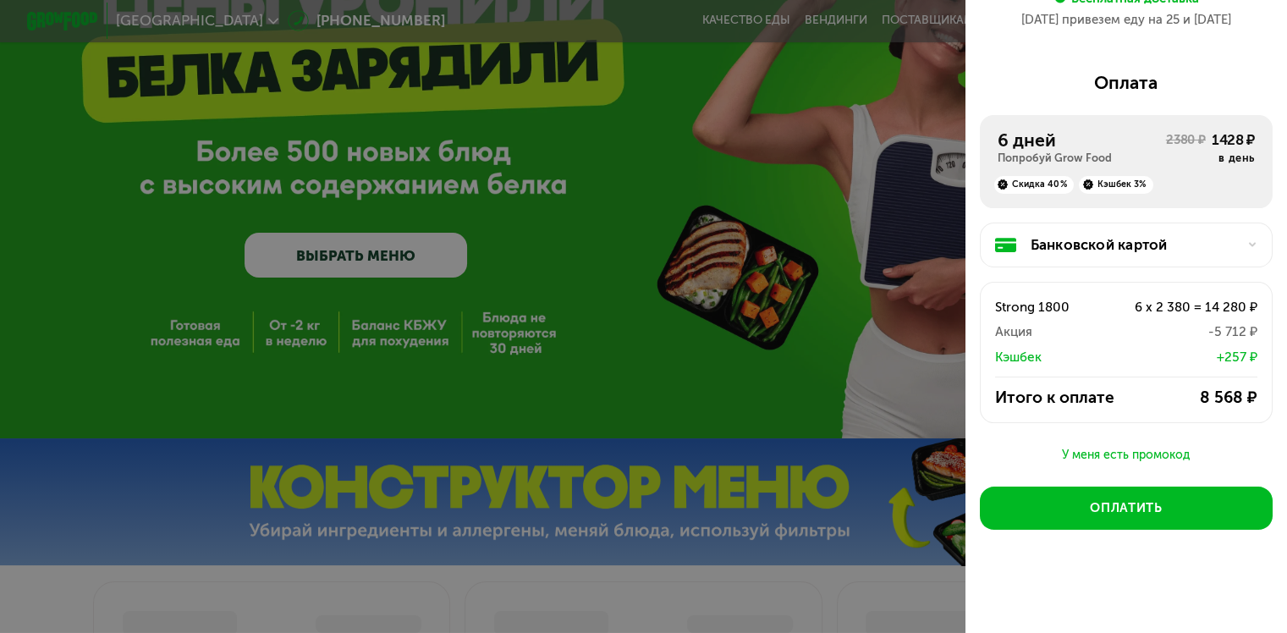
click at [1207, 247] on div "Банковской картой" at bounding box center [1134, 244] width 206 height 21
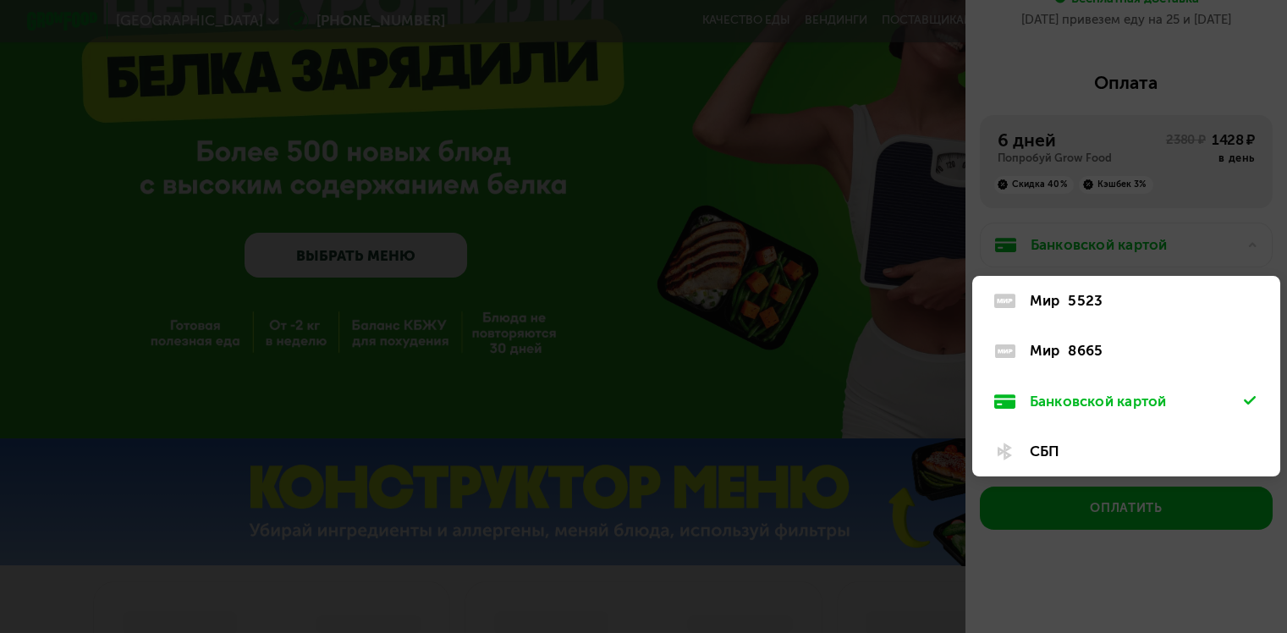
click at [1120, 346] on div "Мир 8665" at bounding box center [1137, 350] width 215 height 21
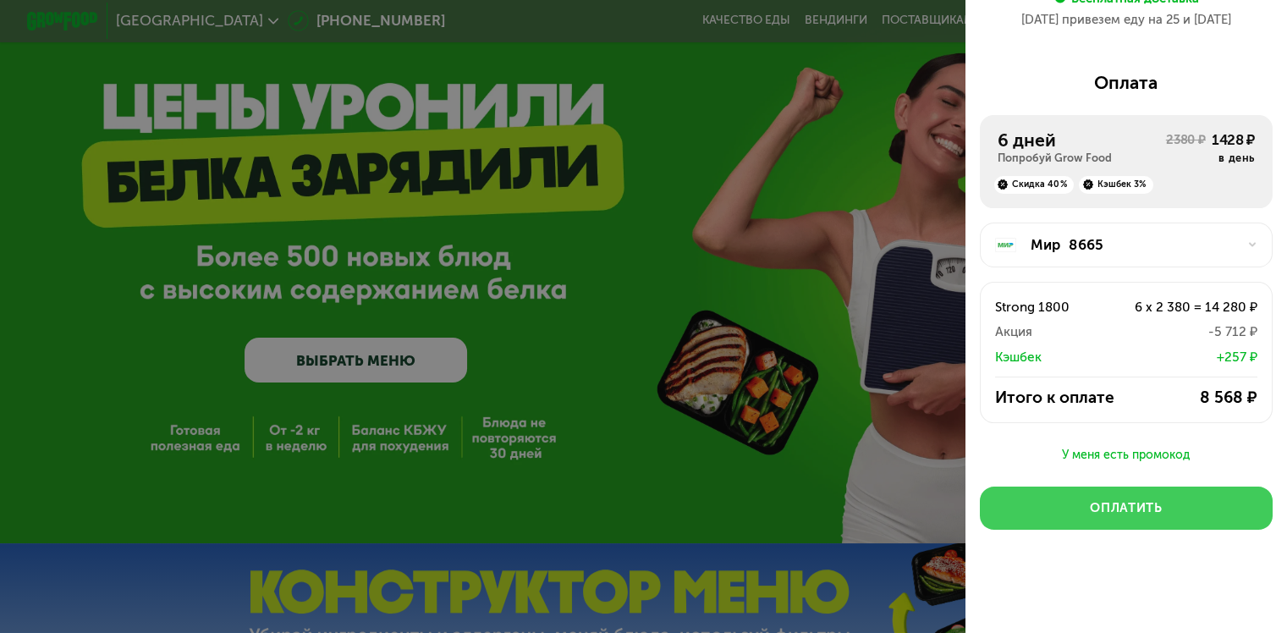
scroll to position [0, 0]
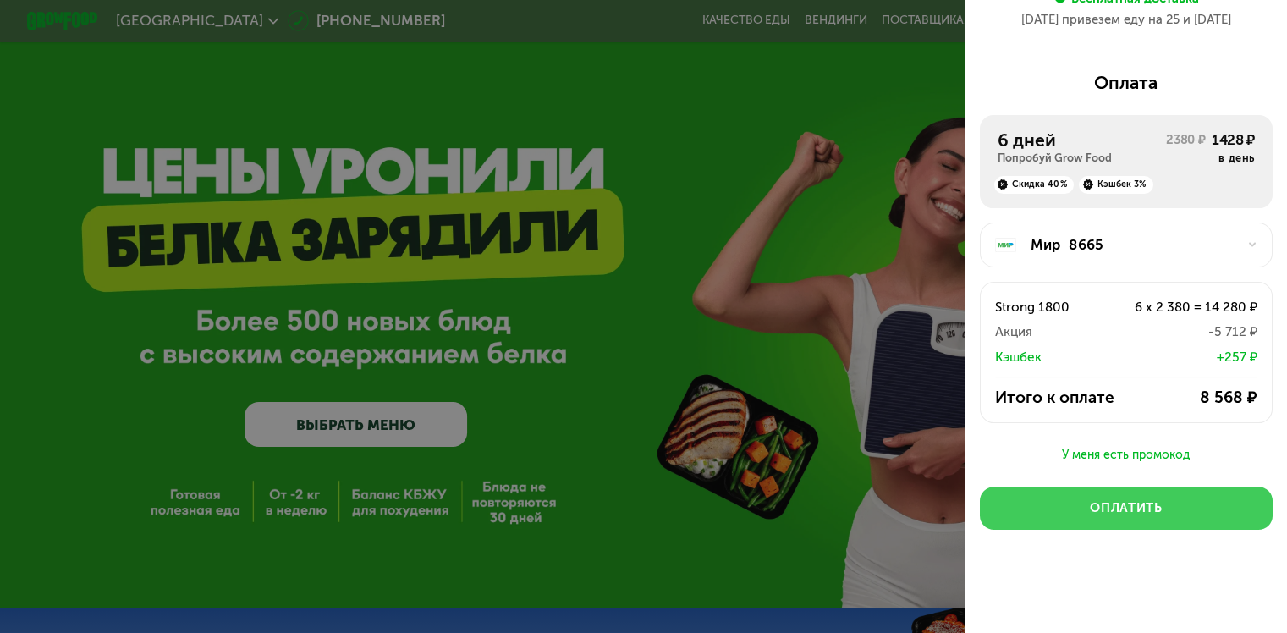
click at [1148, 509] on div "Оплатить" at bounding box center [1126, 508] width 72 height 18
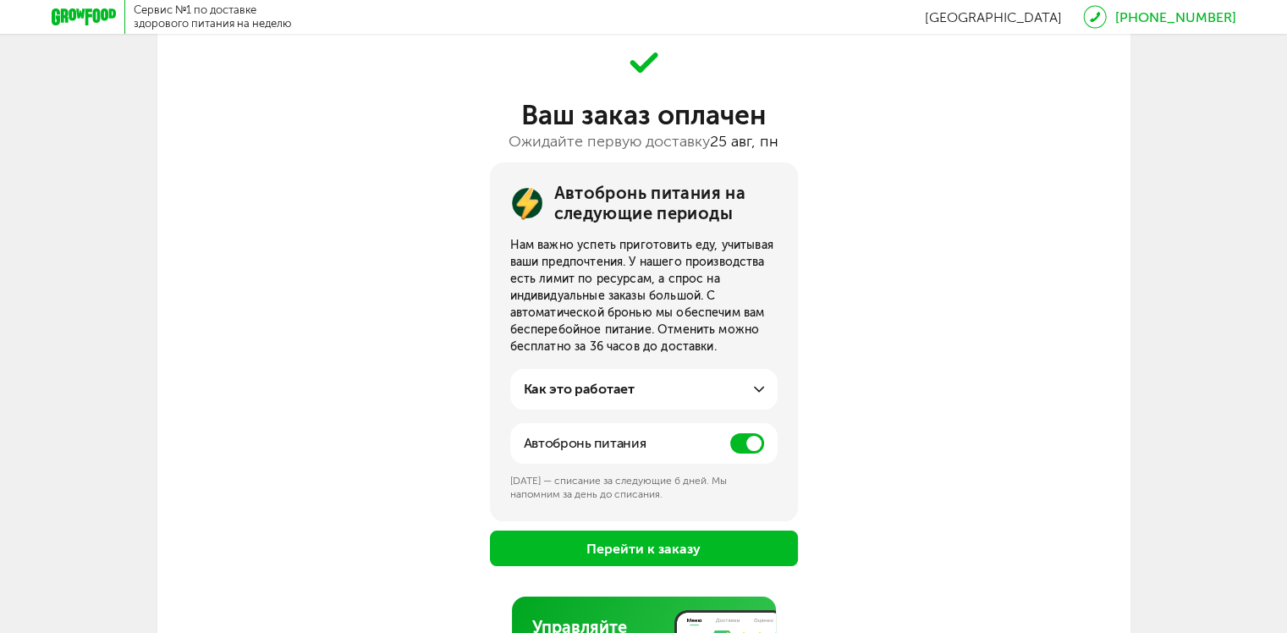
scroll to position [256, 0]
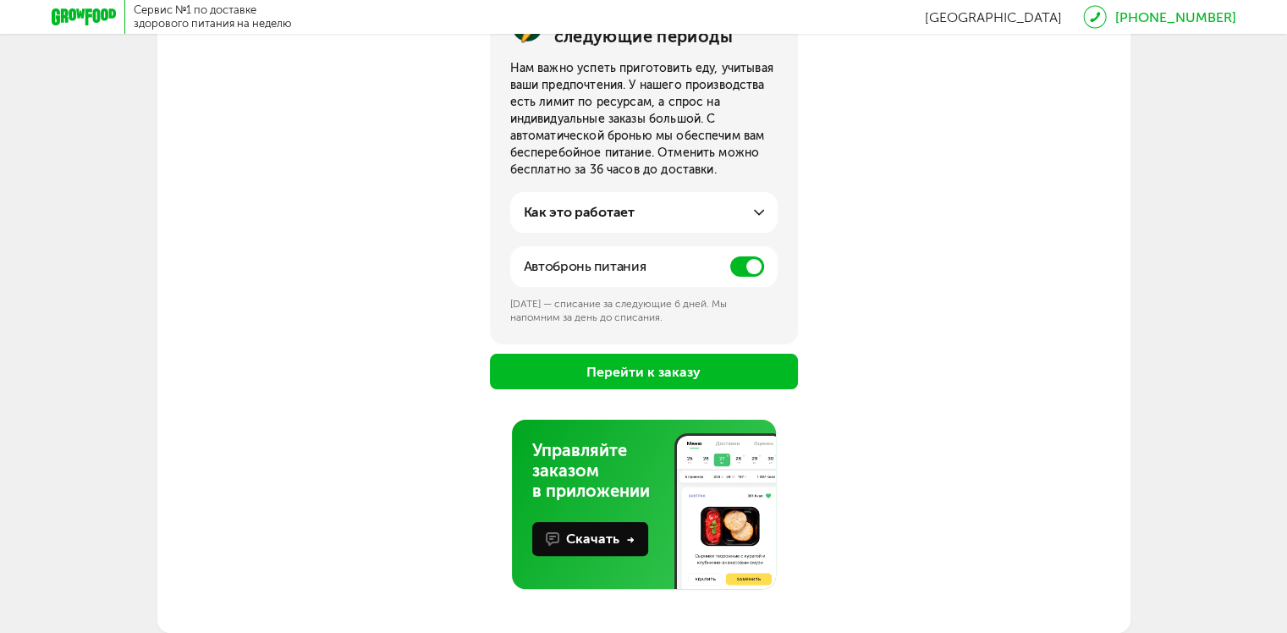
click at [737, 267] on span at bounding box center [747, 266] width 34 height 20
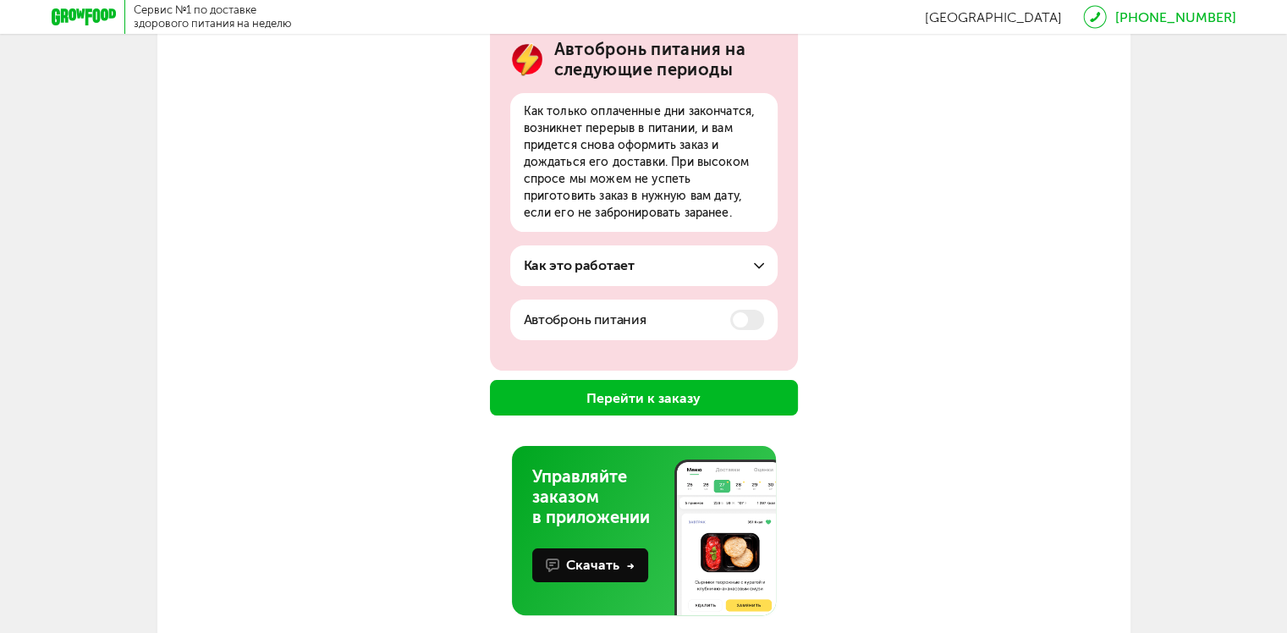
scroll to position [249, 0]
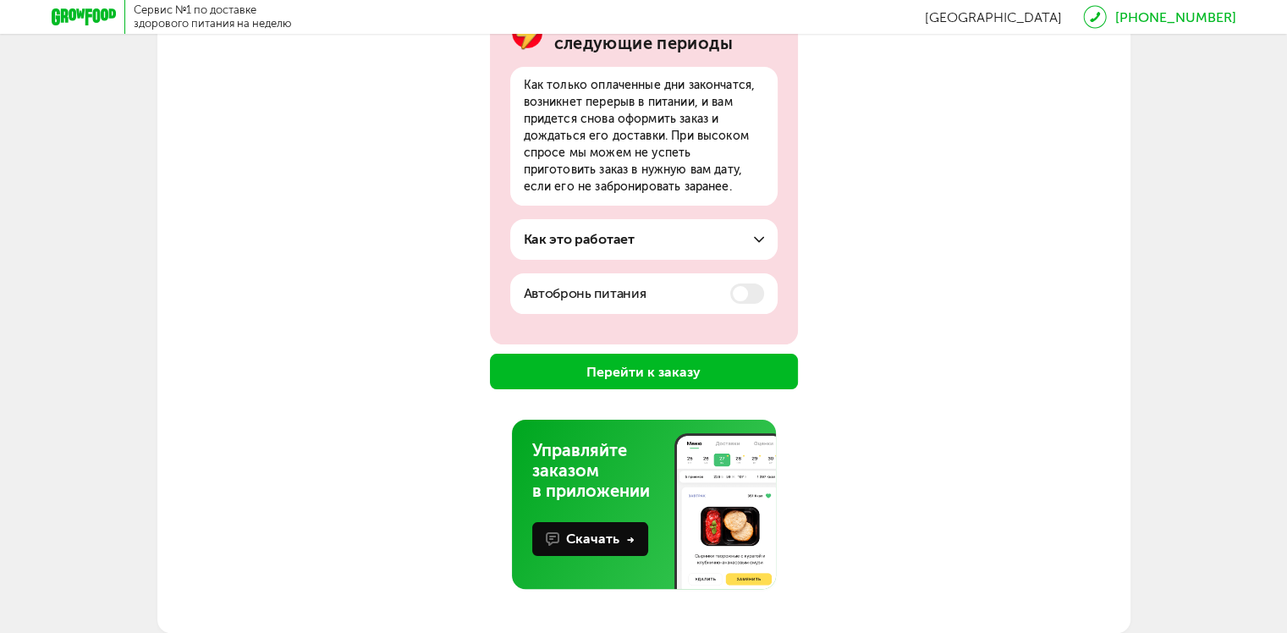
click at [663, 376] on button "Перейти к заказу" at bounding box center [644, 372] width 308 height 36
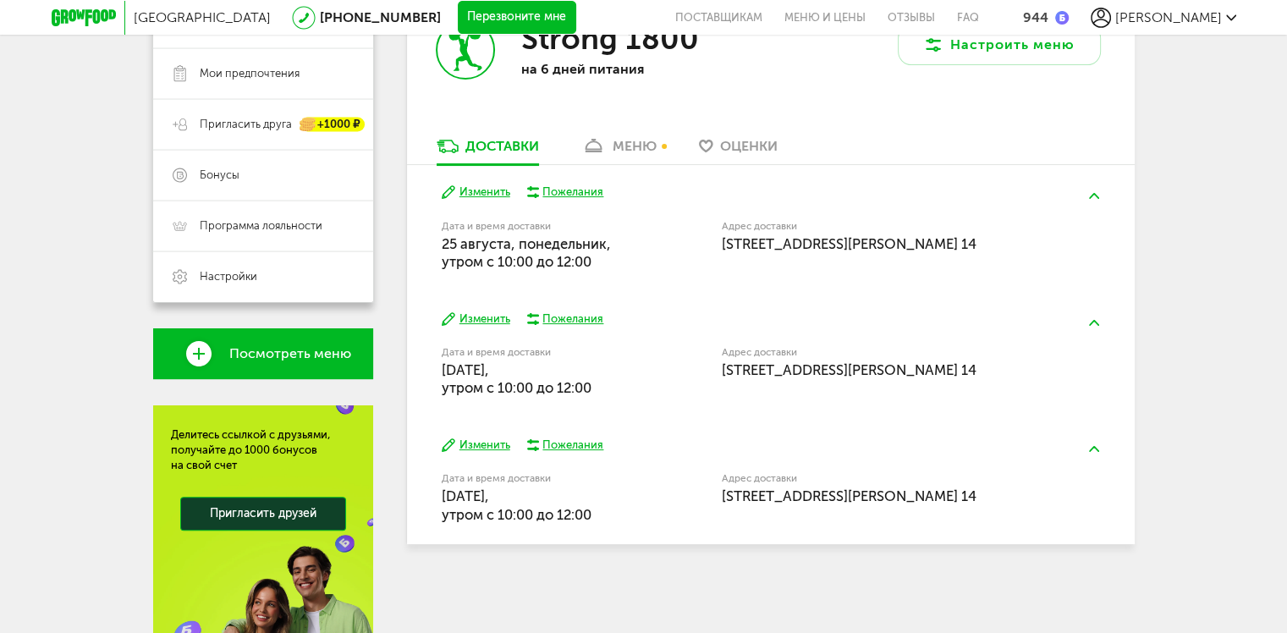
scroll to position [339, 0]
click at [625, 142] on div "меню" at bounding box center [635, 145] width 44 height 16
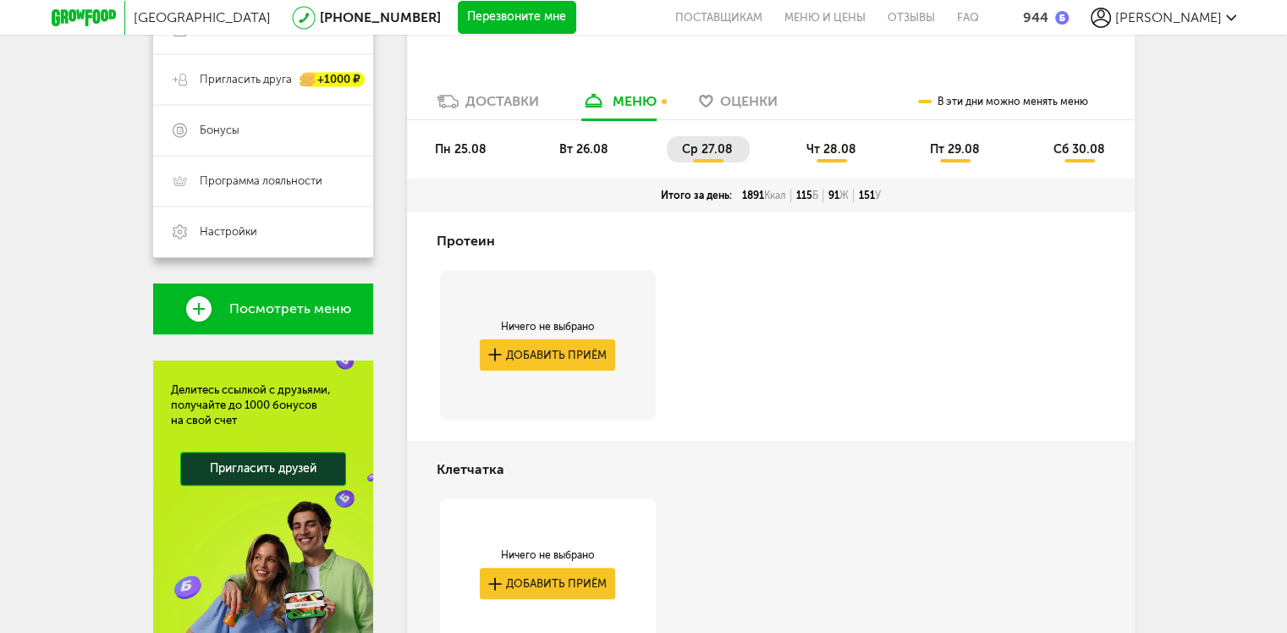
scroll to position [85, 0]
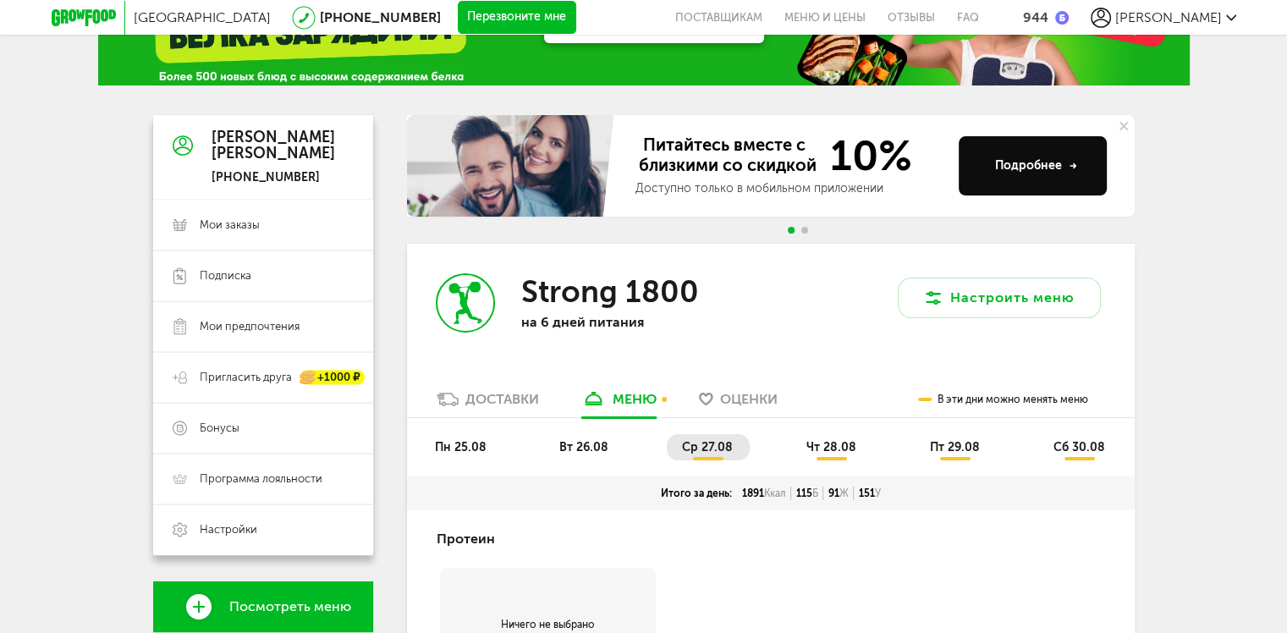
click at [498, 394] on div "Доставки" at bounding box center [502, 399] width 74 height 16
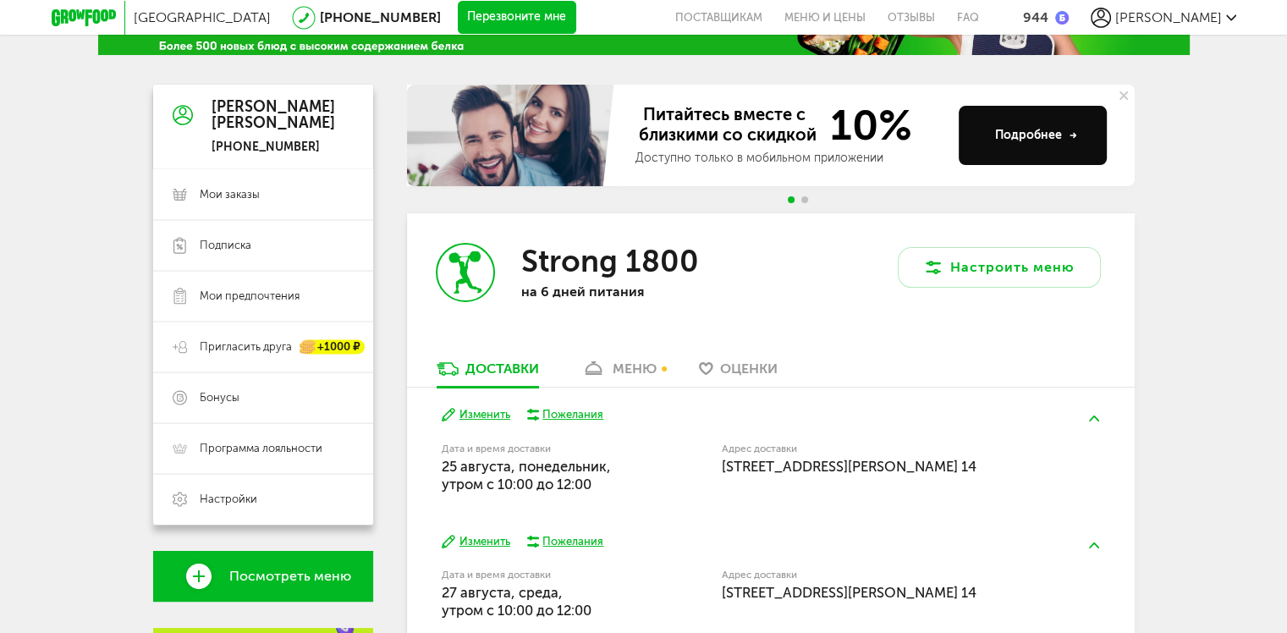
scroll to position [85, 0]
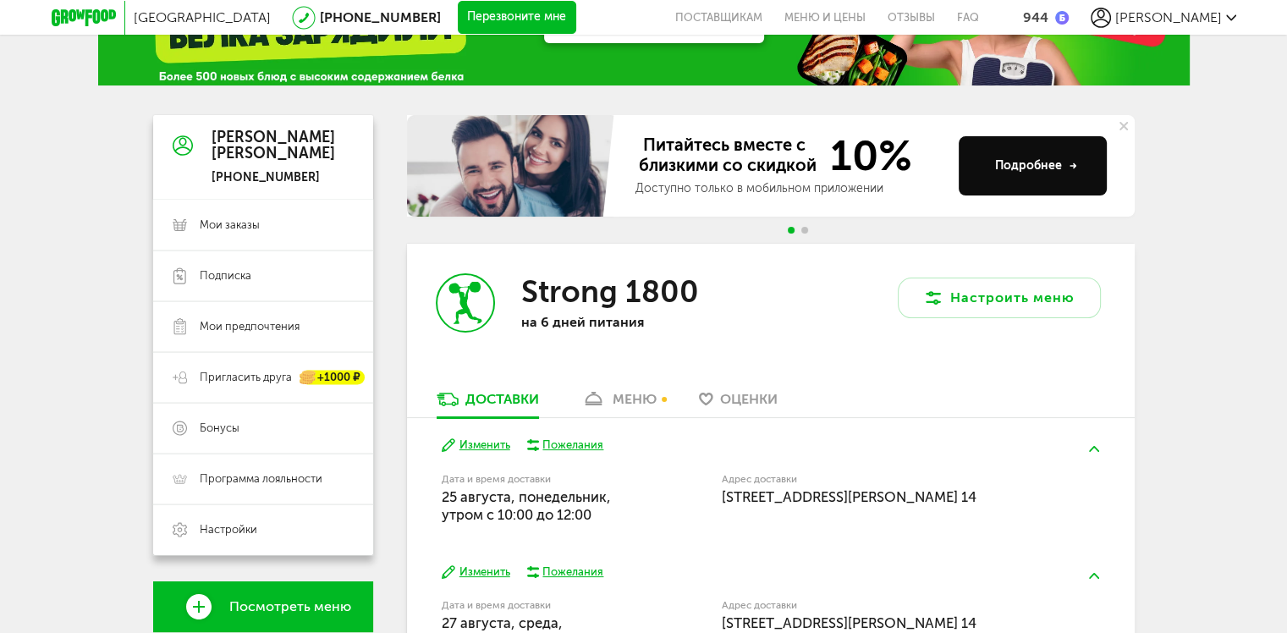
click at [636, 402] on div "меню" at bounding box center [635, 399] width 44 height 16
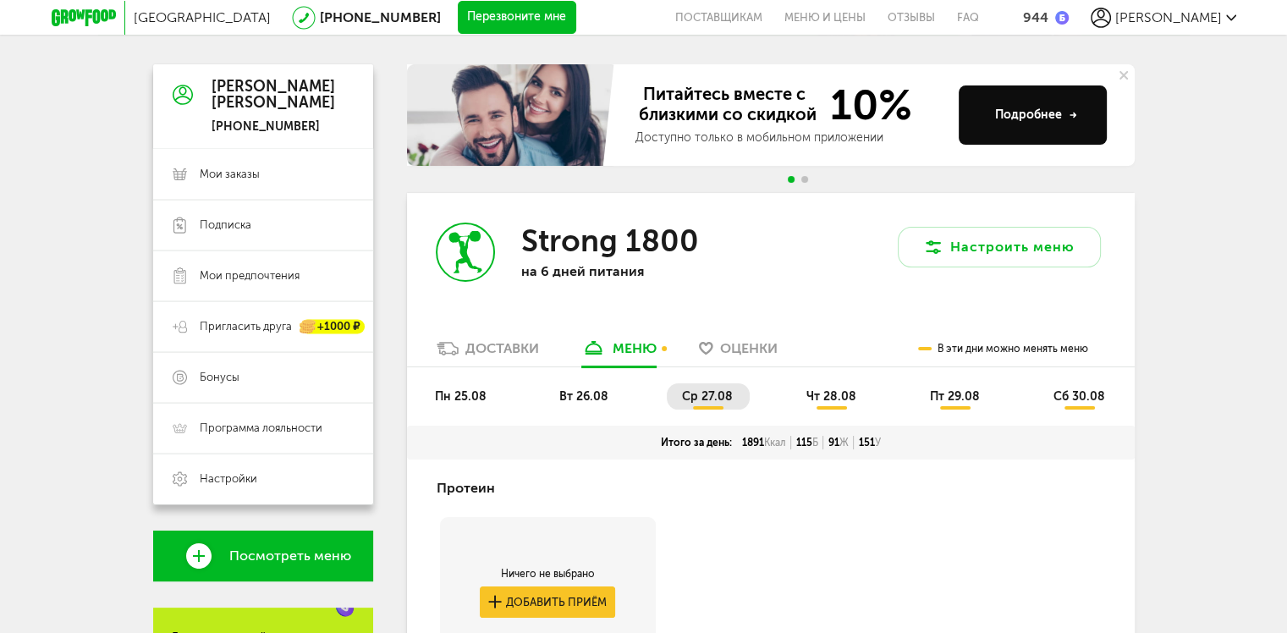
scroll to position [286, 0]
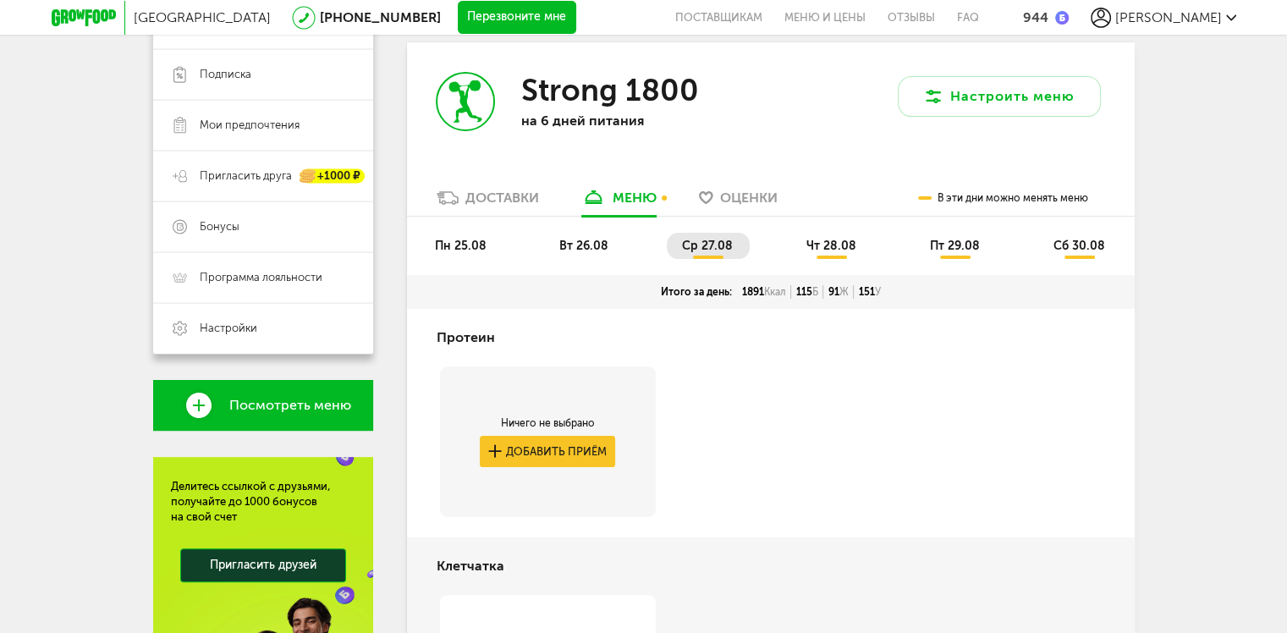
click at [523, 200] on div "Доставки" at bounding box center [502, 198] width 74 height 16
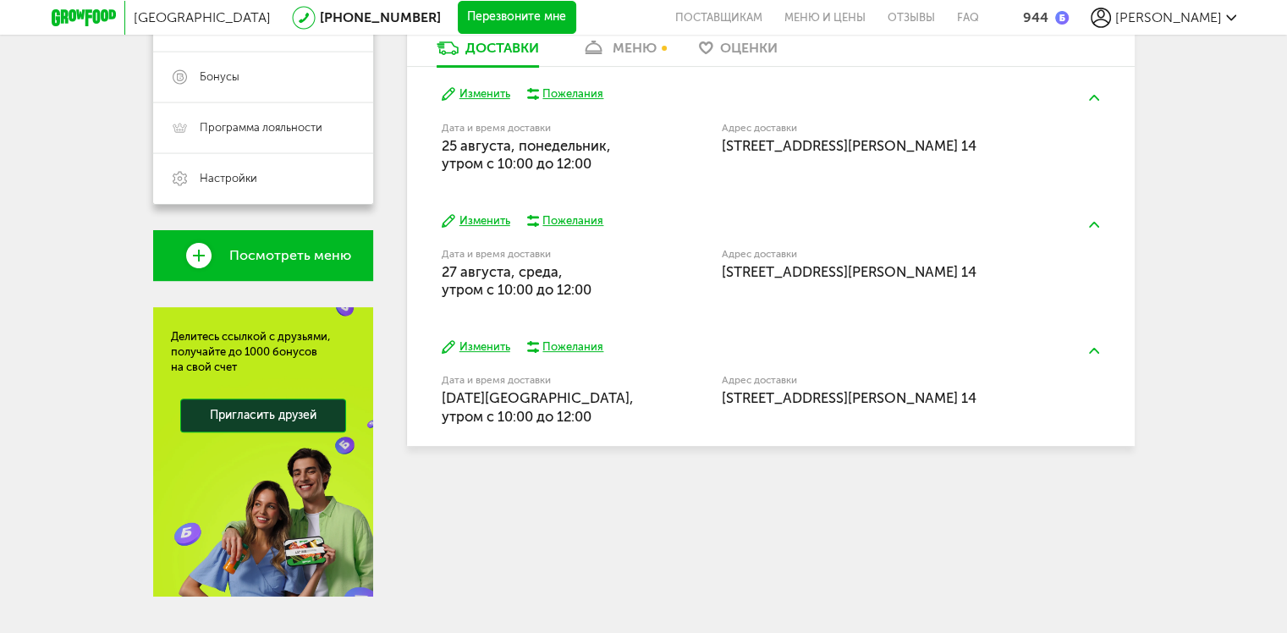
scroll to position [467, 0]
